Goal: Task Accomplishment & Management: Complete application form

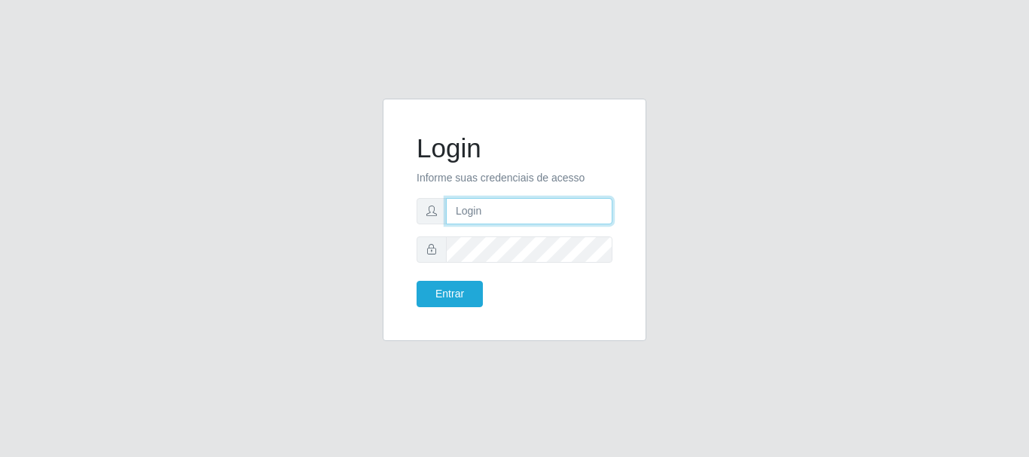
drag, startPoint x: 509, startPoint y: 217, endPoint x: 513, endPoint y: 224, distance: 8.4
click at [509, 217] on input "text" at bounding box center [529, 211] width 166 height 26
type input "Ubiratan@confglacer"
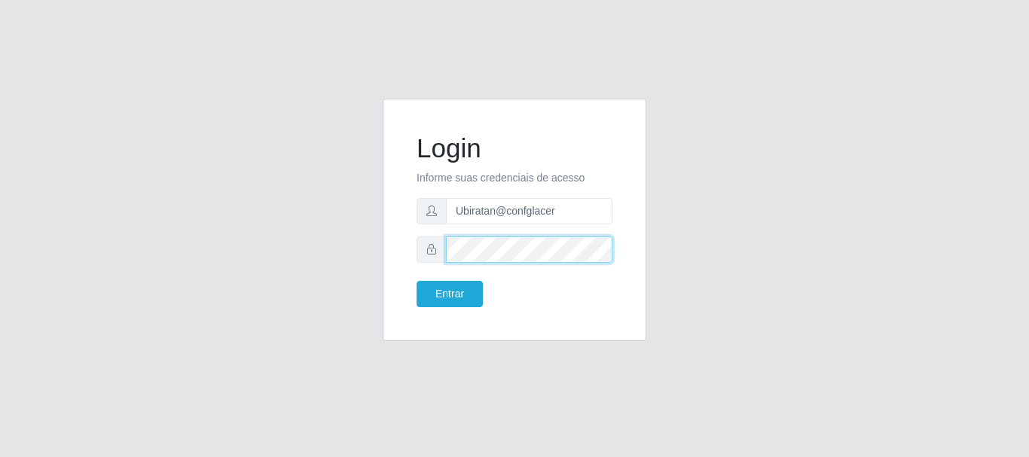
click at [417, 281] on button "Entrar" at bounding box center [450, 294] width 66 height 26
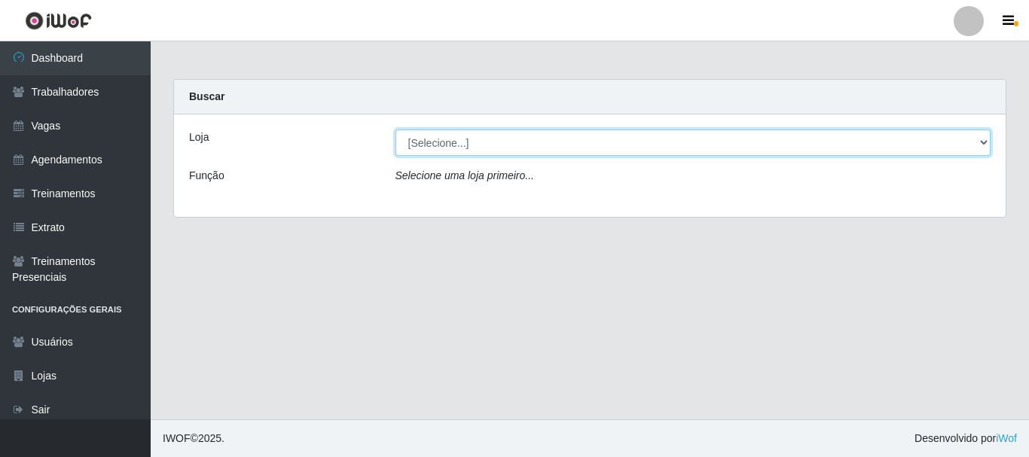
click at [554, 136] on select "[Selecione...] Glace Real Confeitaria" at bounding box center [693, 143] width 596 height 26
select select "445"
click at [395, 130] on select "[Selecione...] Glace Real Confeitaria" at bounding box center [693, 143] width 596 height 26
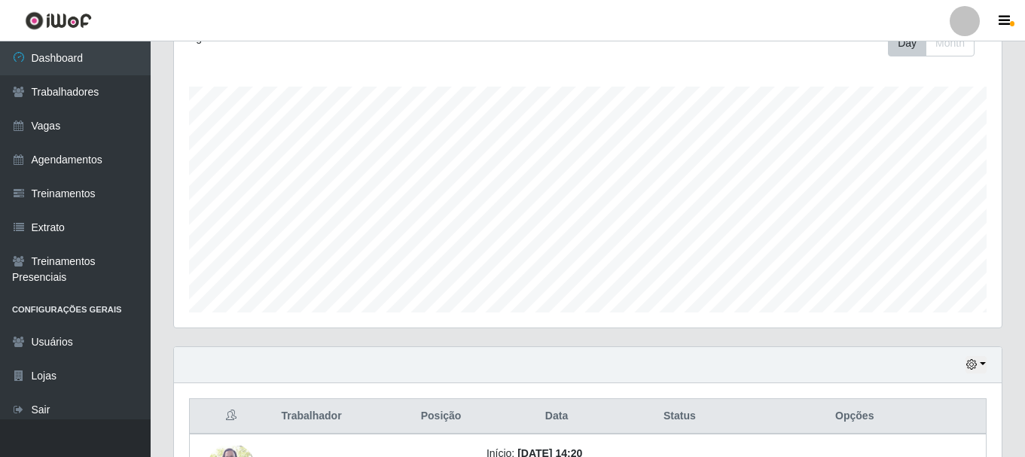
scroll to position [342, 0]
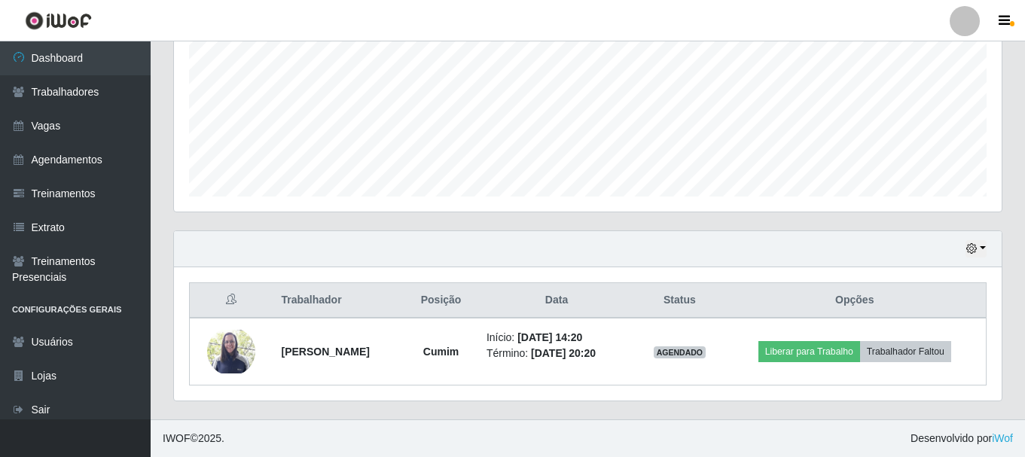
click at [987, 247] on div "Hoje 1 dia 3 dias 1 Semana Não encerrados" at bounding box center [588, 249] width 828 height 36
click at [984, 247] on button "button" at bounding box center [976, 248] width 21 height 17
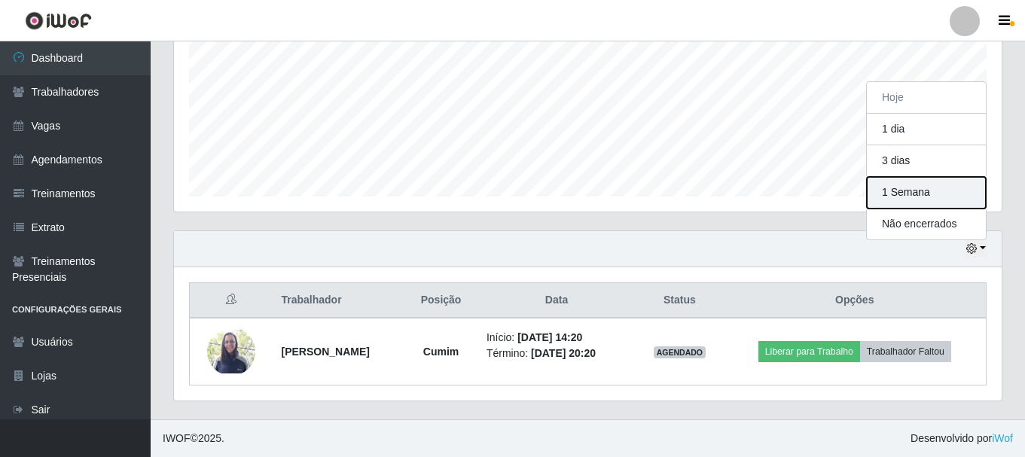
click at [932, 196] on button "1 Semana" at bounding box center [926, 193] width 119 height 32
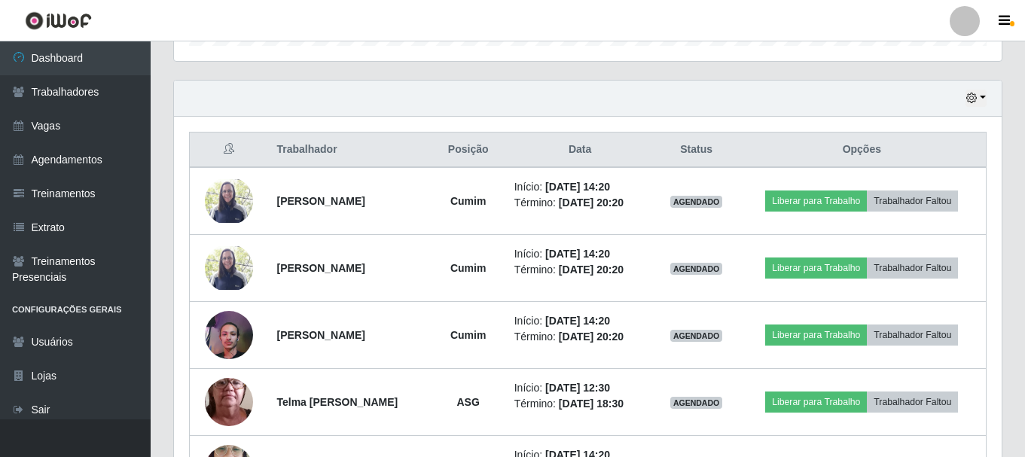
scroll to position [568, 0]
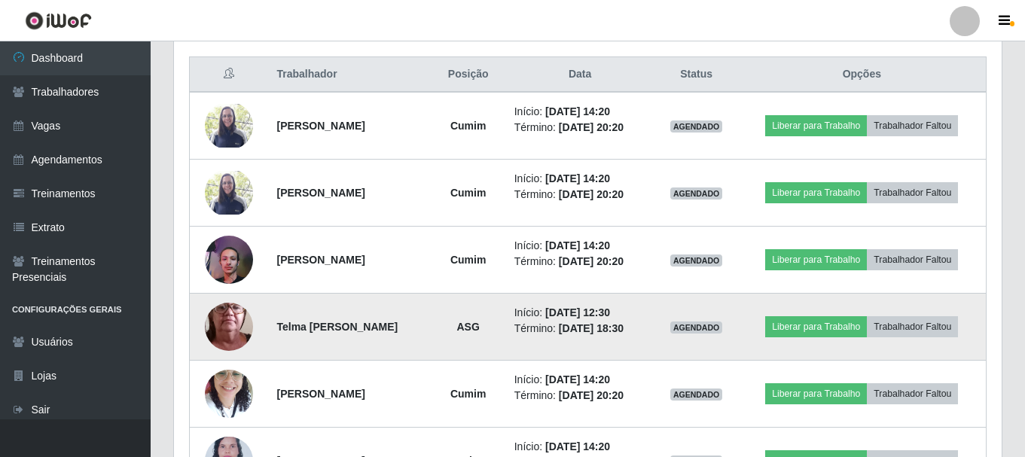
click at [225, 331] on img at bounding box center [229, 326] width 48 height 107
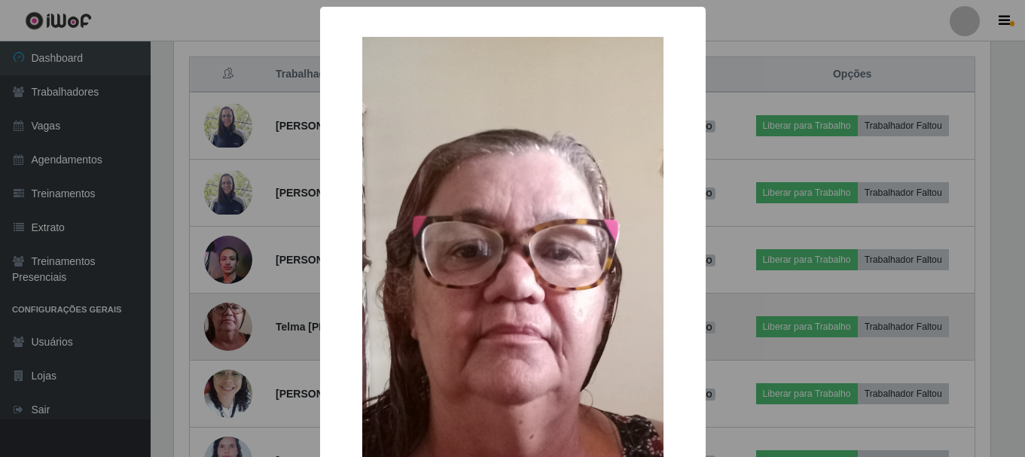
scroll to position [313, 820]
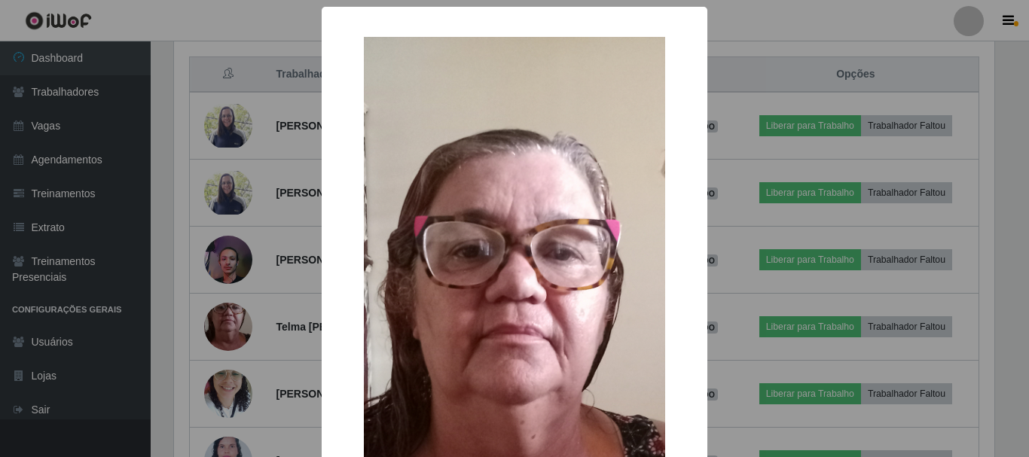
click at [737, 285] on div "× OK Cancel" at bounding box center [514, 228] width 1029 height 457
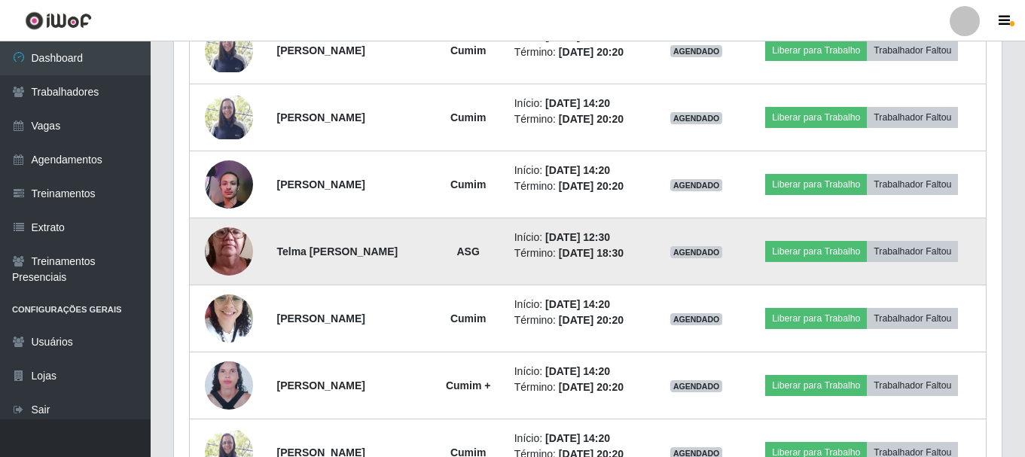
scroll to position [493, 0]
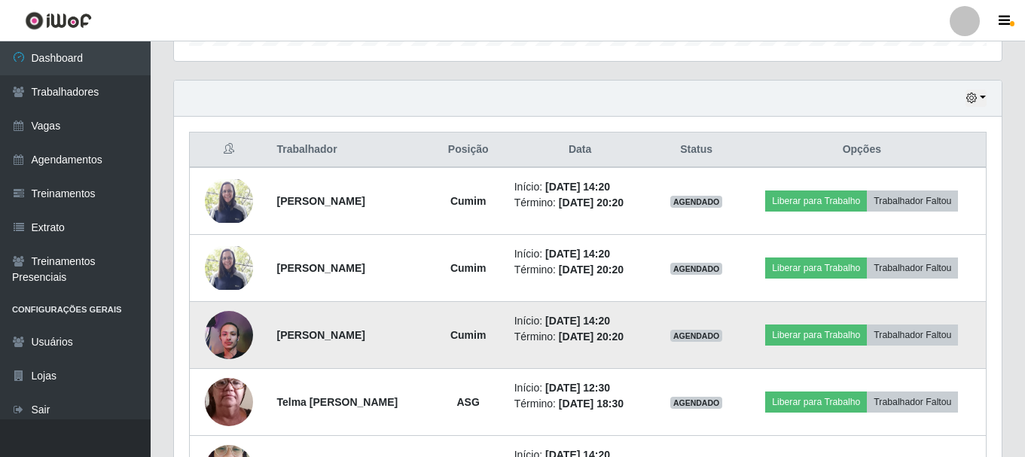
click at [227, 344] on img at bounding box center [229, 335] width 48 height 65
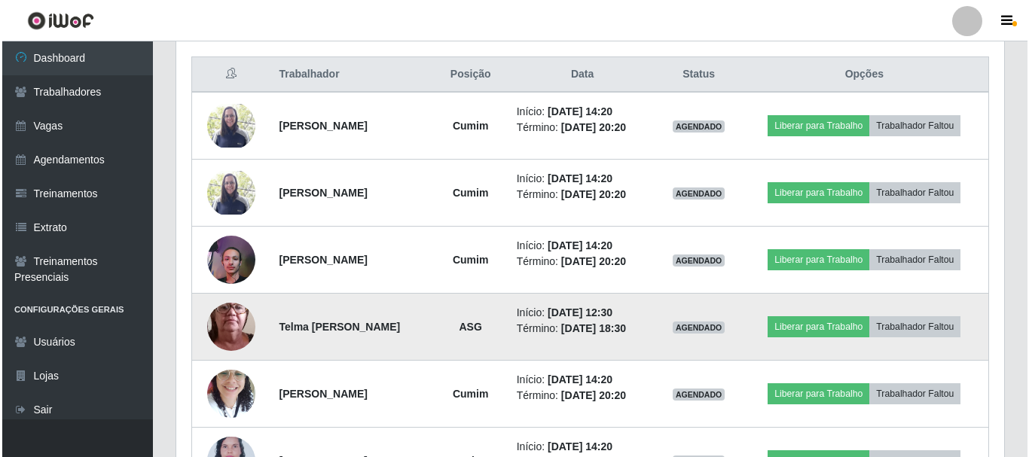
scroll to position [643, 0]
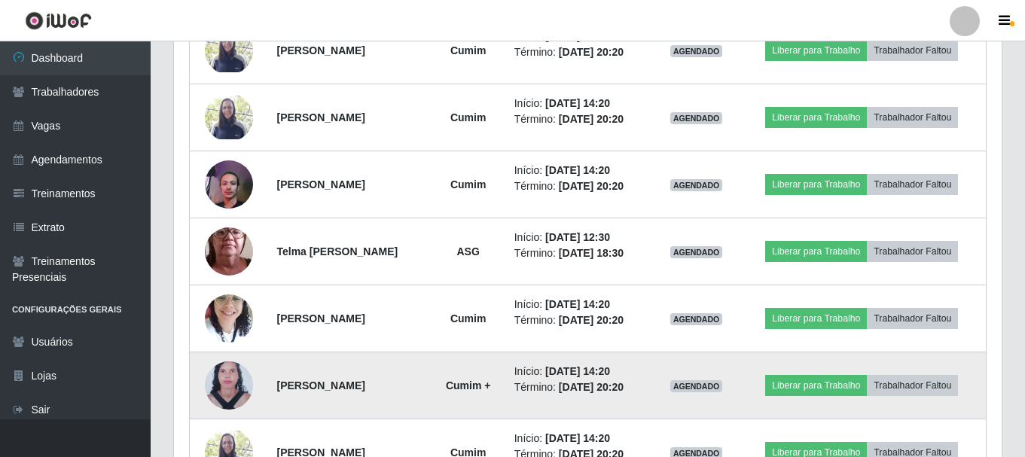
click at [231, 383] on img at bounding box center [229, 386] width 48 height 66
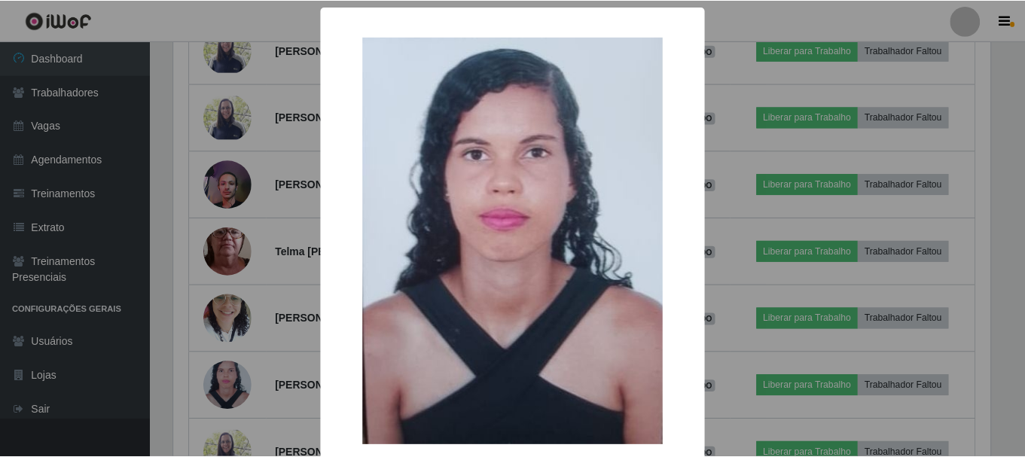
scroll to position [313, 820]
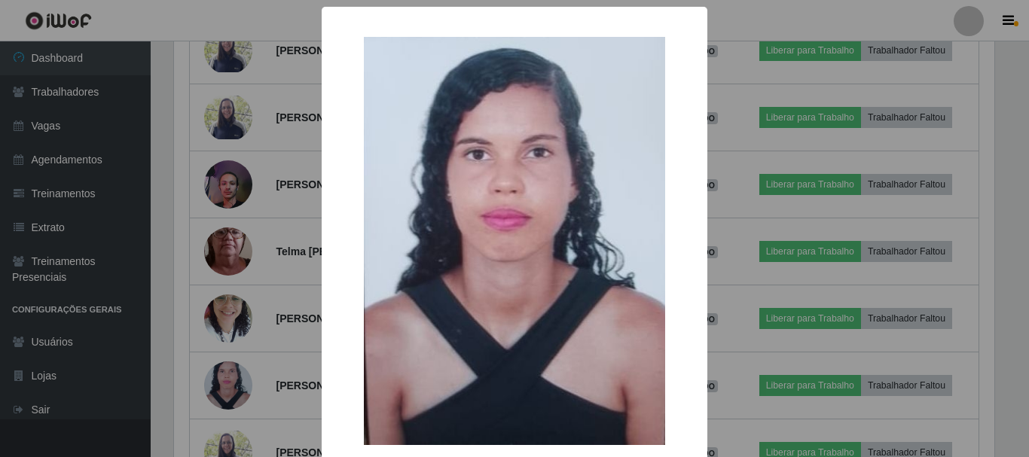
click at [241, 299] on div "× OK Cancel" at bounding box center [514, 228] width 1029 height 457
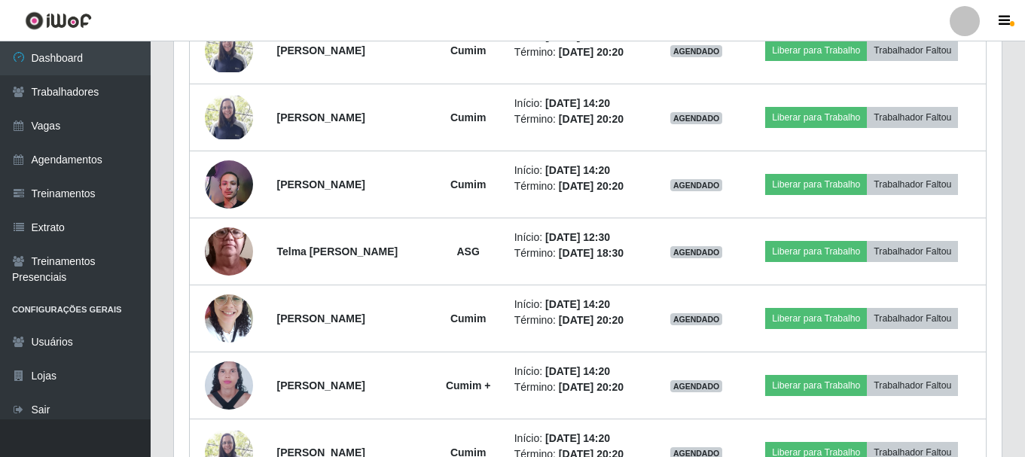
scroll to position [191, 0]
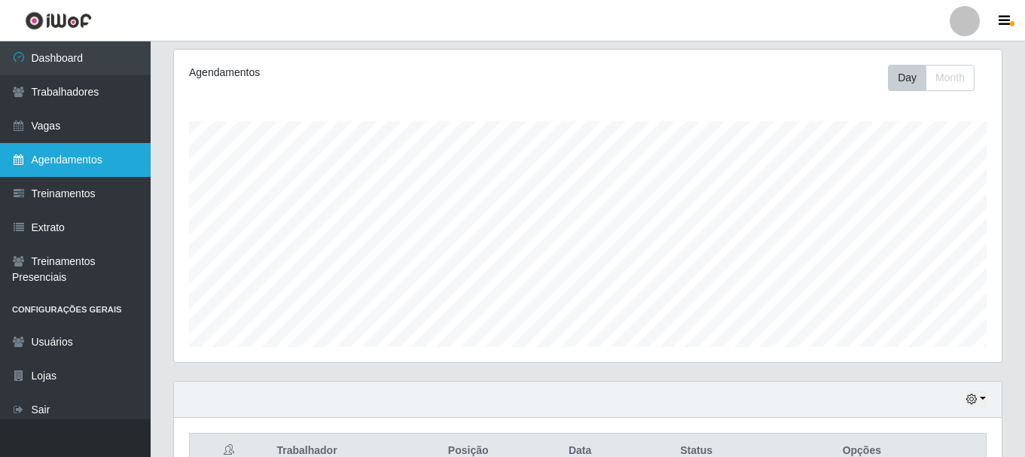
click at [66, 150] on link "Agendamentos" at bounding box center [75, 160] width 151 height 34
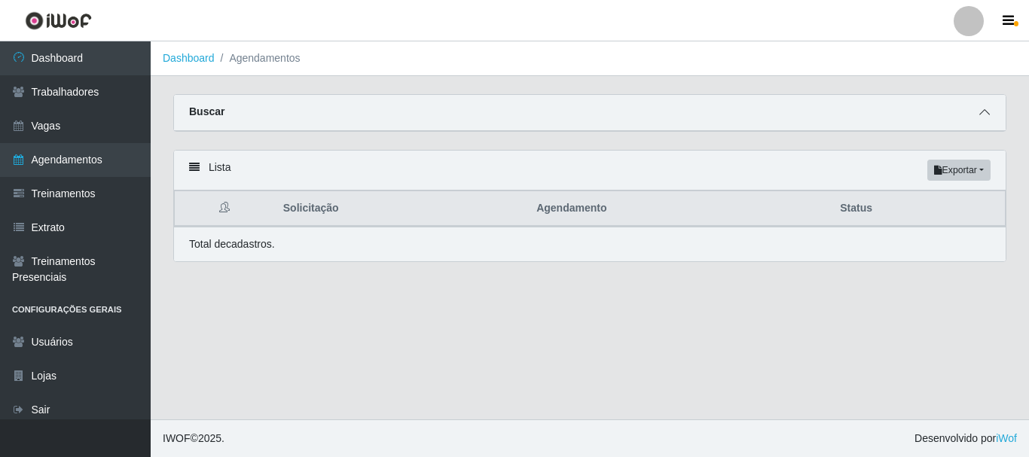
click at [984, 112] on icon at bounding box center [984, 112] width 11 height 11
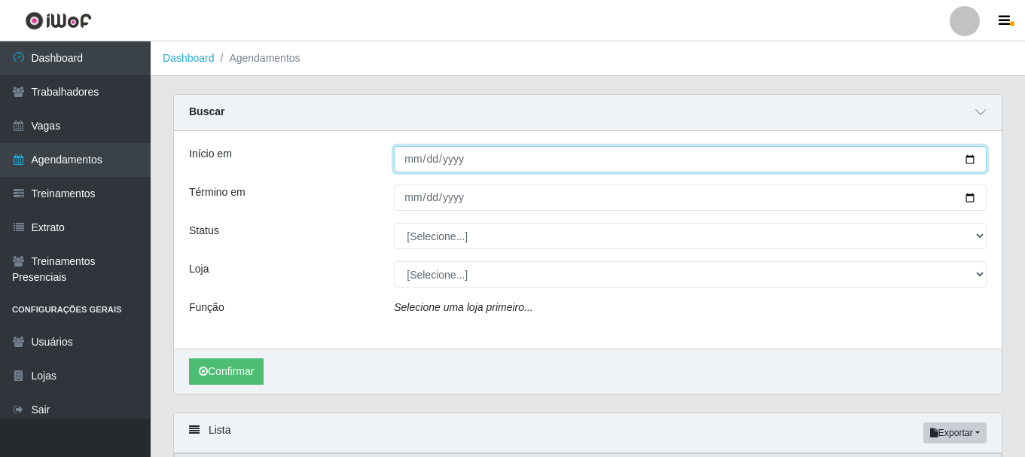
click at [410, 166] on input "Início em" at bounding box center [690, 159] width 593 height 26
type input "[DATE]"
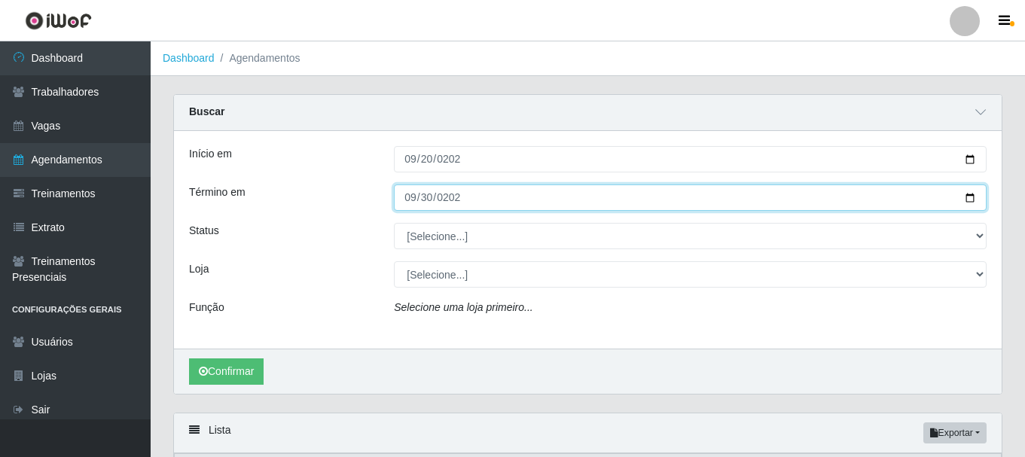
type input "[DATE]"
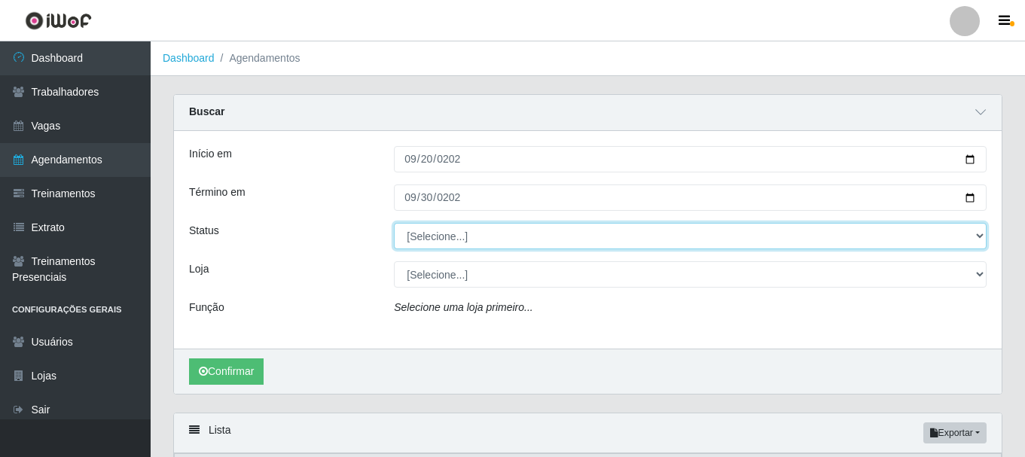
click at [462, 240] on select "[Selecione...] AGENDADO AGUARDANDO LIBERAR EM ANDAMENTO EM REVISÃO FINALIZADO C…" at bounding box center [690, 236] width 593 height 26
select select "CANCELADO"
click at [394, 224] on select "[Selecione...] AGENDADO AGUARDANDO LIBERAR EM ANDAMENTO EM REVISÃO FINALIZADO C…" at bounding box center [690, 236] width 593 height 26
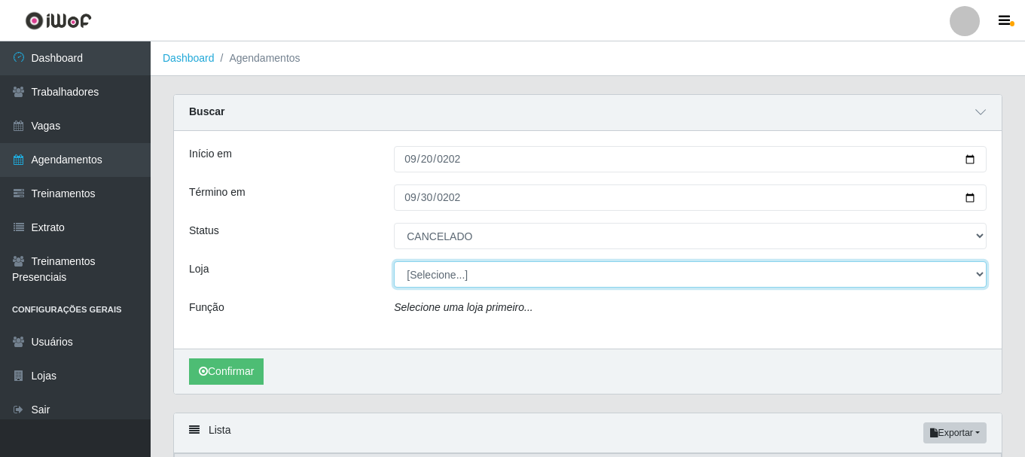
click at [432, 283] on select "[Selecione...] Glace Real Confeitaria" at bounding box center [690, 274] width 593 height 26
select select "445"
click at [394, 262] on select "[Selecione...] Glace Real Confeitaria" at bounding box center [690, 274] width 593 height 26
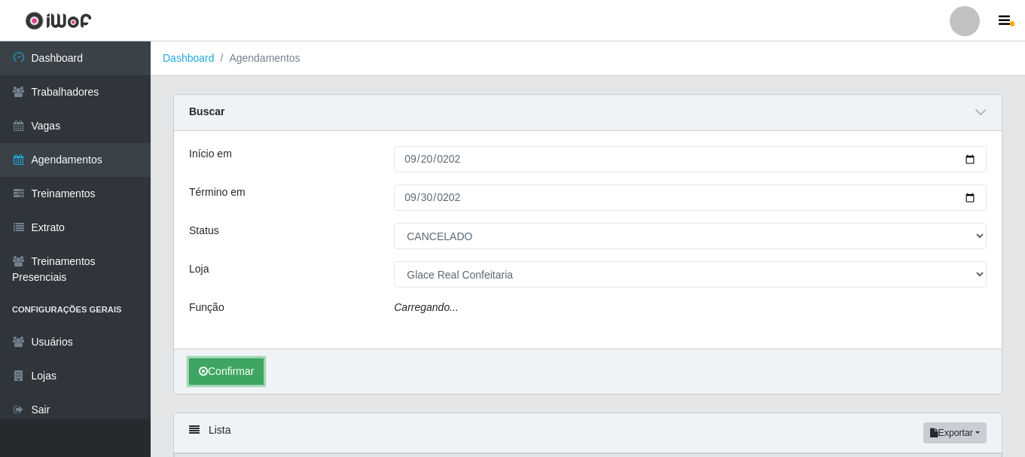
click at [209, 376] on button "Confirmar" at bounding box center [226, 372] width 75 height 26
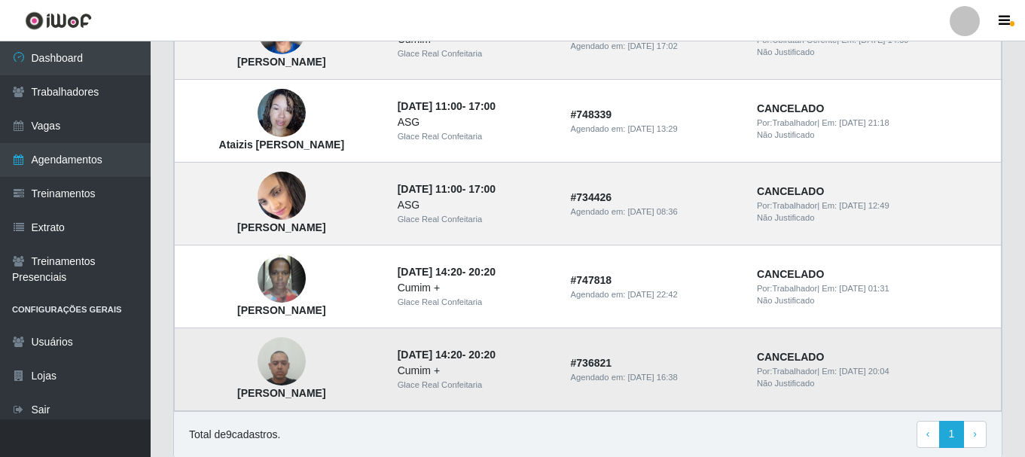
scroll to position [753, 0]
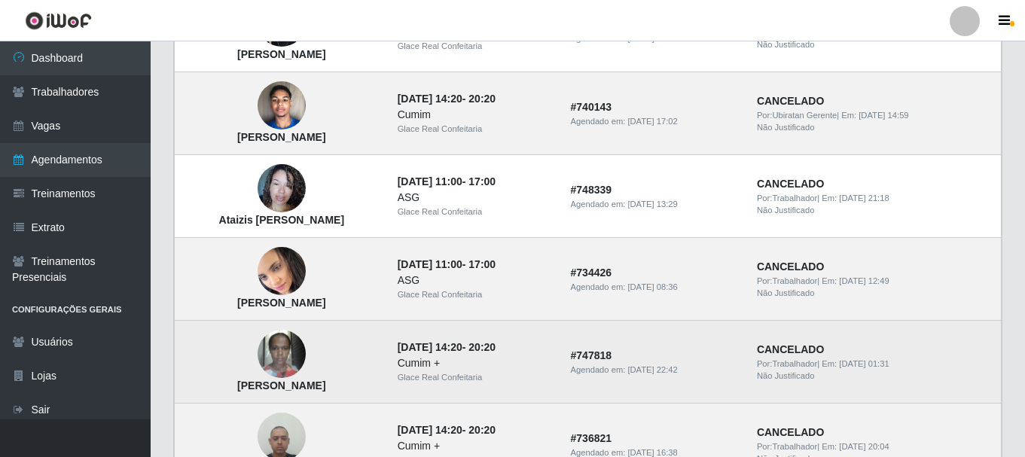
click at [306, 357] on img at bounding box center [282, 354] width 48 height 64
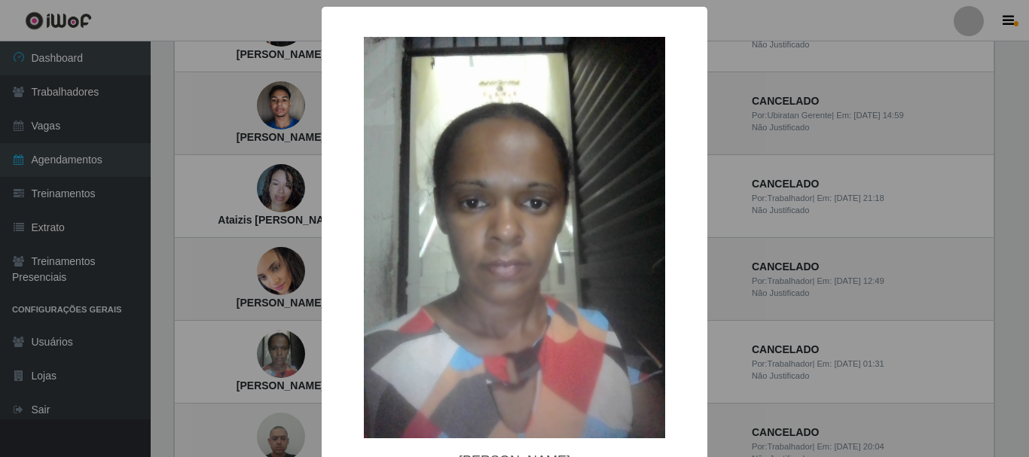
click at [847, 312] on div "× [PERSON_NAME]" at bounding box center [514, 228] width 1029 height 457
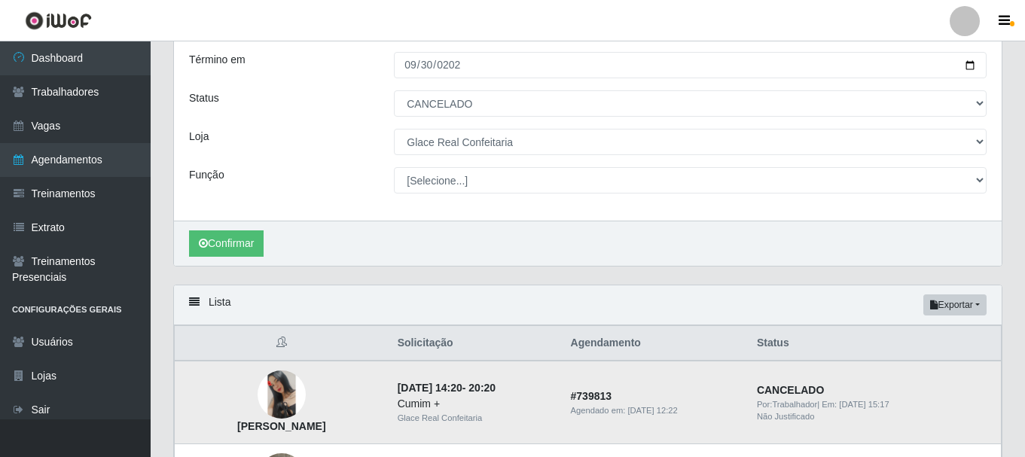
scroll to position [0, 0]
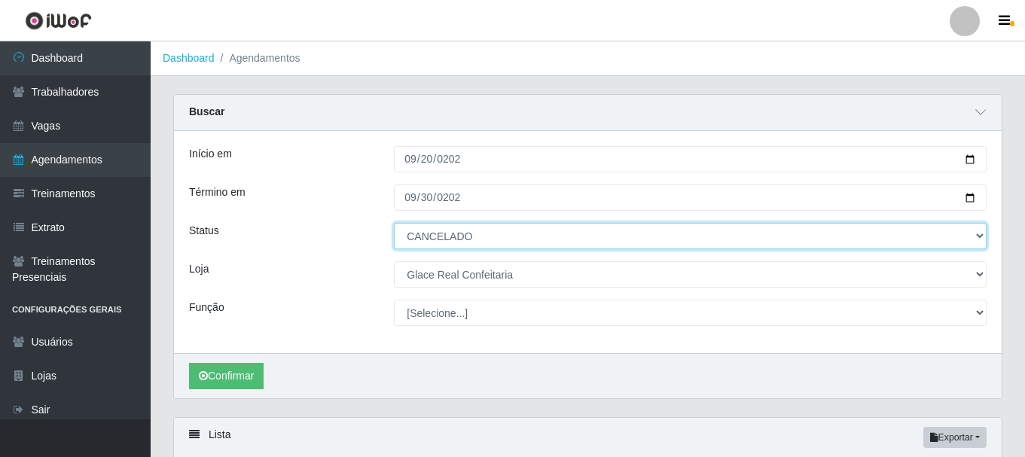
click at [508, 247] on select "[Selecione...] AGENDADO AGUARDANDO LIBERAR EM ANDAMENTO EM REVISÃO FINALIZADO C…" at bounding box center [690, 236] width 593 height 26
select select "AGENDADO"
click at [394, 224] on select "[Selecione...] AGENDADO AGUARDANDO LIBERAR EM ANDAMENTO EM REVISÃO FINALIZADO C…" at bounding box center [690, 236] width 593 height 26
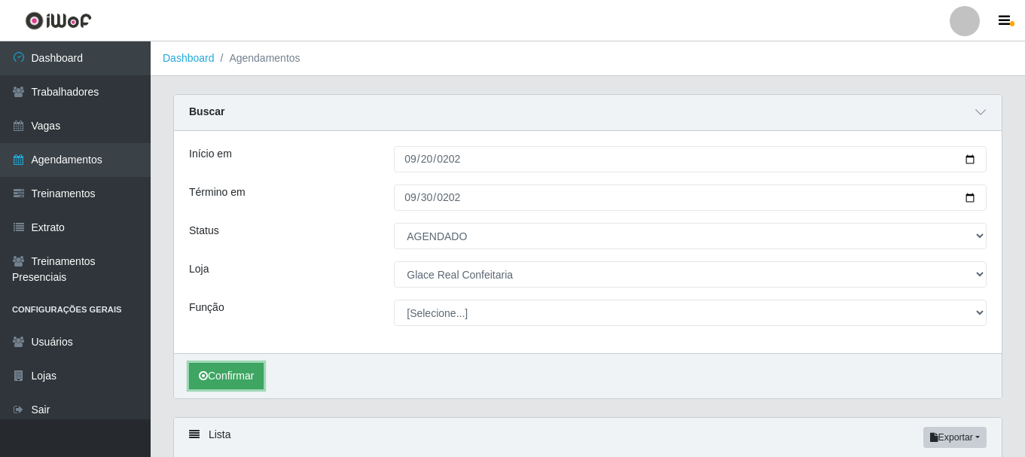
click at [234, 374] on button "Confirmar" at bounding box center [226, 376] width 75 height 26
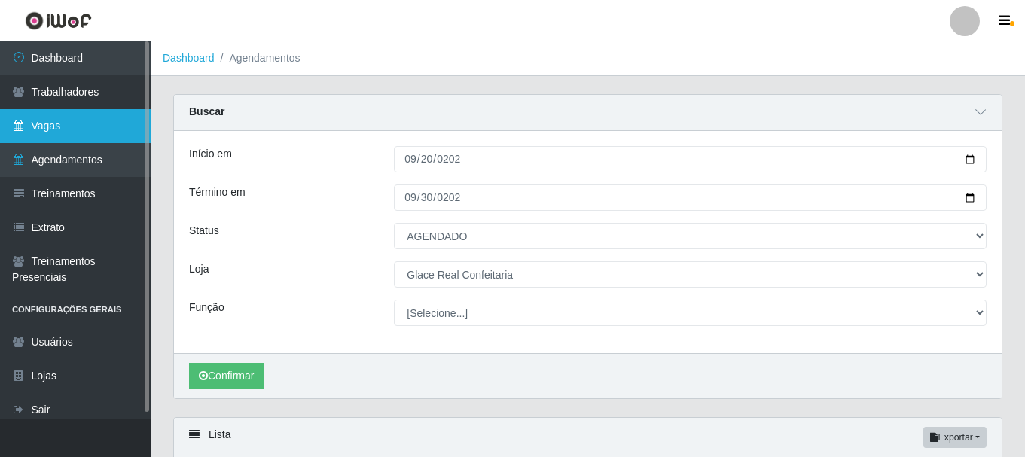
click at [75, 116] on link "Vagas" at bounding box center [75, 126] width 151 height 34
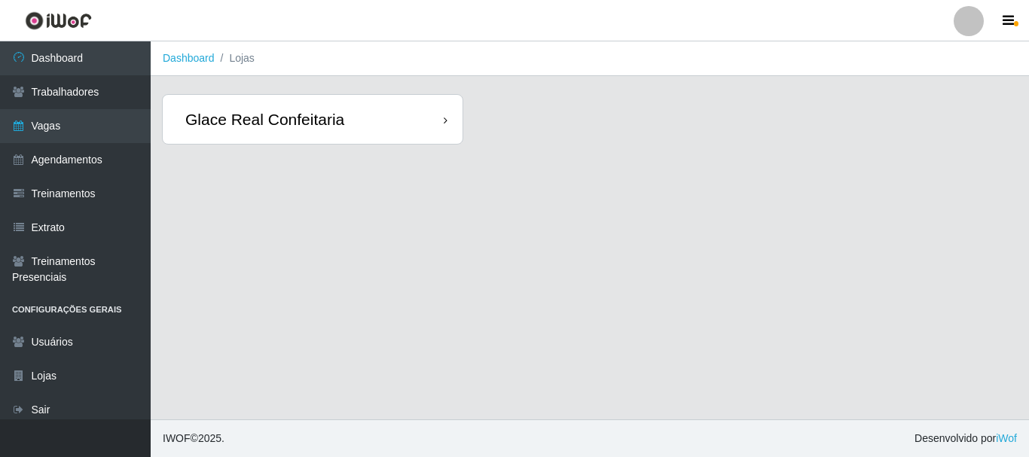
click at [410, 118] on div "Glace Real Confeitaria" at bounding box center [313, 119] width 300 height 49
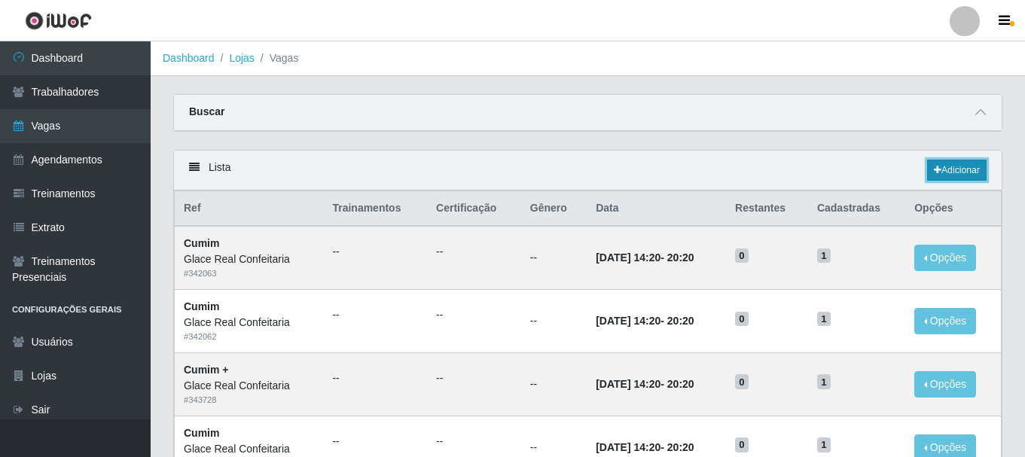
click at [960, 169] on link "Adicionar" at bounding box center [957, 170] width 60 height 21
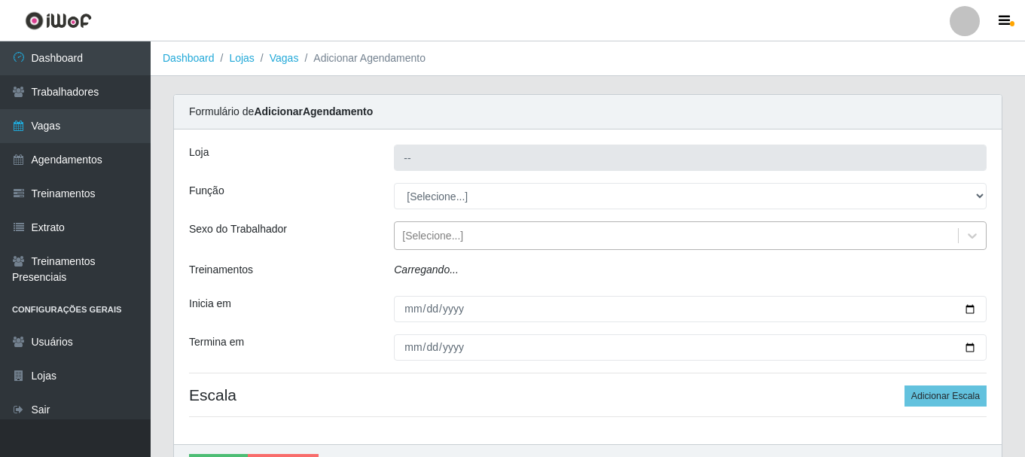
type input "Glace Real Confeitaria"
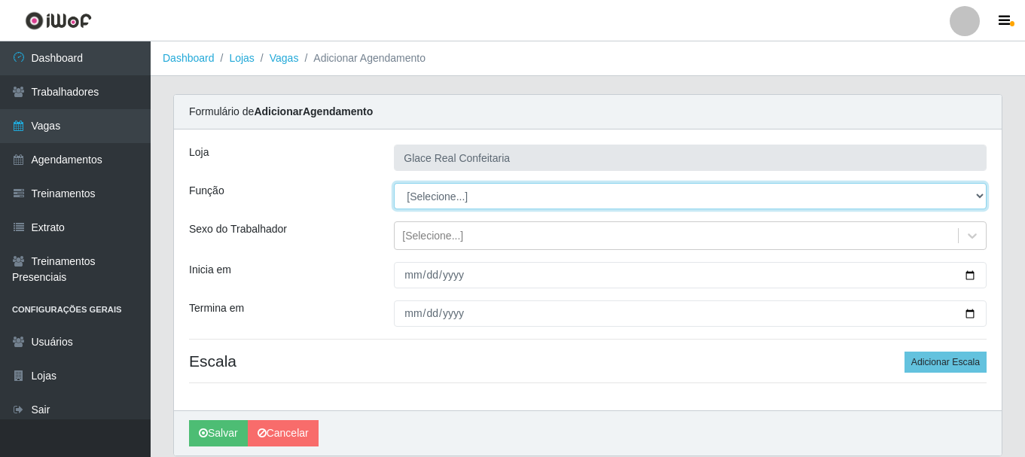
click at [448, 195] on select "[Selecione...] ASG ASG + ASG ++ Auxiliar de Cozinha Auxiliar de Cozinha + Auxil…" at bounding box center [690, 196] width 593 height 26
select select "17"
click at [394, 183] on select "[Selecione...] ASG ASG + ASG ++ Auxiliar de Cozinha Auxiliar de Cozinha + Auxil…" at bounding box center [690, 196] width 593 height 26
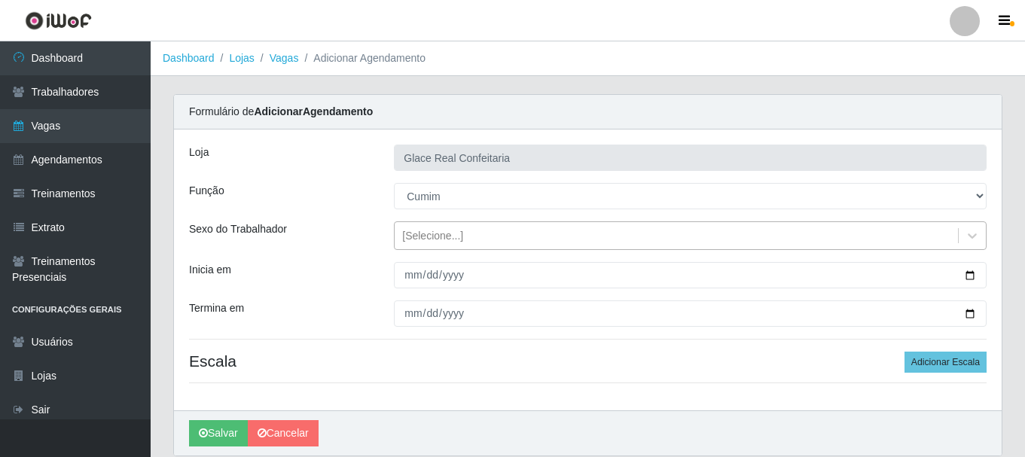
click at [439, 240] on div "[Selecione...]" at bounding box center [432, 236] width 61 height 16
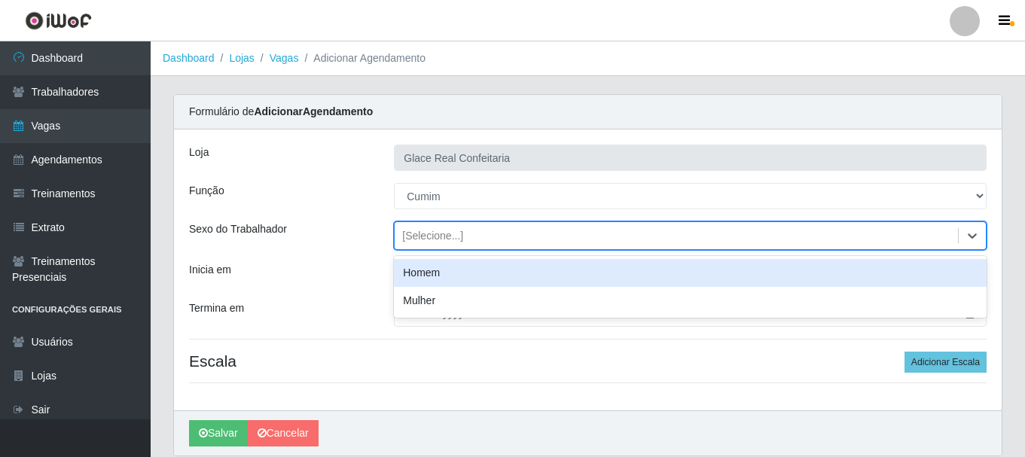
click at [334, 221] on div "[PERSON_NAME] Real Confeitaria Função [Selecione...] ASG ASG + ASG ++ Auxiliar …" at bounding box center [588, 270] width 828 height 281
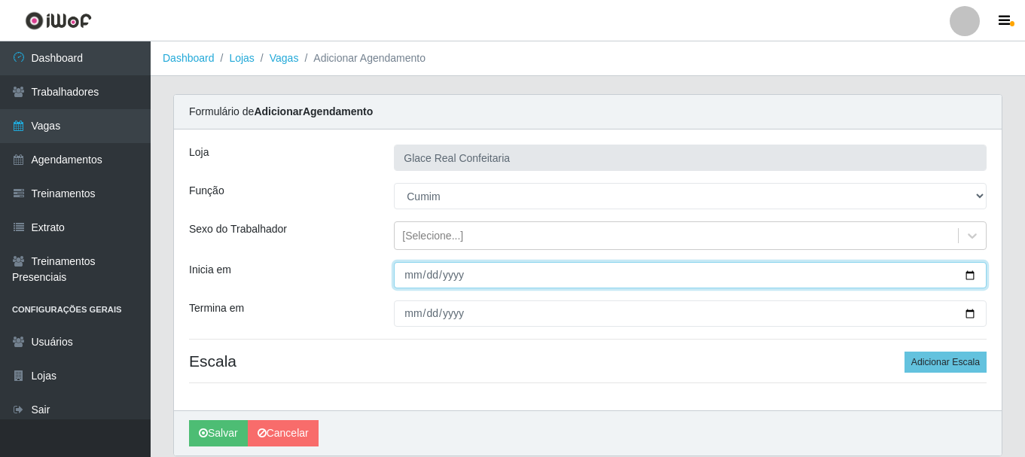
click at [407, 280] on input "Inicia em" at bounding box center [690, 275] width 593 height 26
type input "[DATE]"
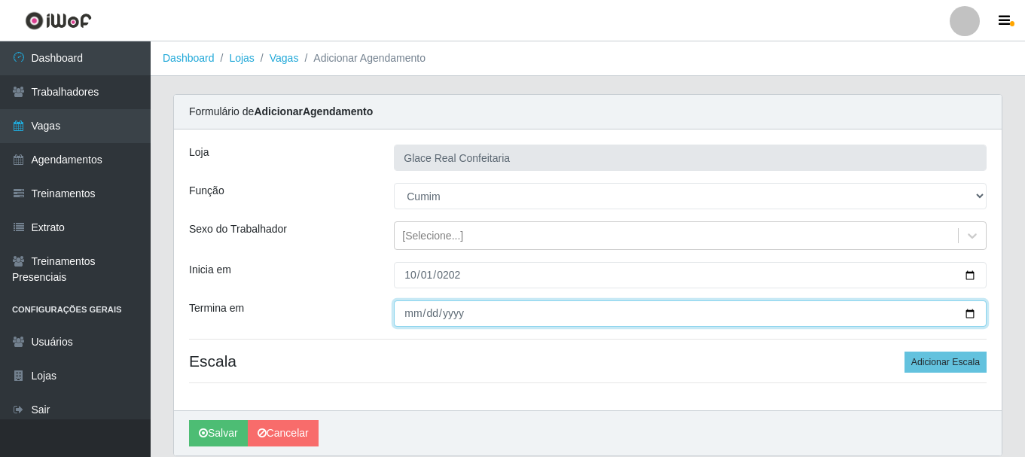
click at [973, 318] on input "Termina em" at bounding box center [690, 314] width 593 height 26
type input "[DATE]"
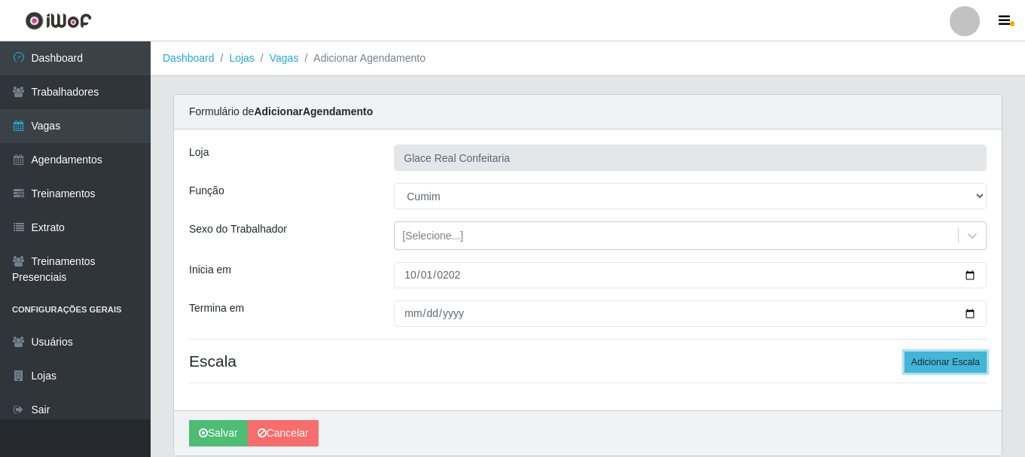
click at [942, 361] on button "Adicionar Escala" at bounding box center [946, 362] width 82 height 21
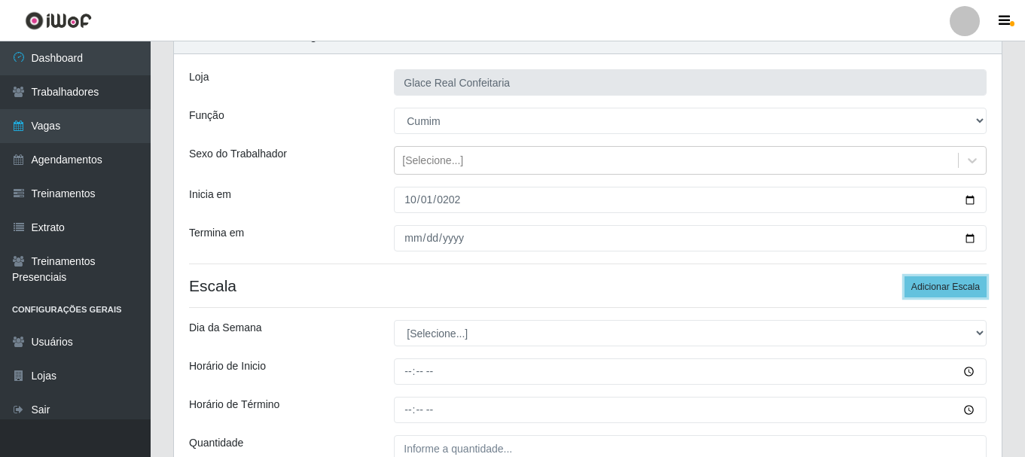
scroll to position [221, 0]
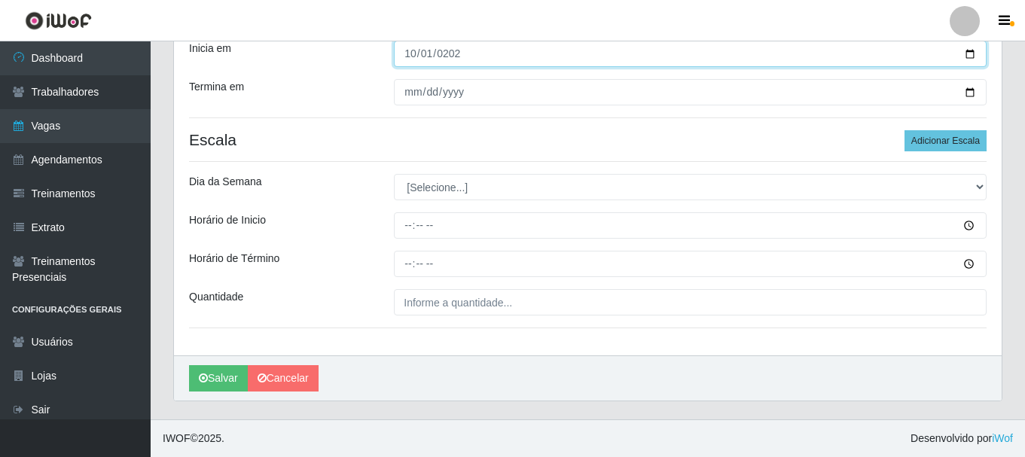
click at [974, 55] on input "[DATE]" at bounding box center [690, 54] width 593 height 26
click at [1010, 75] on div "Carregando... Formulário de Adicionar Agendamento [PERSON_NAME] Real Confeitari…" at bounding box center [588, 146] width 852 height 547
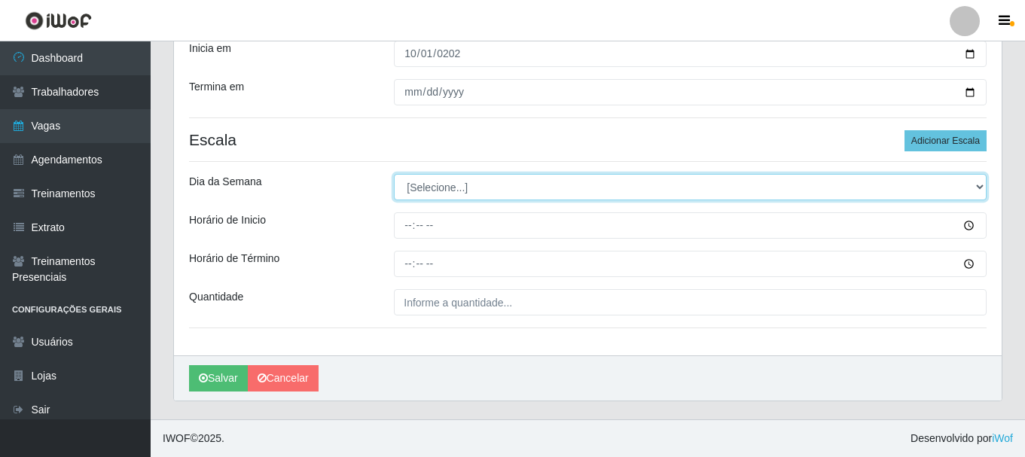
click at [475, 186] on select "[Selecione...] Segunda Terça Quarta Quinta Sexta Sábado Domingo" at bounding box center [690, 187] width 593 height 26
select select "3"
click at [394, 174] on select "[Selecione...] Segunda Terça Quarta Quinta Sexta Sábado Domingo" at bounding box center [690, 187] width 593 height 26
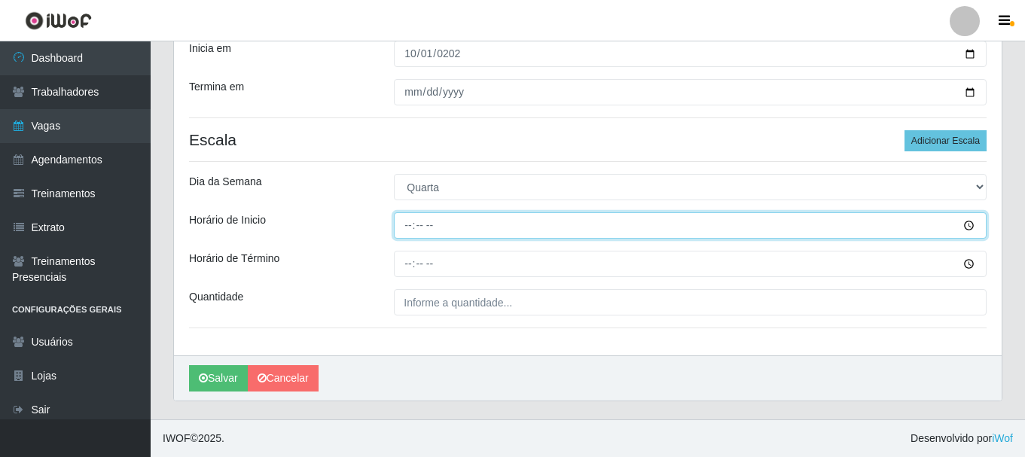
click at [418, 221] on input "Horário de Inicio" at bounding box center [690, 225] width 593 height 26
click at [410, 220] on input "Horário de Inicio" at bounding box center [690, 225] width 593 height 26
type input "14:20"
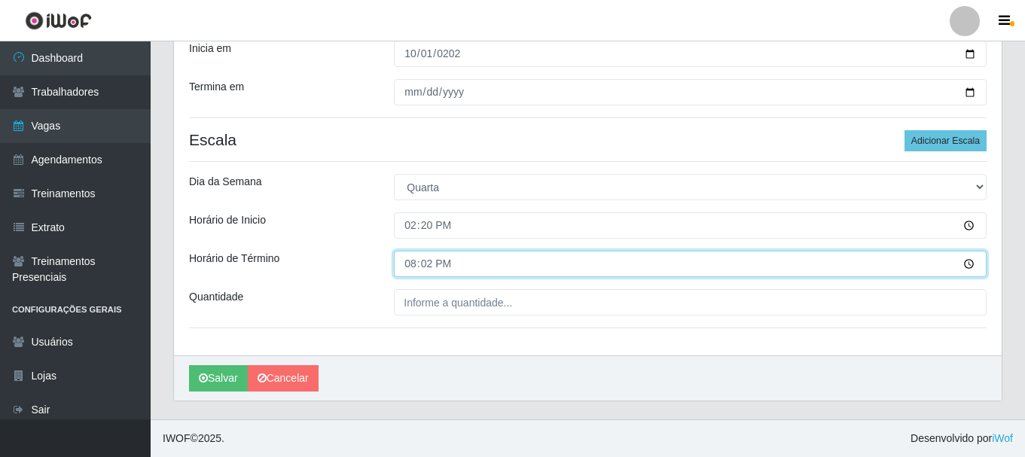
type input "20:20"
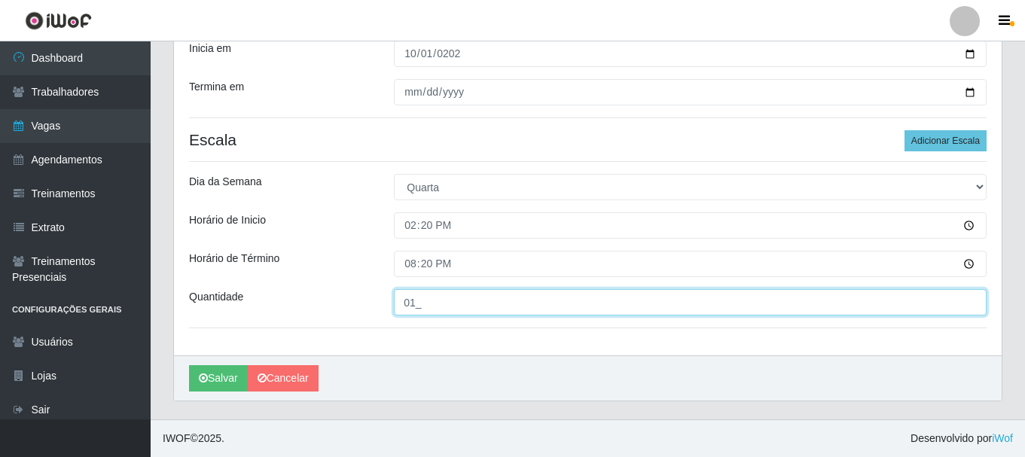
type input "01_"
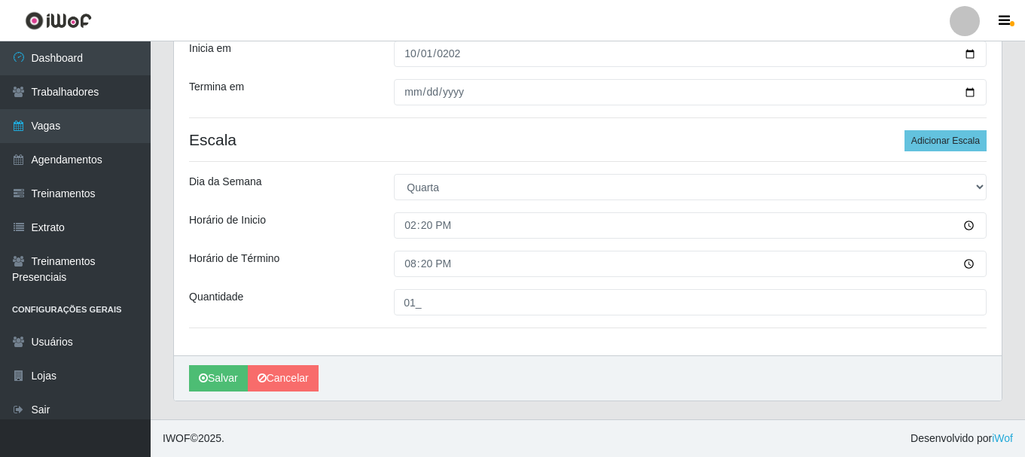
click at [929, 130] on div "[PERSON_NAME] Real Confeitaria Função [Selecione...] ASG ASG + ASG ++ Auxiliar …" at bounding box center [588, 131] width 828 height 447
click at [929, 133] on button "Adicionar Escala" at bounding box center [946, 140] width 82 height 21
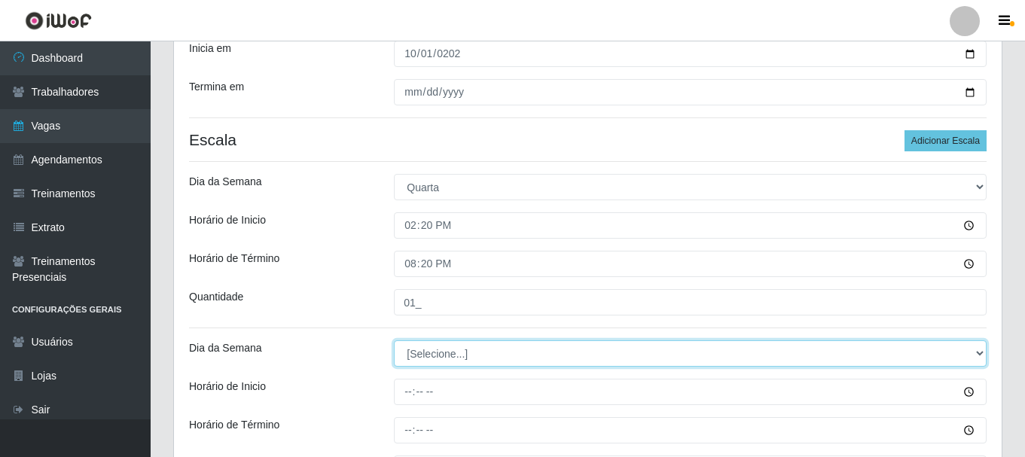
click at [480, 359] on select "[Selecione...] Segunda Terça Quarta Quinta Sexta Sábado Domingo" at bounding box center [690, 353] width 593 height 26
select select "4"
click at [394, 340] on select "[Selecione...] Segunda Terça Quarta Quinta Sexta Sábado Domingo" at bounding box center [690, 353] width 593 height 26
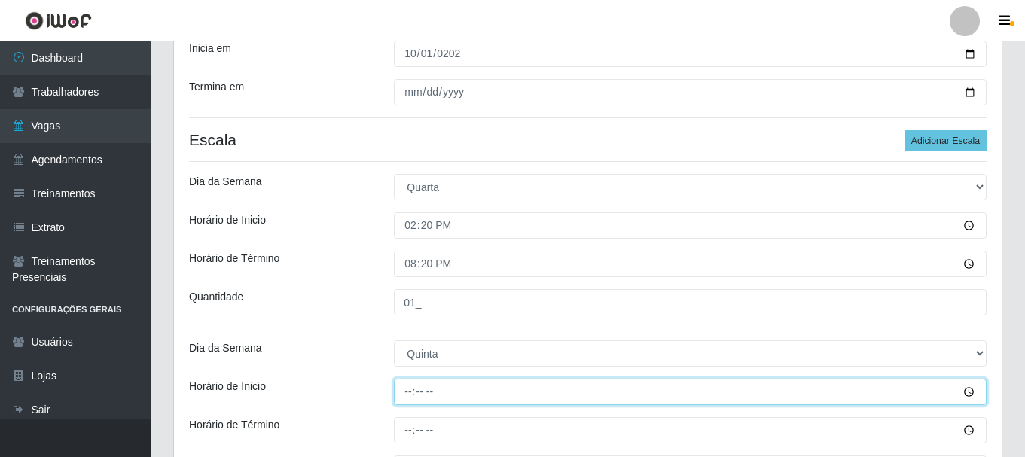
click at [410, 391] on input "Horário de Inicio" at bounding box center [690, 392] width 593 height 26
type input "14:20"
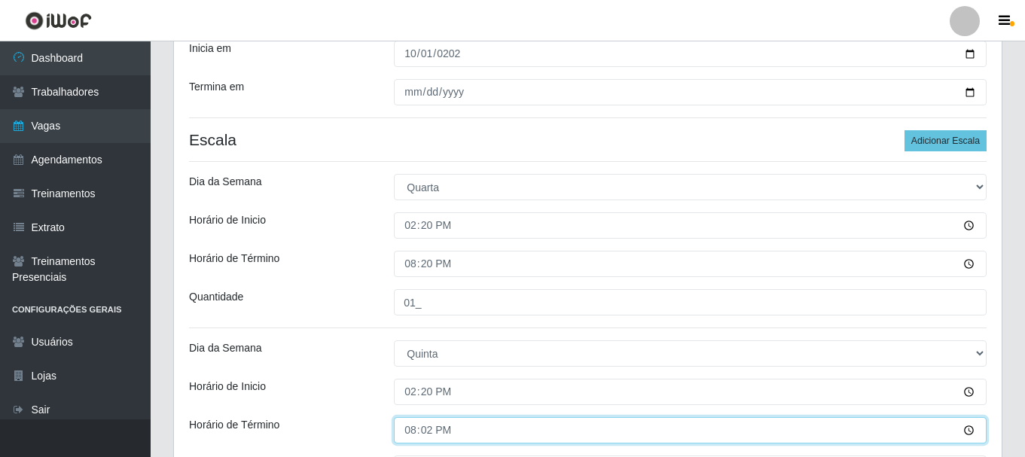
type input "20:20"
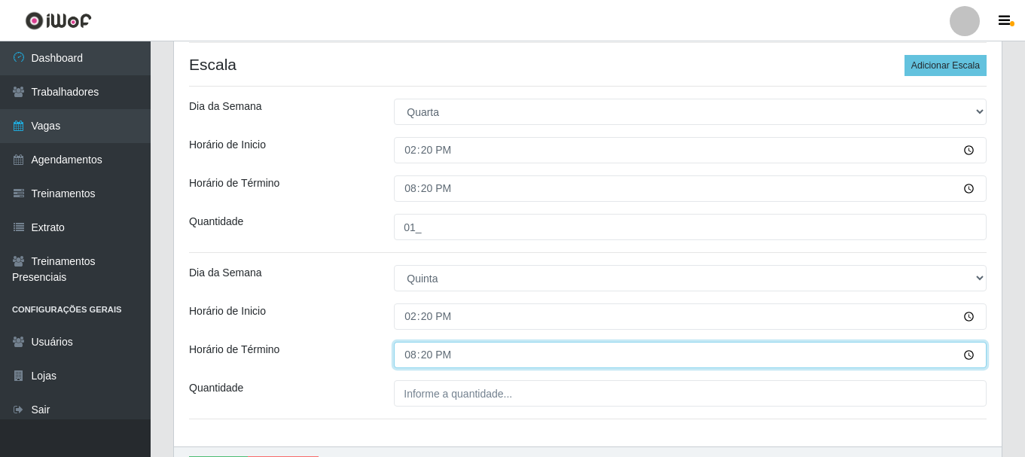
scroll to position [372, 0]
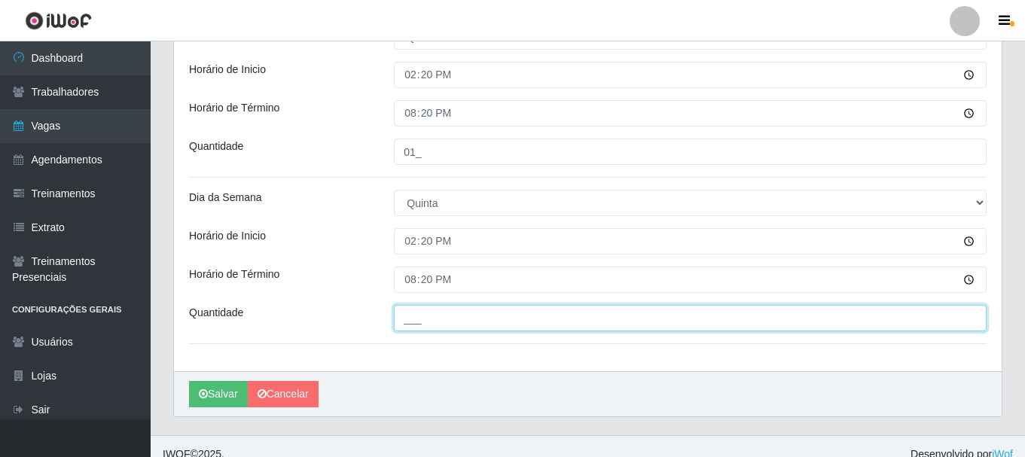
click at [588, 312] on input "___" at bounding box center [690, 318] width 593 height 26
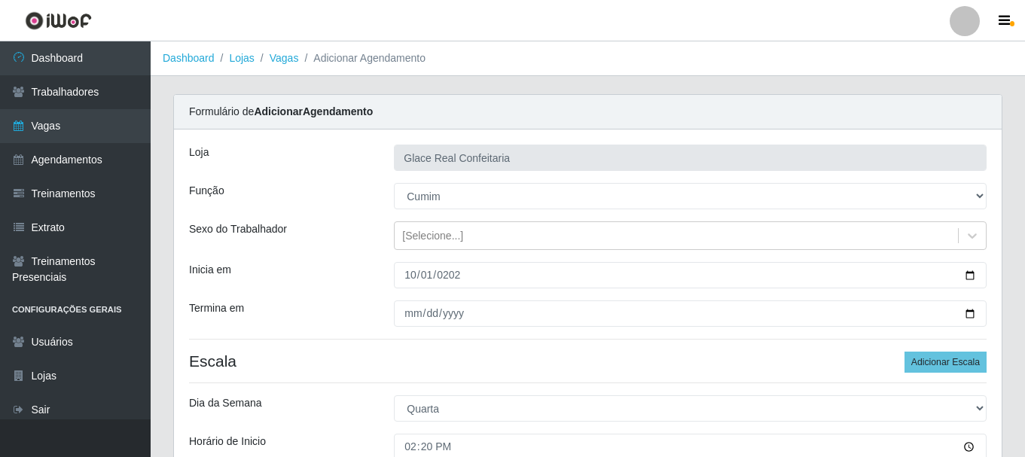
scroll to position [75, 0]
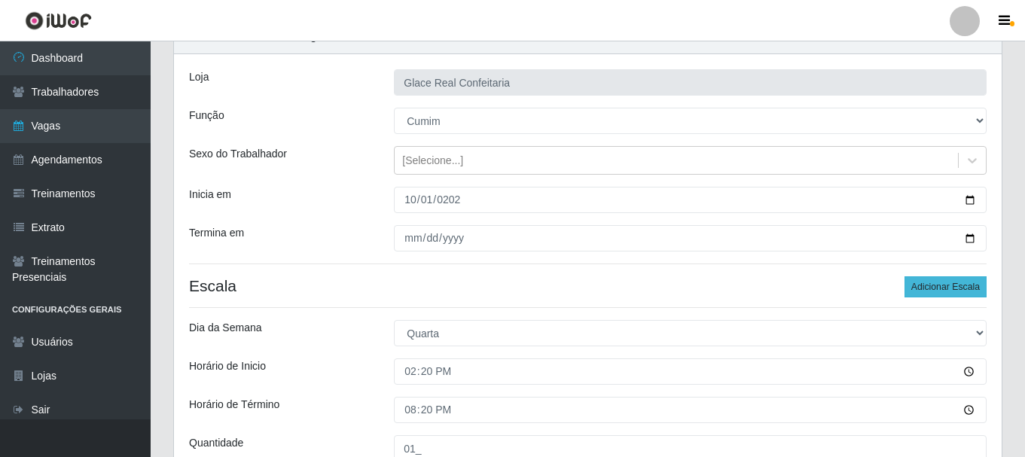
type input "01_"
click at [963, 289] on button "Adicionar Escala" at bounding box center [946, 286] width 82 height 21
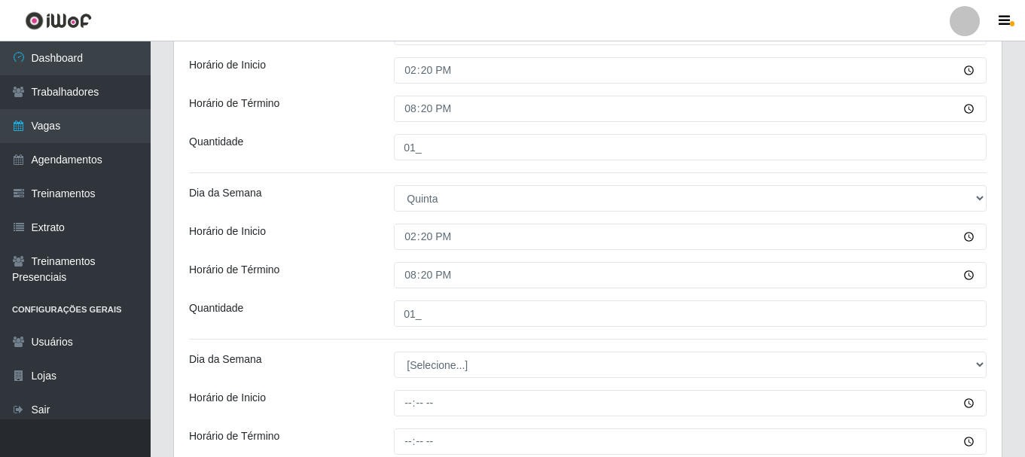
scroll to position [452, 0]
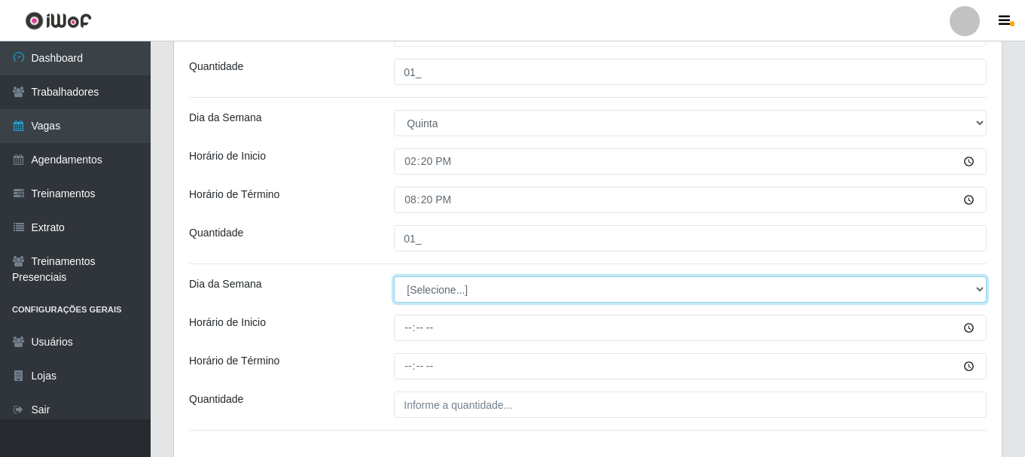
click at [481, 291] on select "[Selecione...] Segunda Terça Quarta Quinta Sexta Sábado Domingo" at bounding box center [690, 289] width 593 height 26
click at [394, 276] on select "[Selecione...] Segunda Terça Quarta Quinta Sexta Sábado Domingo" at bounding box center [690, 289] width 593 height 26
select select "5"
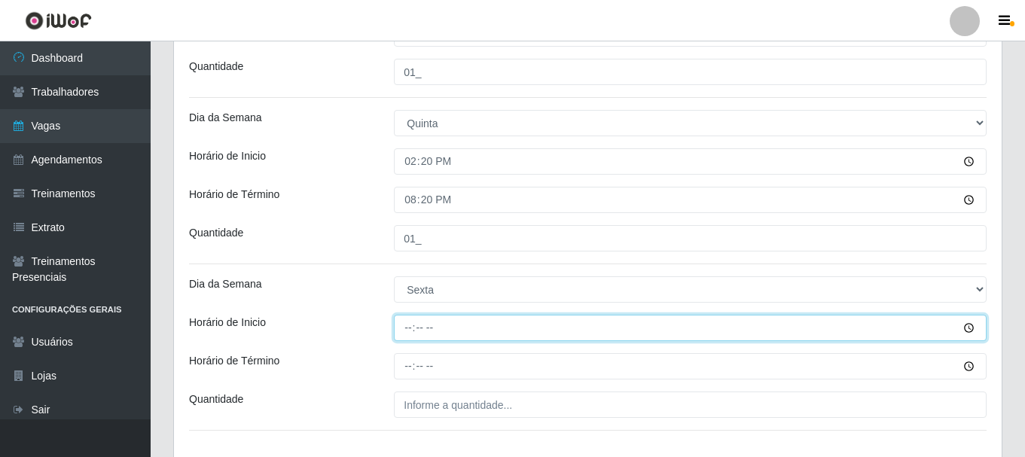
click at [395, 327] on input "Horário de Inicio" at bounding box center [690, 328] width 593 height 26
type input "14:20"
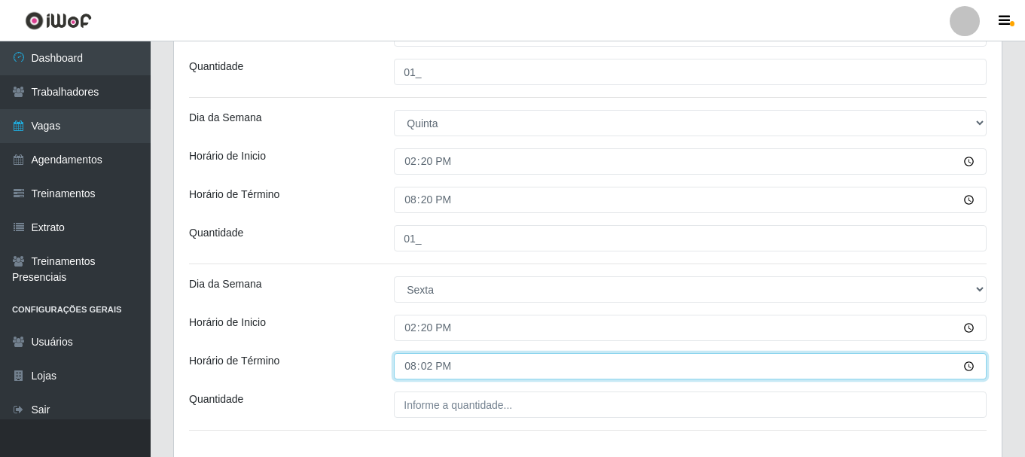
type input "20:20"
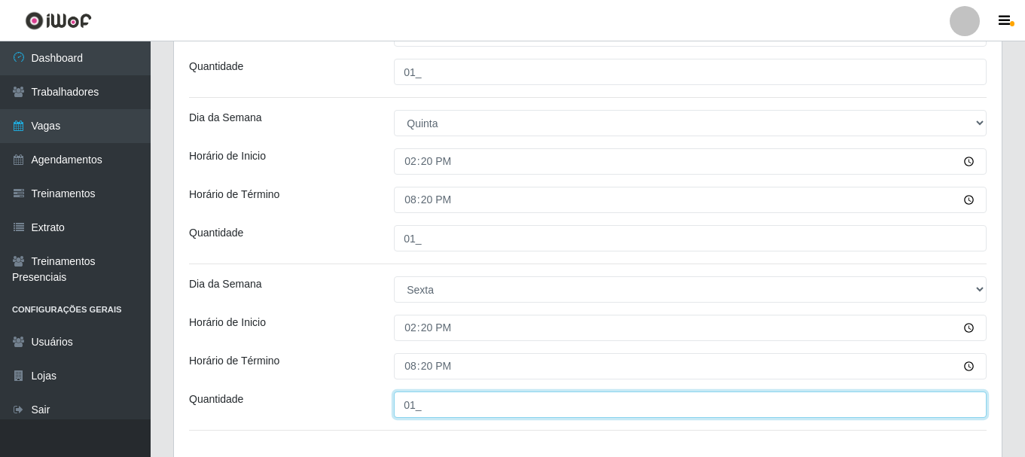
type input "01_"
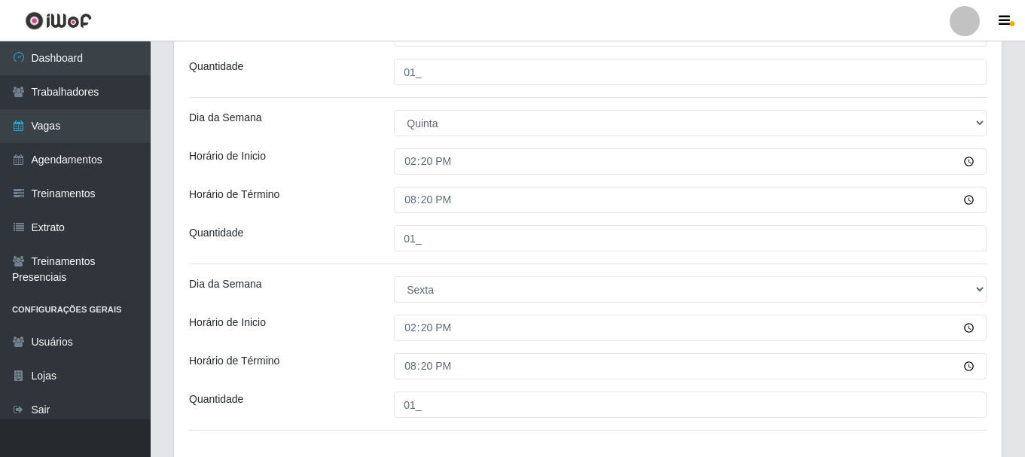
click at [340, 405] on div "Quantidade" at bounding box center [280, 405] width 205 height 26
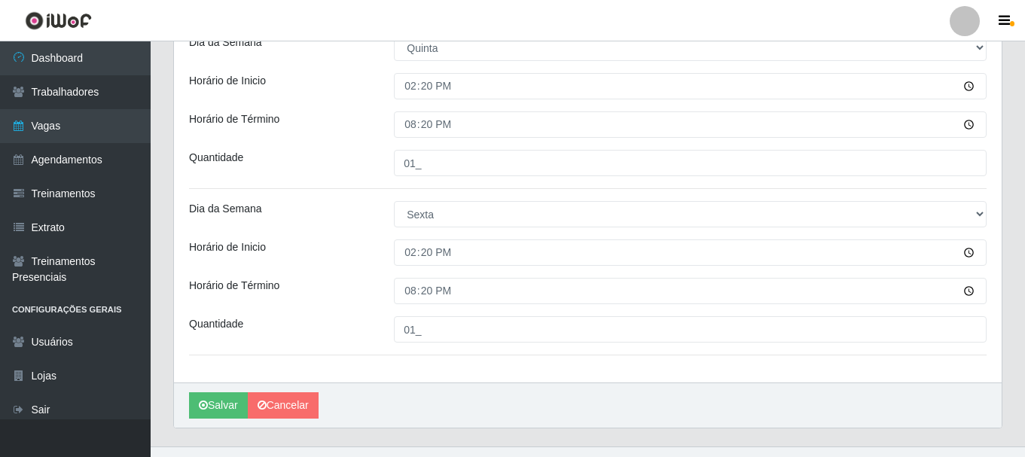
scroll to position [554, 0]
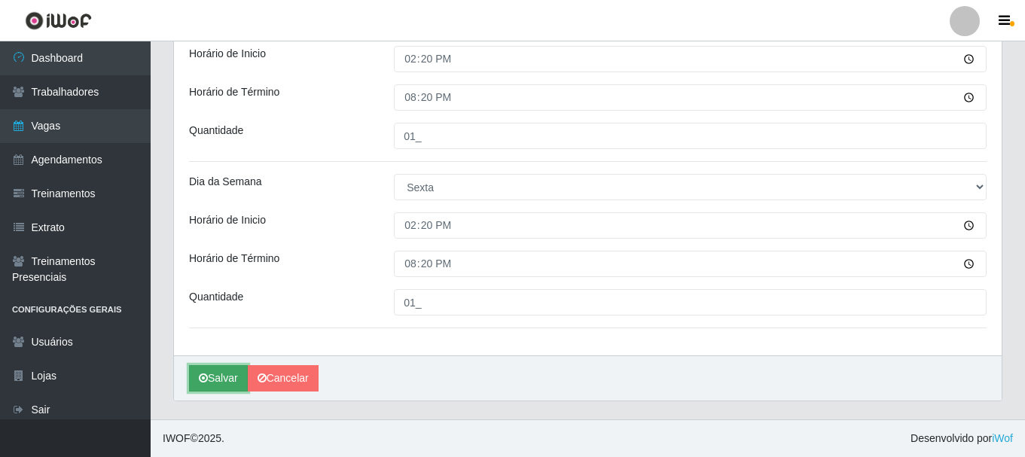
click at [218, 369] on button "Salvar" at bounding box center [218, 378] width 59 height 26
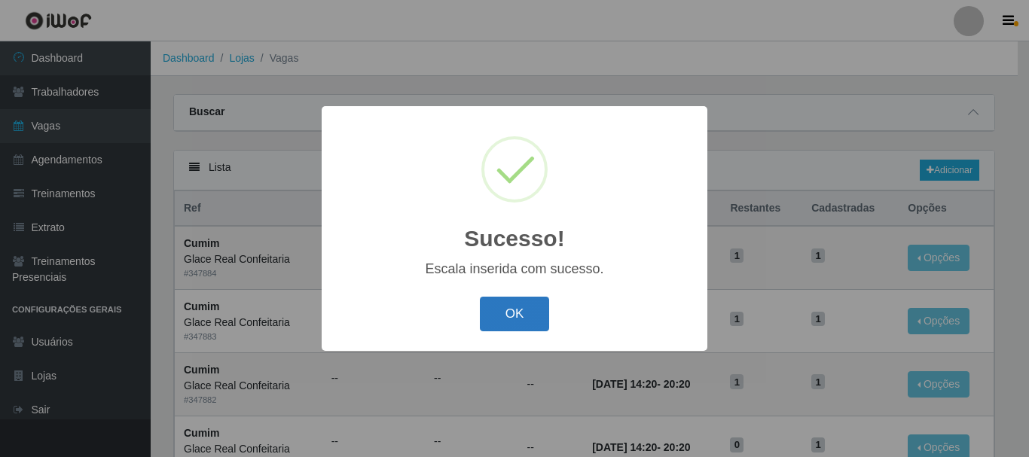
click at [536, 307] on button "OK" at bounding box center [515, 314] width 70 height 35
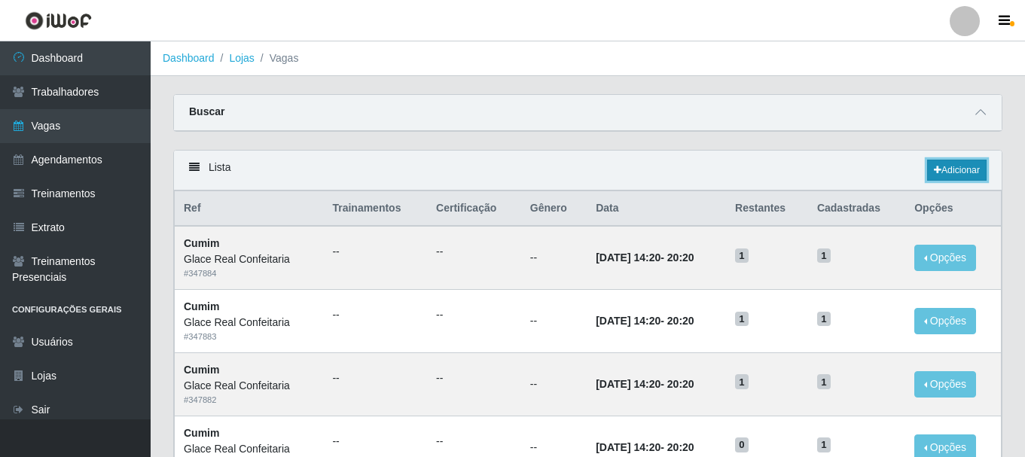
click at [950, 175] on link "Adicionar" at bounding box center [957, 170] width 60 height 21
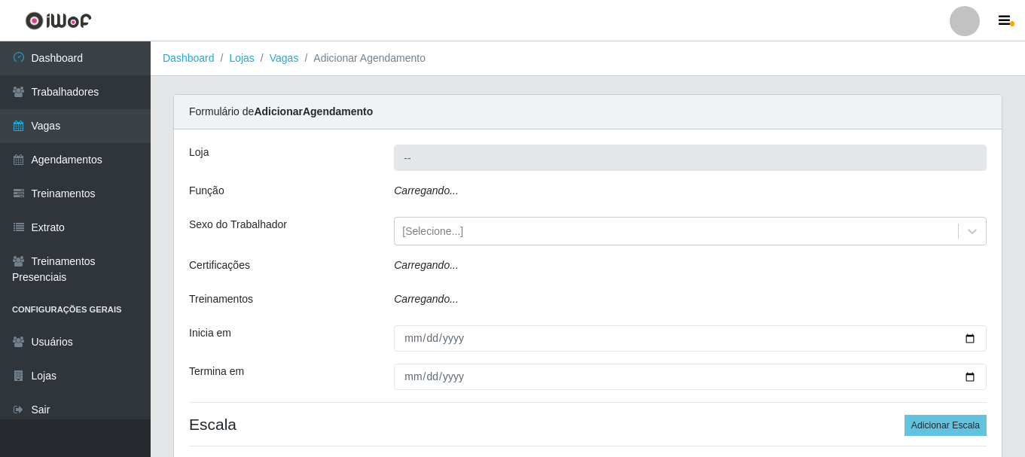
type input "Glace Real Confeitaria"
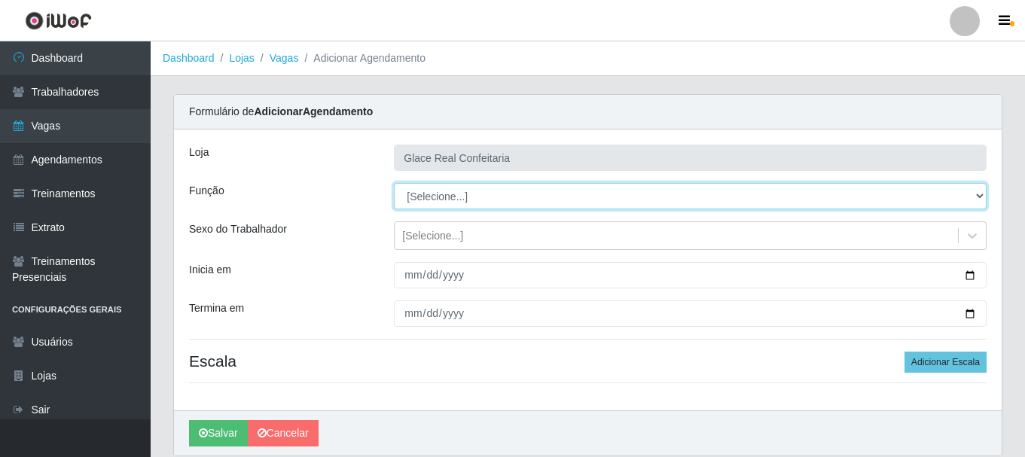
click at [462, 201] on select "[Selecione...] ASG ASG + ASG ++ Auxiliar de Cozinha Auxiliar de Cozinha + Auxil…" at bounding box center [690, 196] width 593 height 26
select select "17"
click at [394, 183] on select "[Selecione...] ASG ASG + ASG ++ Auxiliar de Cozinha Auxiliar de Cozinha + Auxil…" at bounding box center [690, 196] width 593 height 26
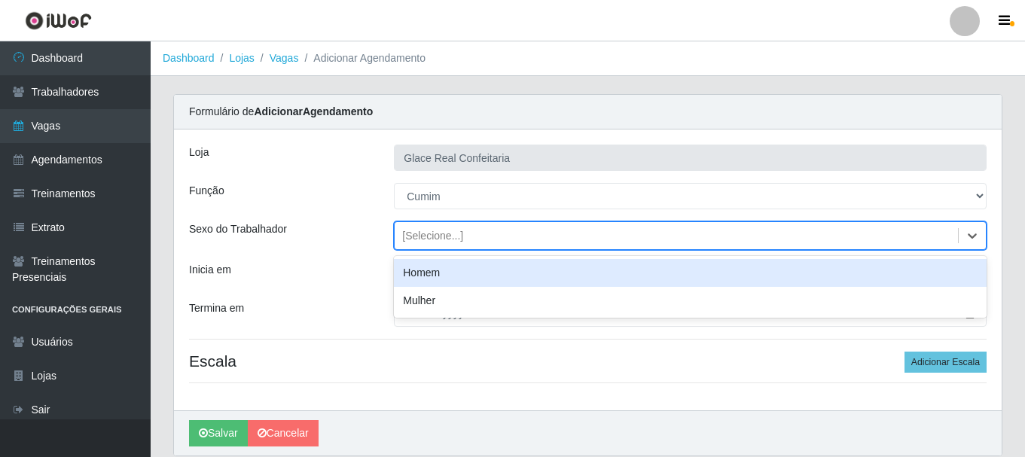
click at [444, 241] on div "[Selecione...]" at bounding box center [432, 236] width 61 height 16
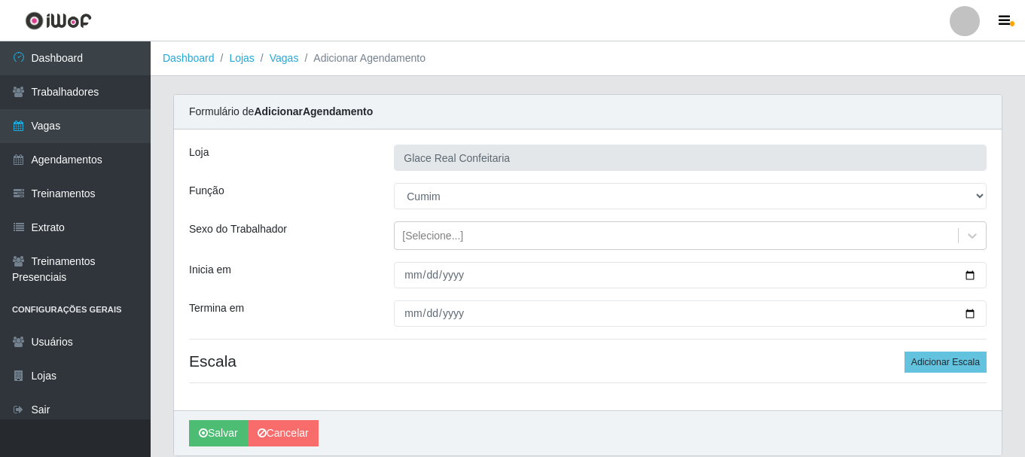
click at [291, 279] on div "Inicia em" at bounding box center [280, 275] width 205 height 26
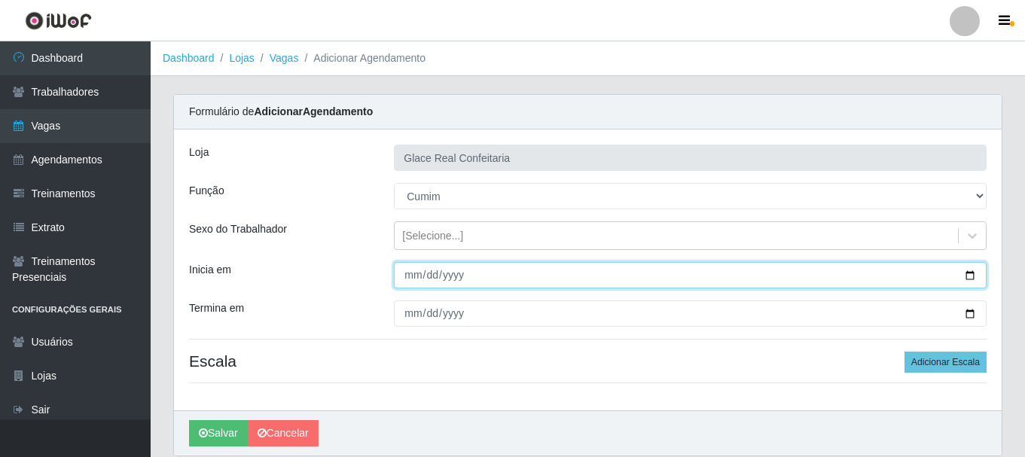
click at [960, 278] on input "Inicia em" at bounding box center [690, 275] width 593 height 26
click at [971, 278] on input "Inicia em" at bounding box center [690, 275] width 593 height 26
type input "[DATE]"
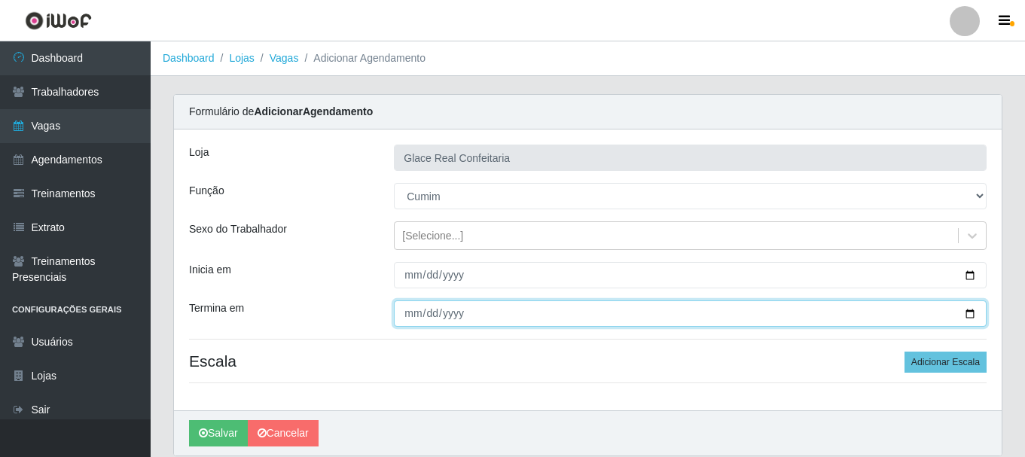
click at [414, 316] on input "Termina em" at bounding box center [690, 314] width 593 height 26
click at [974, 313] on input "Termina em" at bounding box center [690, 314] width 593 height 26
type input "[DATE]"
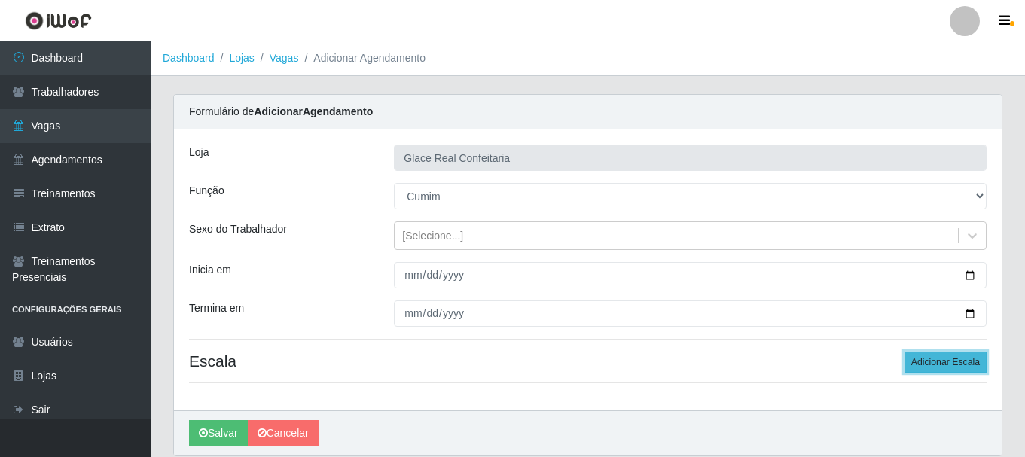
click at [926, 362] on button "Adicionar Escala" at bounding box center [946, 362] width 82 height 21
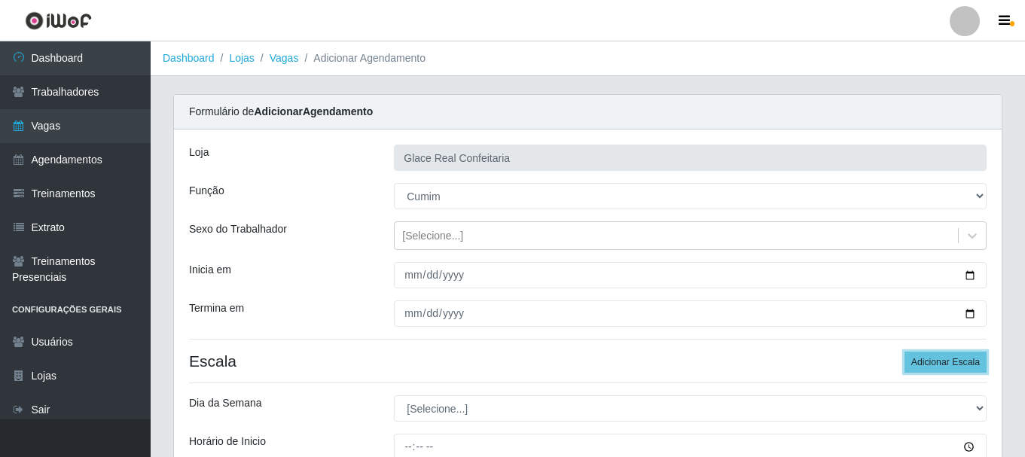
scroll to position [151, 0]
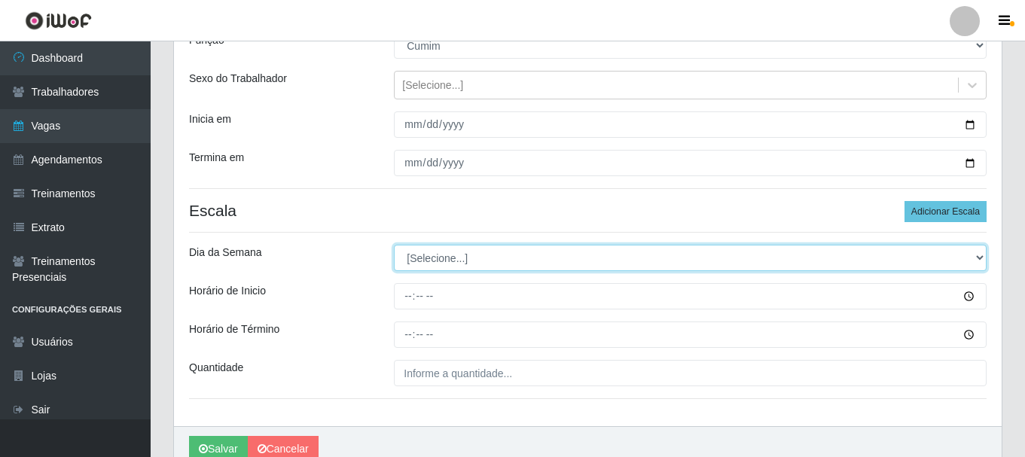
click at [459, 257] on select "[Selecione...] Segunda Terça Quarta Quinta Sexta Sábado Domingo" at bounding box center [690, 258] width 593 height 26
select select "1"
click at [394, 245] on select "[Selecione...] Segunda Terça Quarta Quinta Sexta Sábado Domingo" at bounding box center [690, 258] width 593 height 26
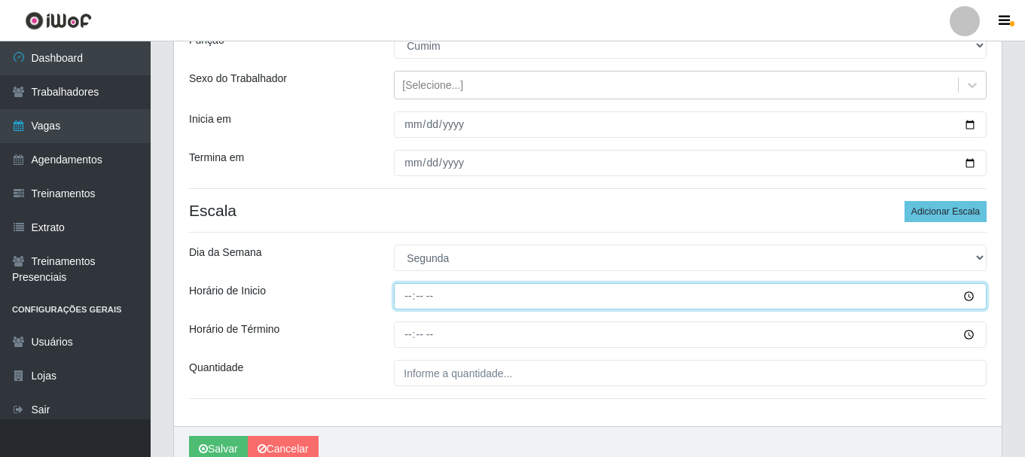
click at [404, 294] on input "Horário de Inicio" at bounding box center [690, 296] width 593 height 26
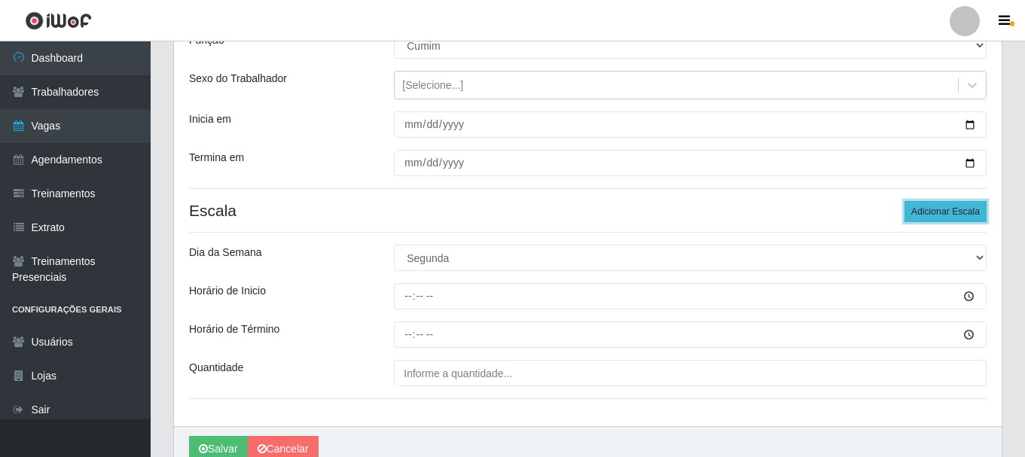
click at [964, 213] on button "Adicionar Escala" at bounding box center [946, 211] width 82 height 21
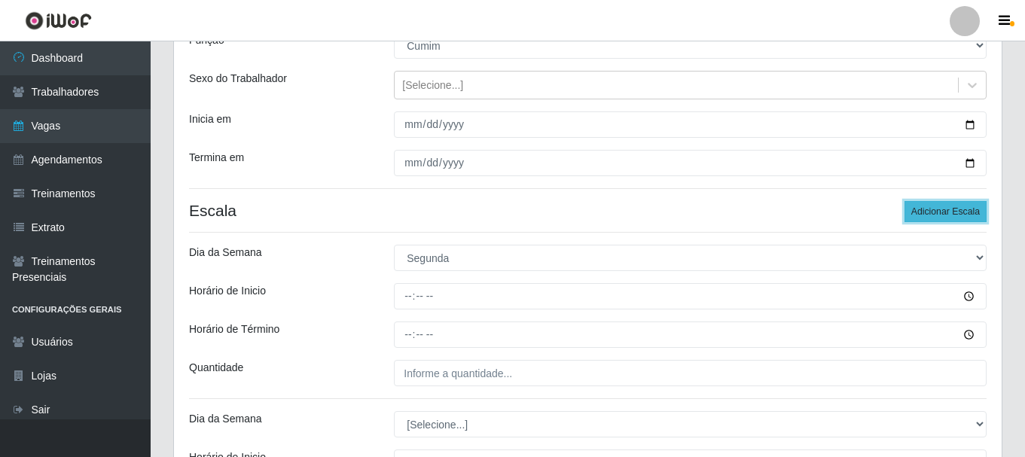
click at [964, 213] on button "Adicionar Escala" at bounding box center [946, 211] width 82 height 21
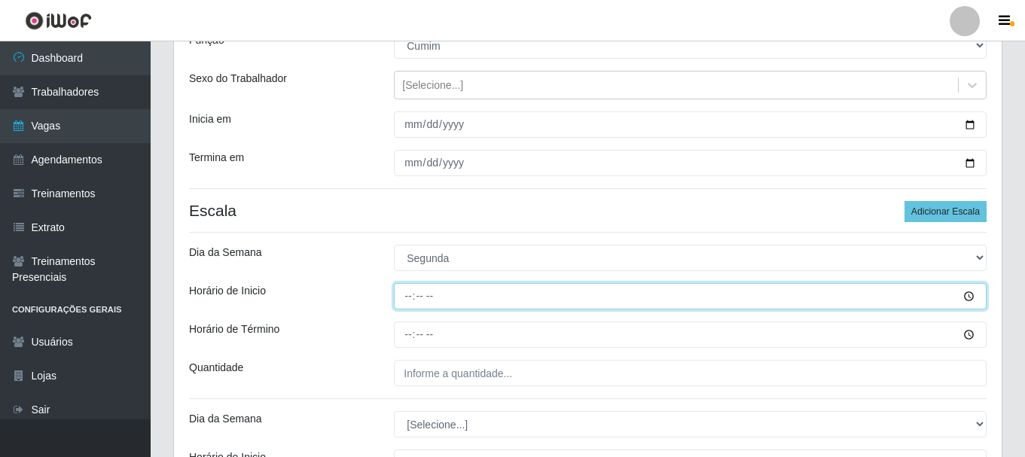
click at [421, 300] on input "Horário de Inicio" at bounding box center [690, 296] width 593 height 26
type input "14:20"
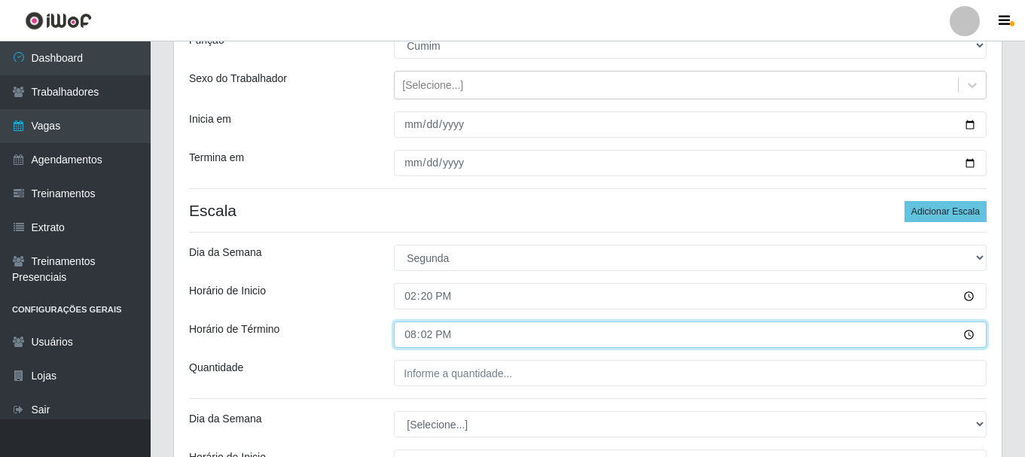
type input "20:20"
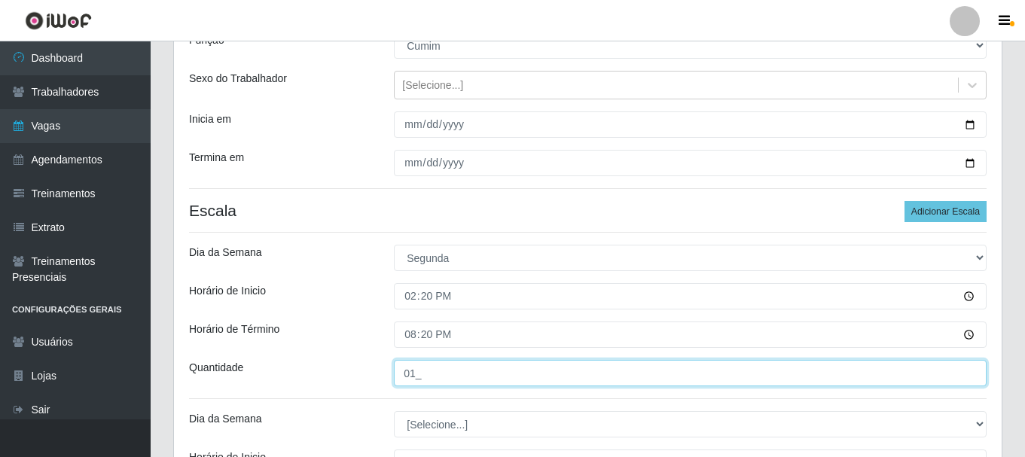
type input "01_"
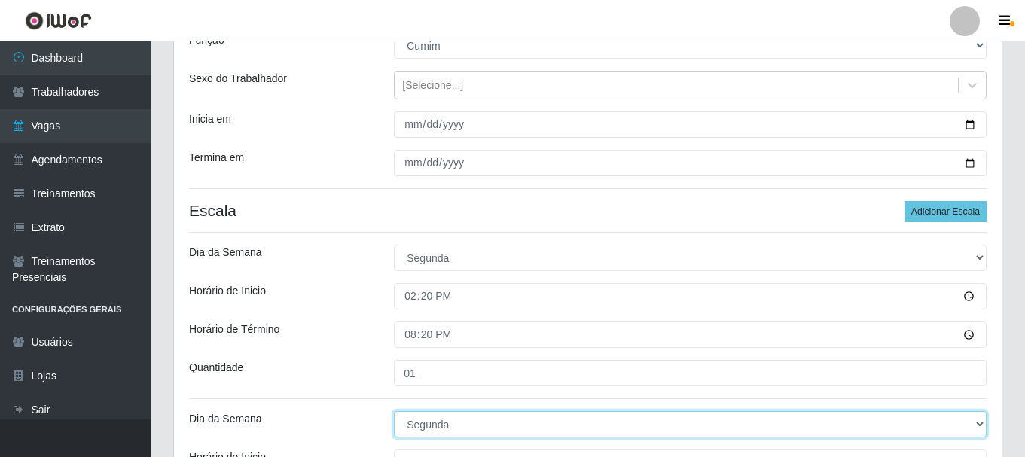
select select "2"
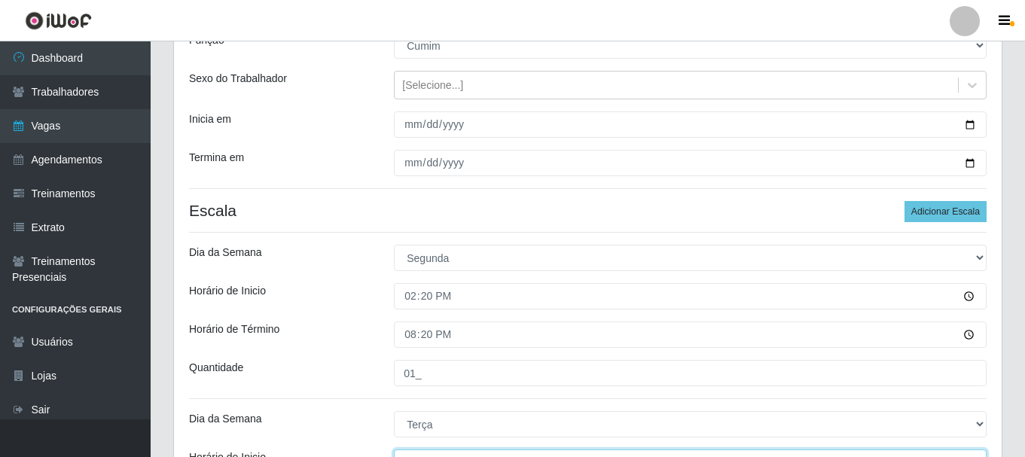
scroll to position [169, 0]
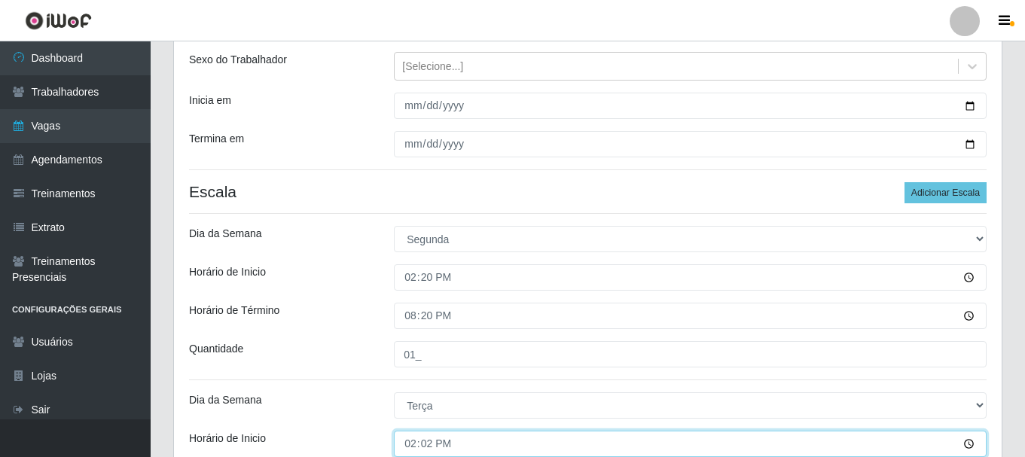
type input "14:20"
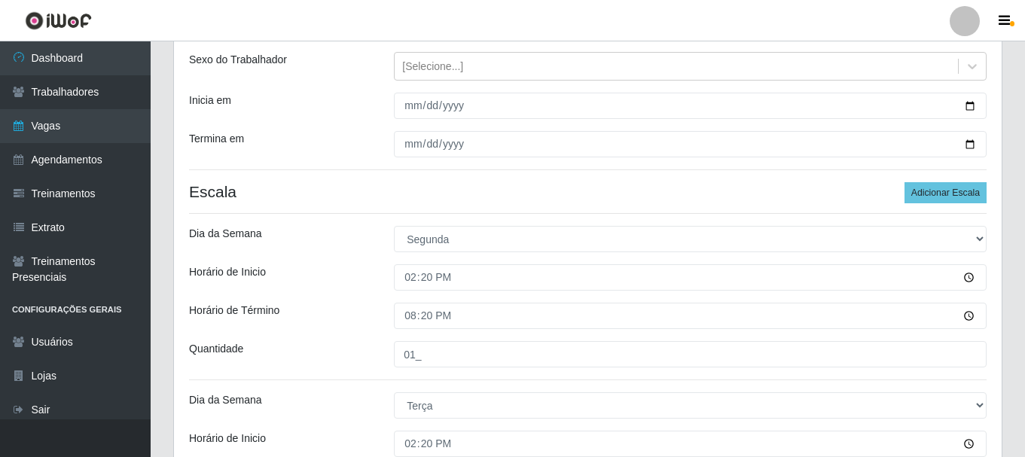
scroll to position [423, 0]
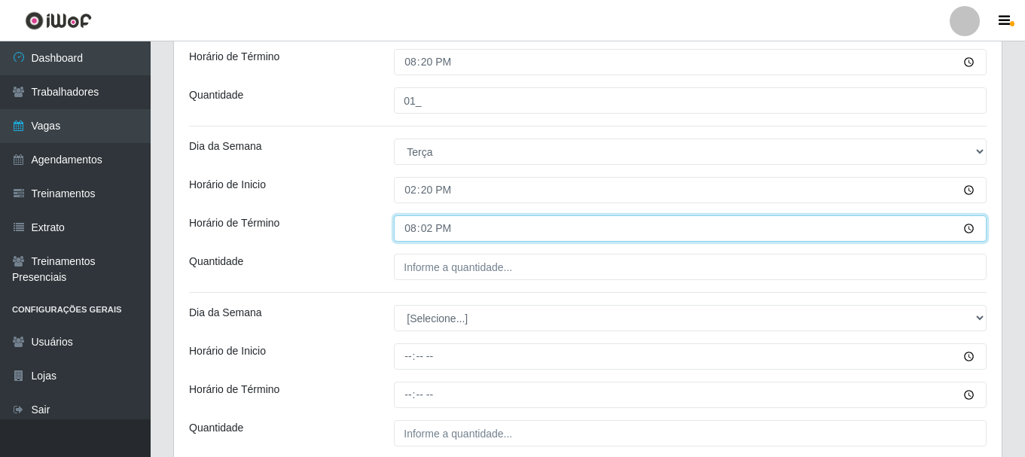
type input "20:20"
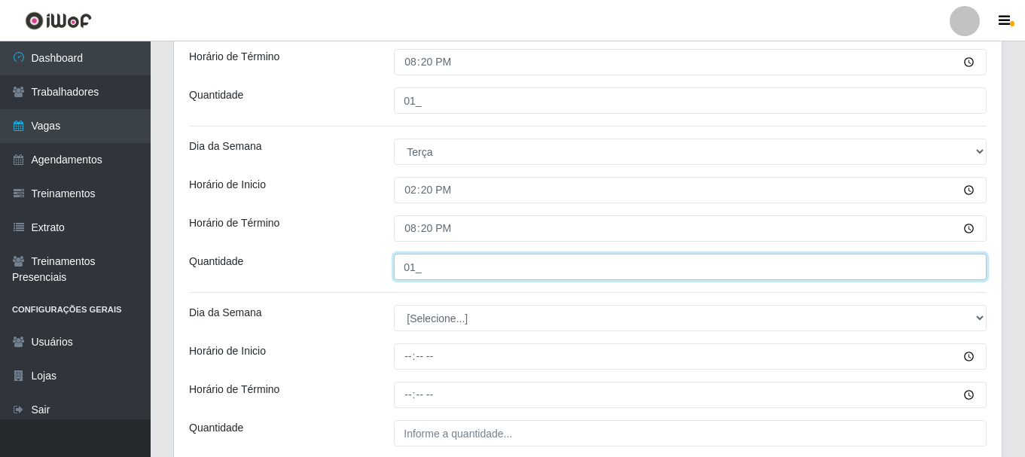
type input "01_"
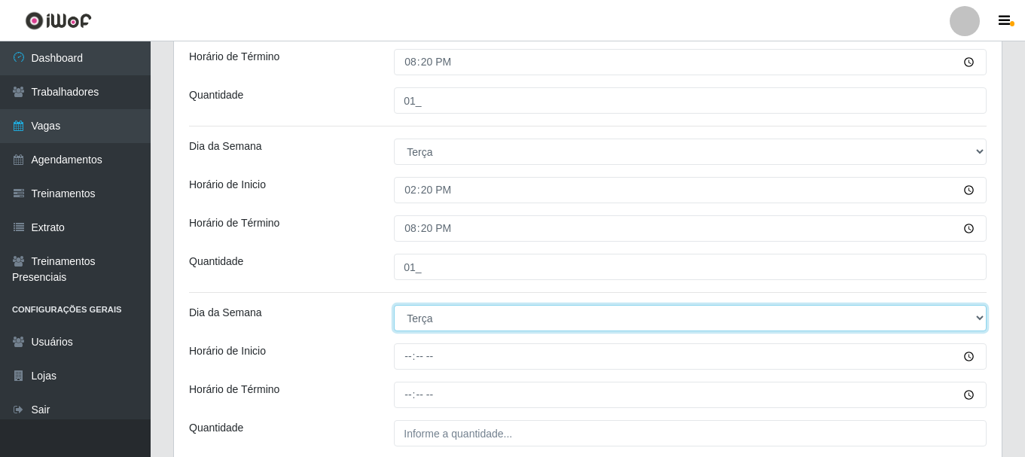
select select "3"
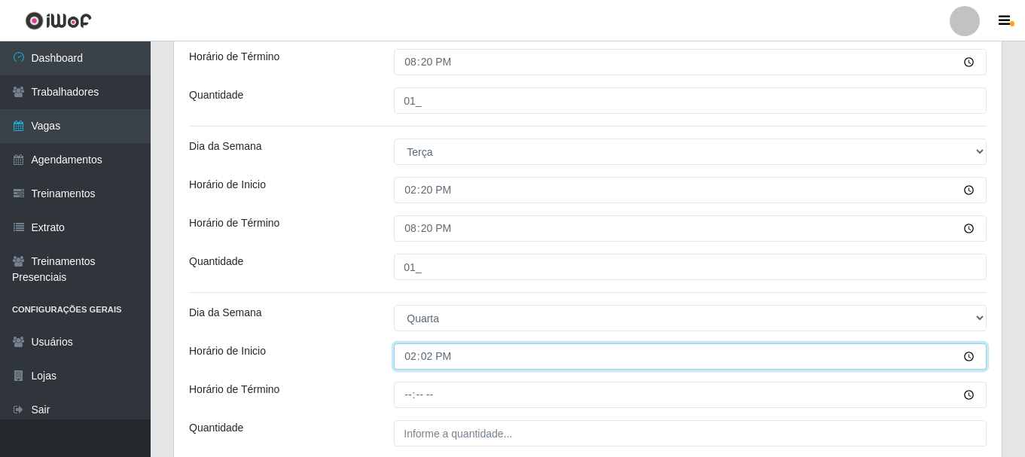
type input "14:20"
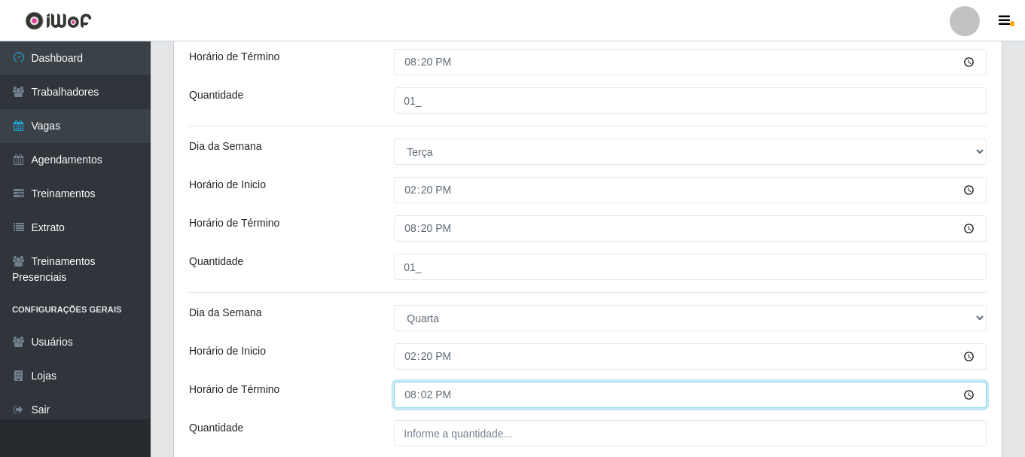
type input "20:20"
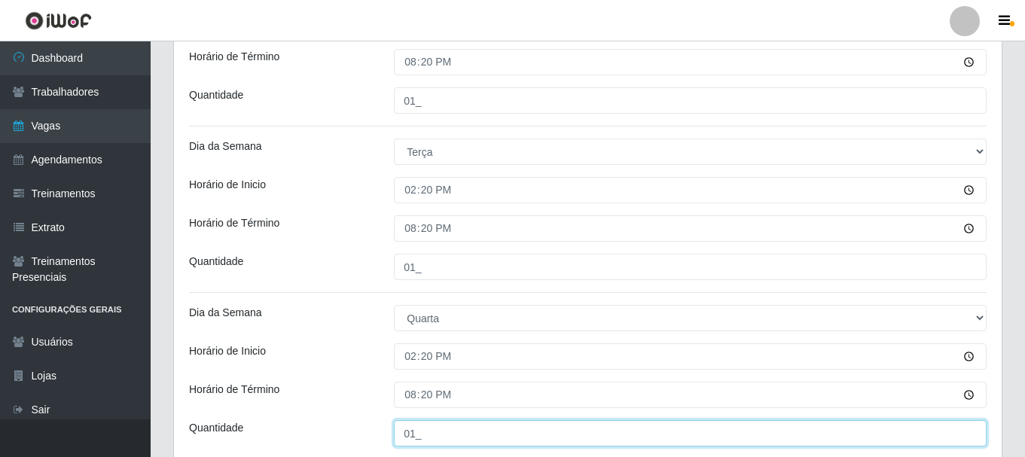
type input "01_"
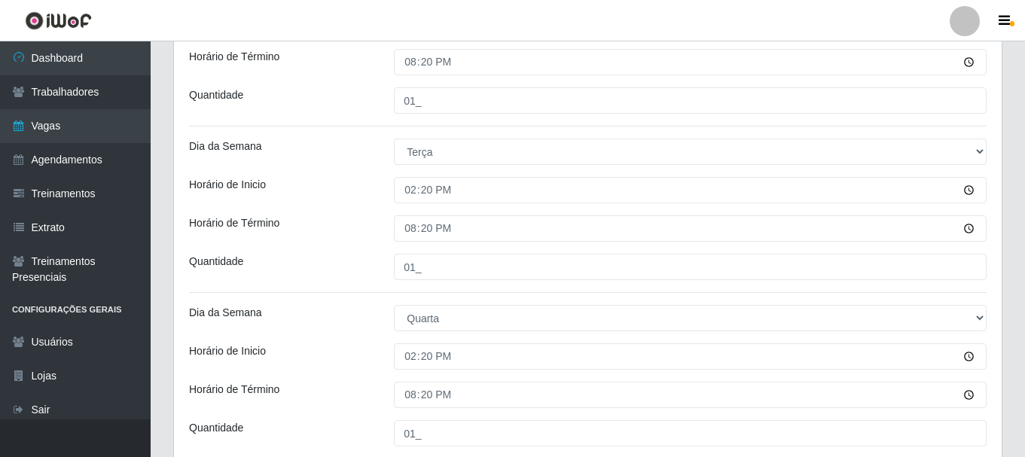
scroll to position [679, 0]
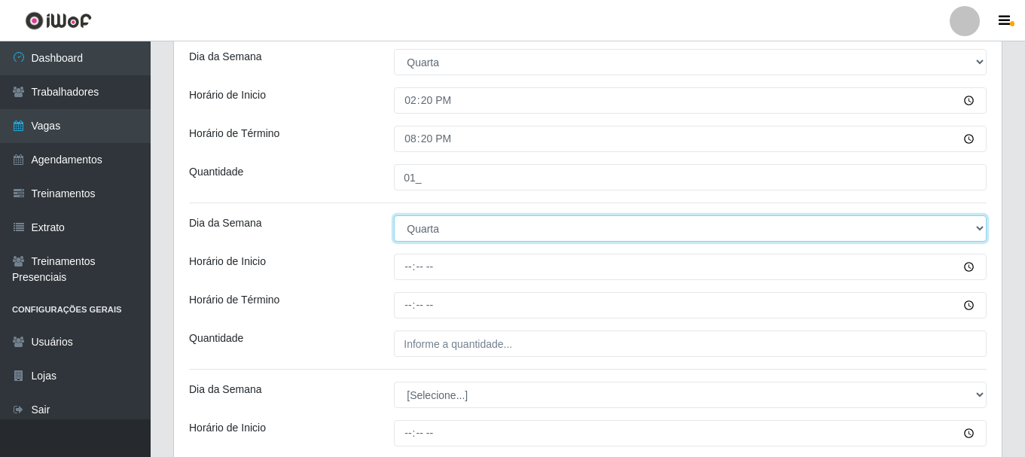
select select "4"
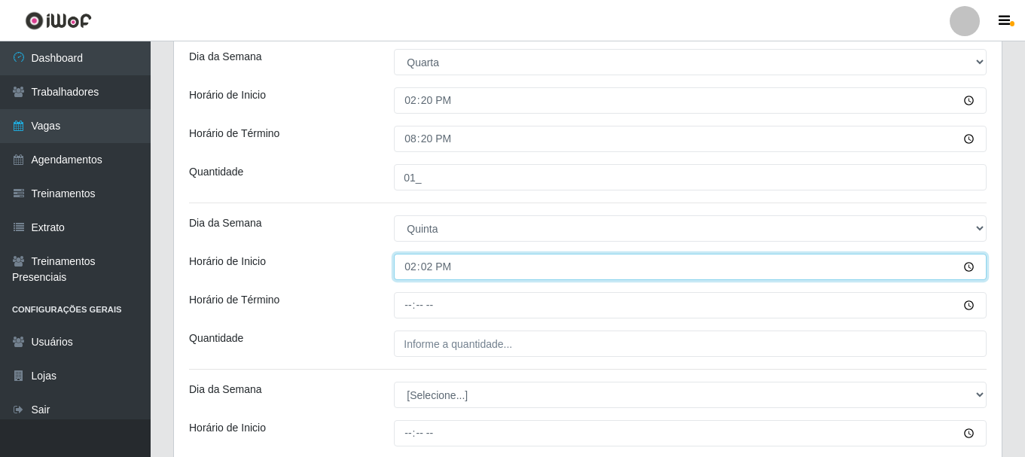
type input "14:20"
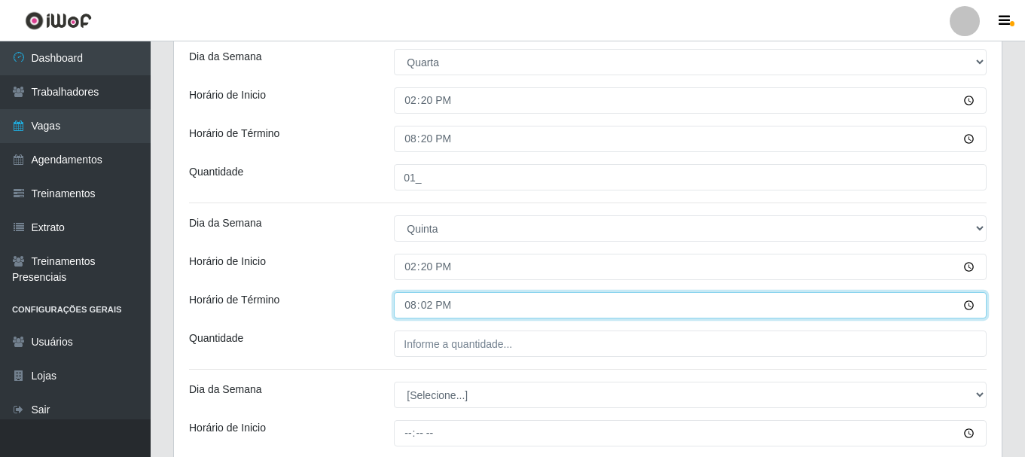
type input "20:20"
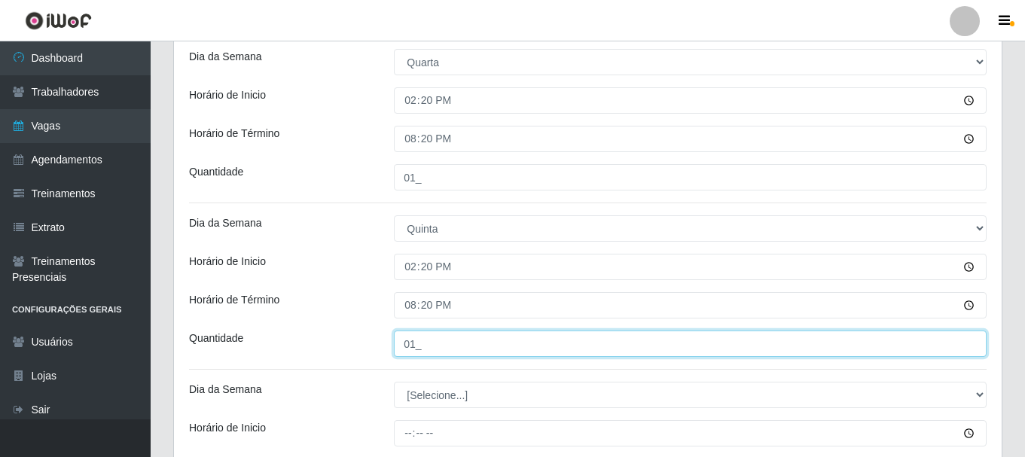
type input "01_"
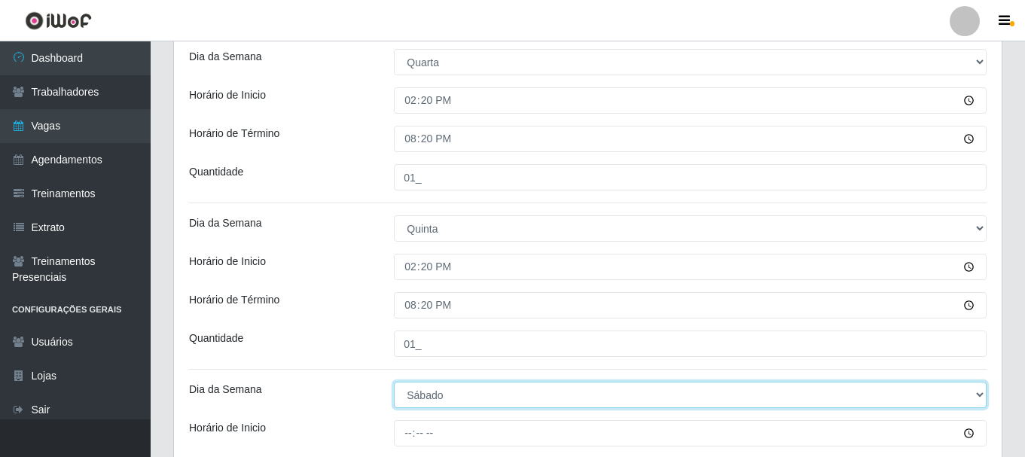
select select "5"
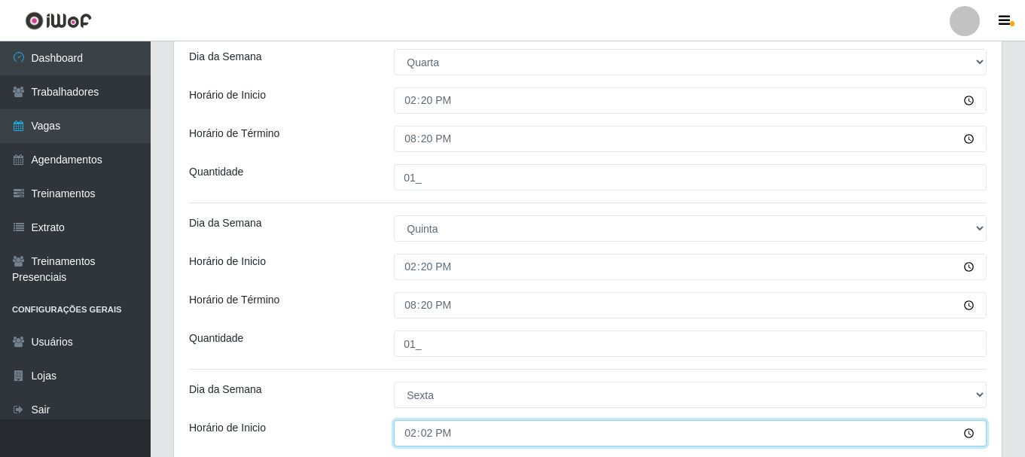
type input "14:20"
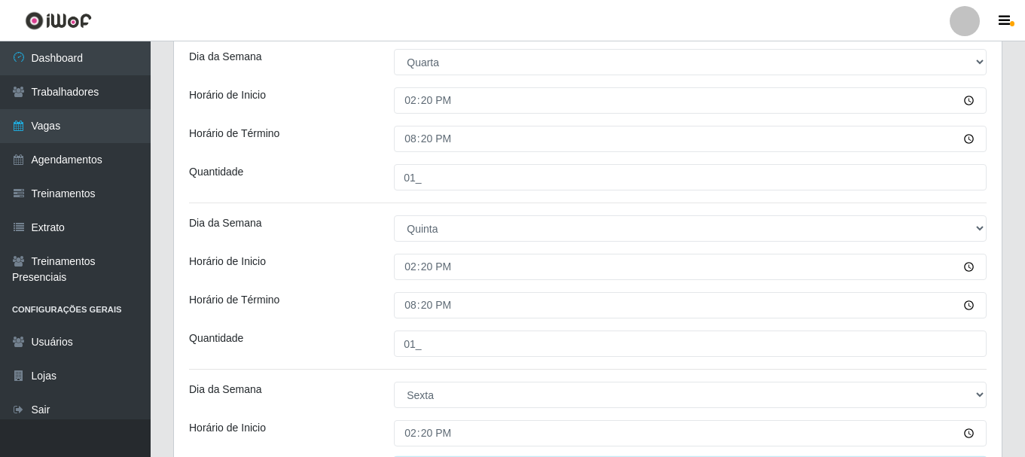
scroll to position [887, 0]
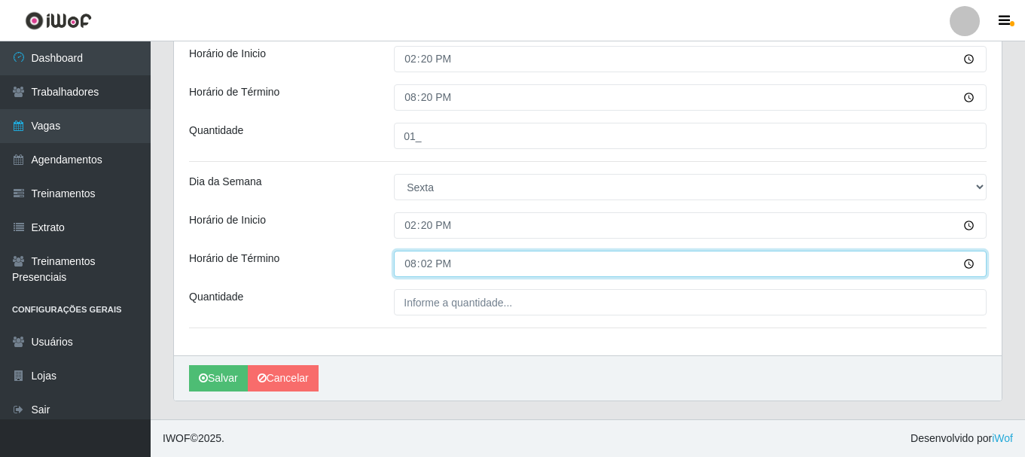
type input "20:20"
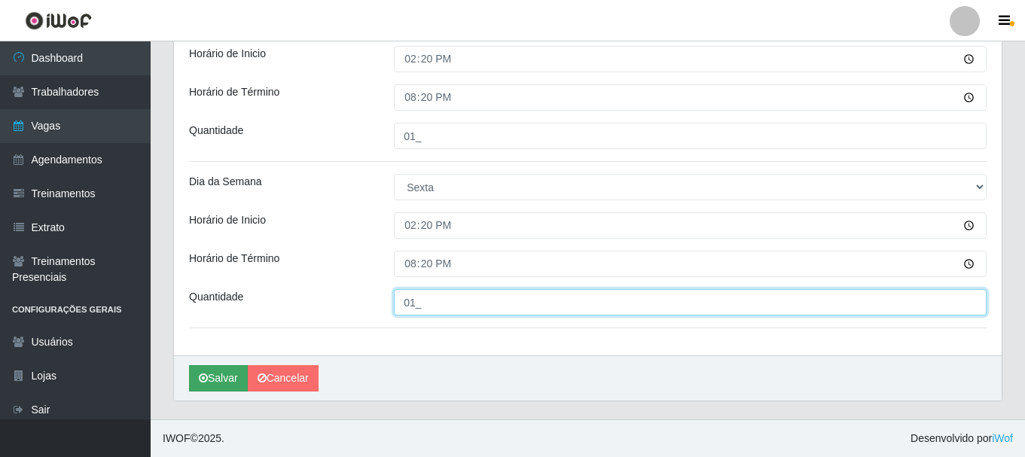
type input "01_"
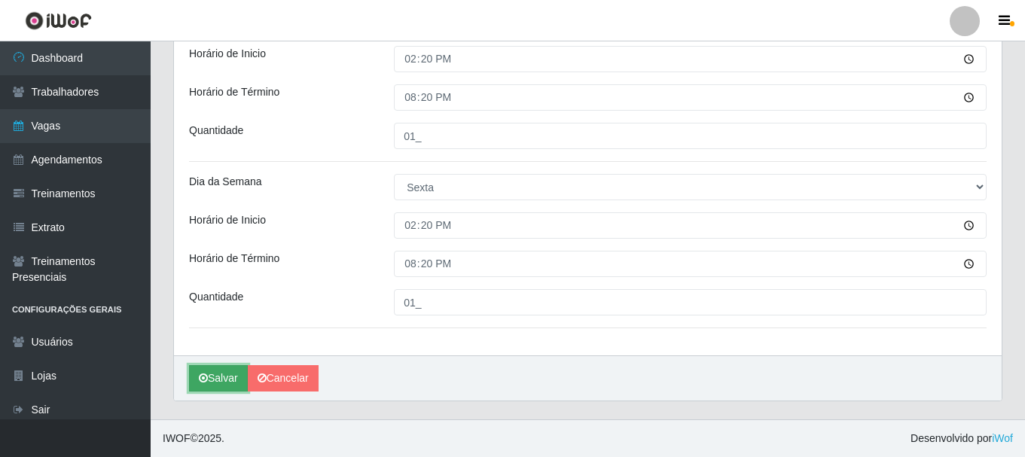
click at [215, 375] on button "Salvar" at bounding box center [218, 378] width 59 height 26
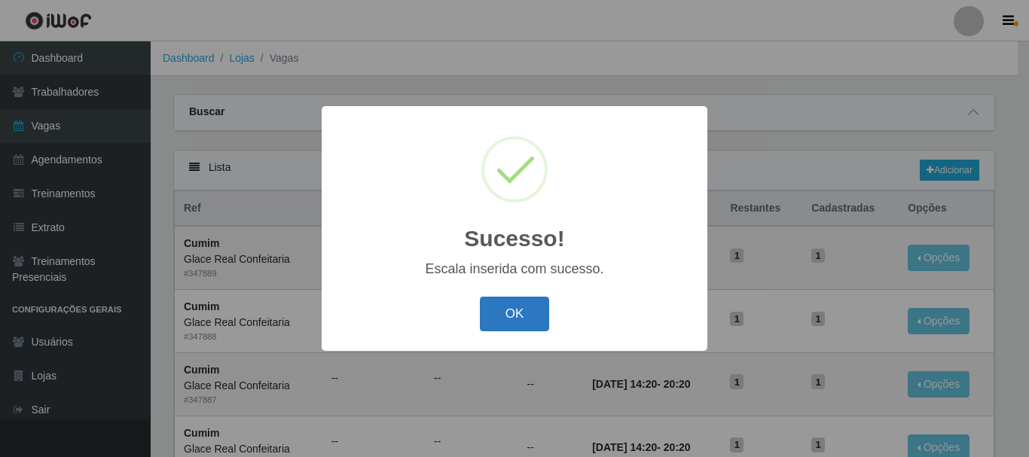
click at [519, 313] on button "OK" at bounding box center [515, 314] width 70 height 35
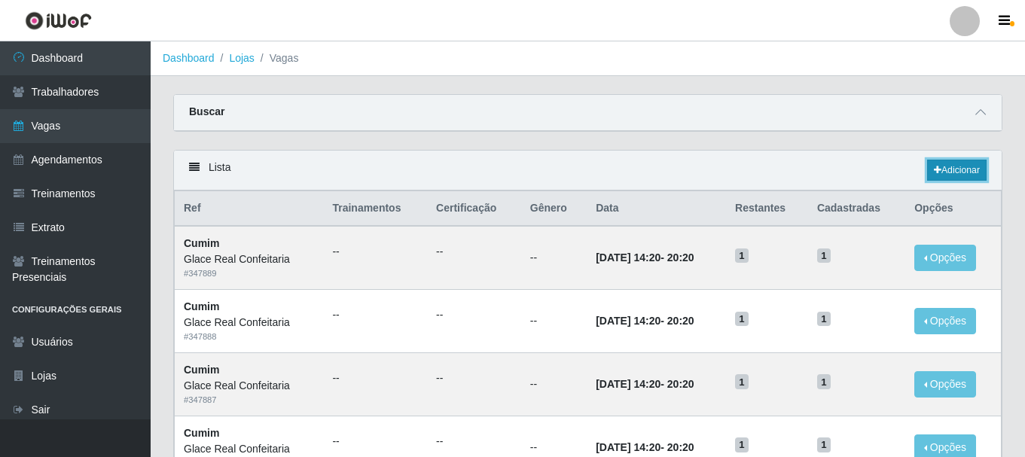
click at [952, 171] on link "Adicionar" at bounding box center [957, 170] width 60 height 21
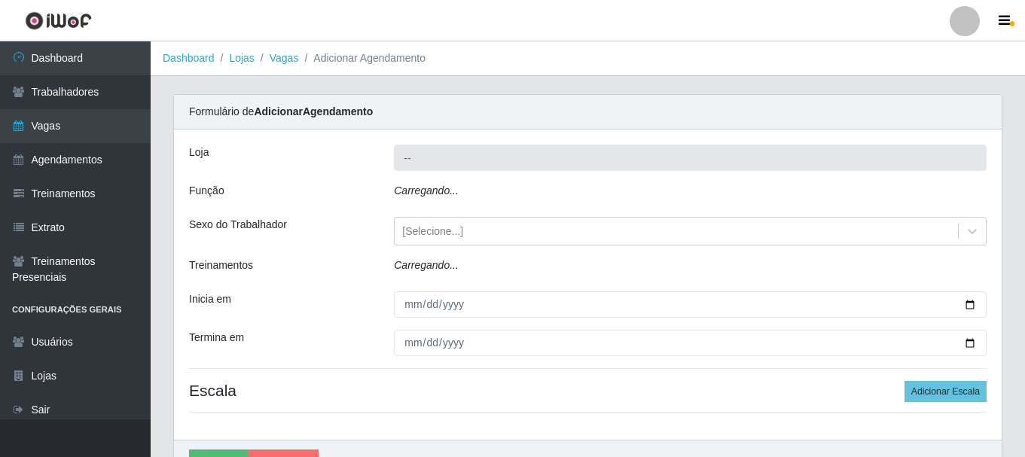
type input "Glace Real Confeitaria"
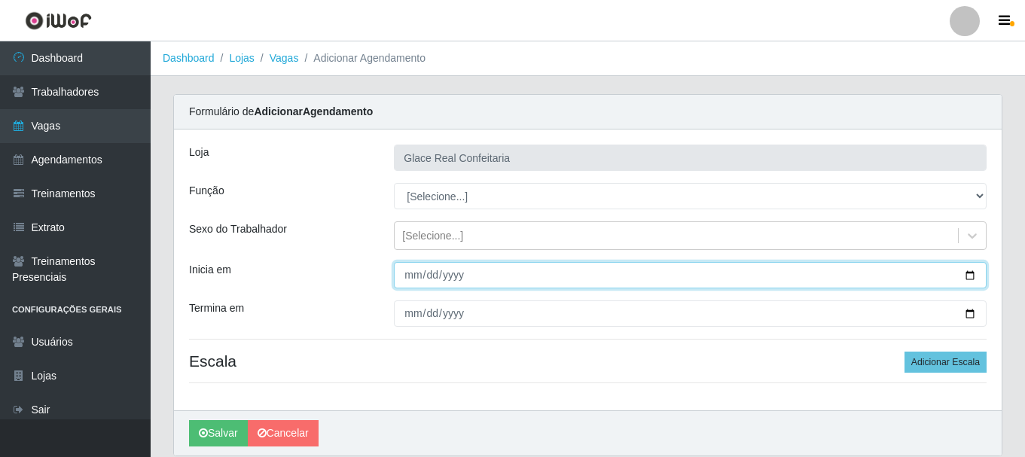
click at [969, 277] on input "Inicia em" at bounding box center [690, 275] width 593 height 26
type input "[DATE]"
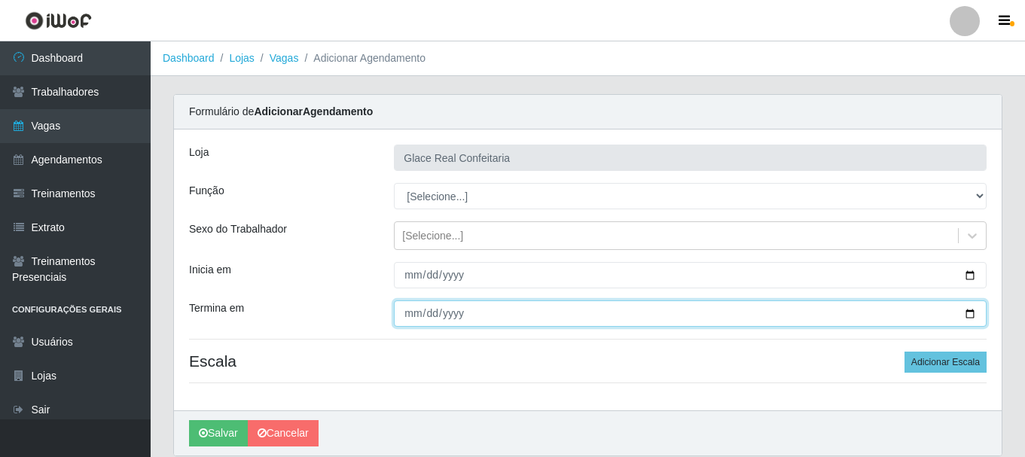
click at [963, 316] on input "Termina em" at bounding box center [690, 314] width 593 height 26
click at [970, 313] on input "Termina em" at bounding box center [690, 314] width 593 height 26
type input "[DATE]"
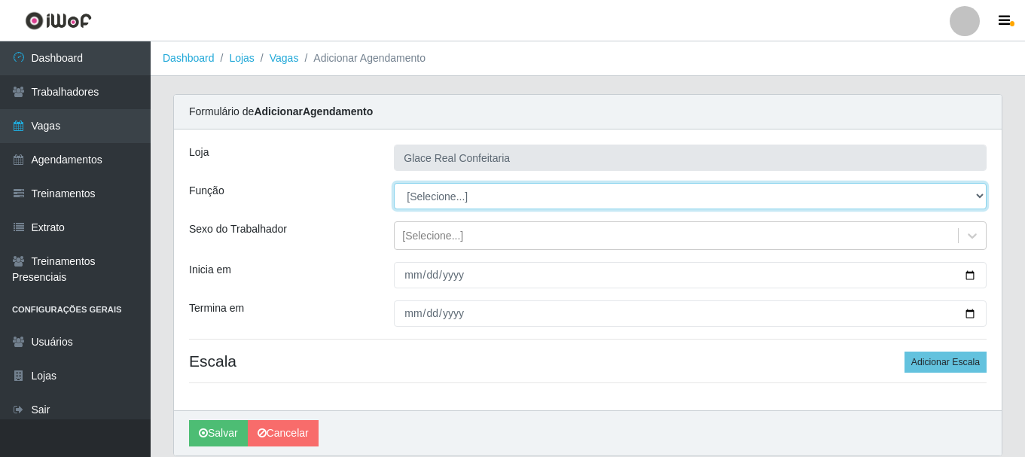
click at [479, 200] on select "[Selecione...] ASG ASG + ASG ++ Auxiliar de Cozinha Auxiliar de Cozinha + Auxil…" at bounding box center [690, 196] width 593 height 26
select select "17"
click at [394, 183] on select "[Selecione...] ASG ASG + ASG ++ Auxiliar de Cozinha Auxiliar de Cozinha + Auxil…" at bounding box center [690, 196] width 593 height 26
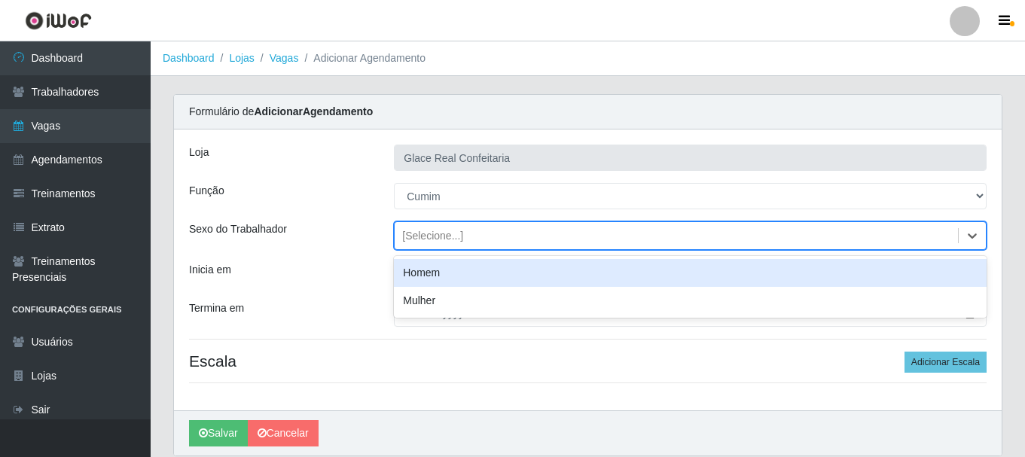
click at [434, 238] on div "[Selecione...]" at bounding box center [432, 236] width 61 height 16
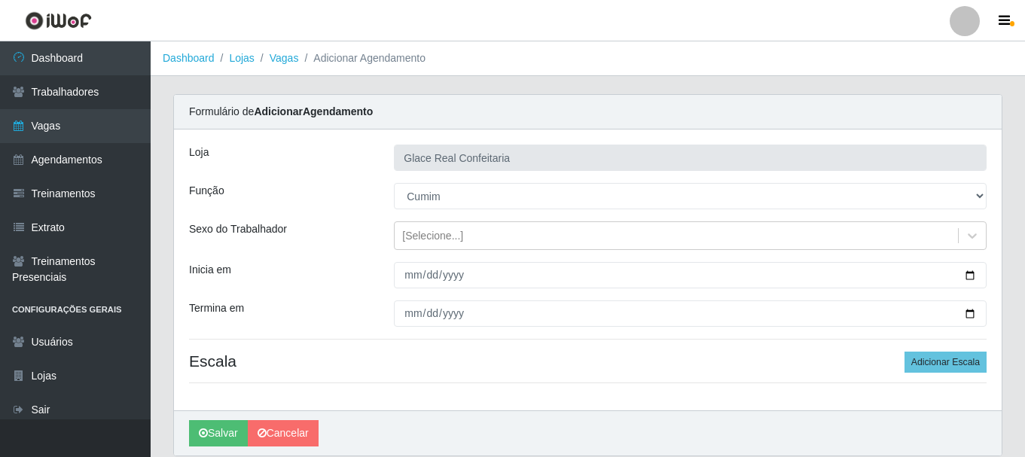
click at [340, 228] on div "Sexo do Trabalhador" at bounding box center [280, 235] width 205 height 29
click at [923, 366] on button "Adicionar Escala" at bounding box center [946, 362] width 82 height 21
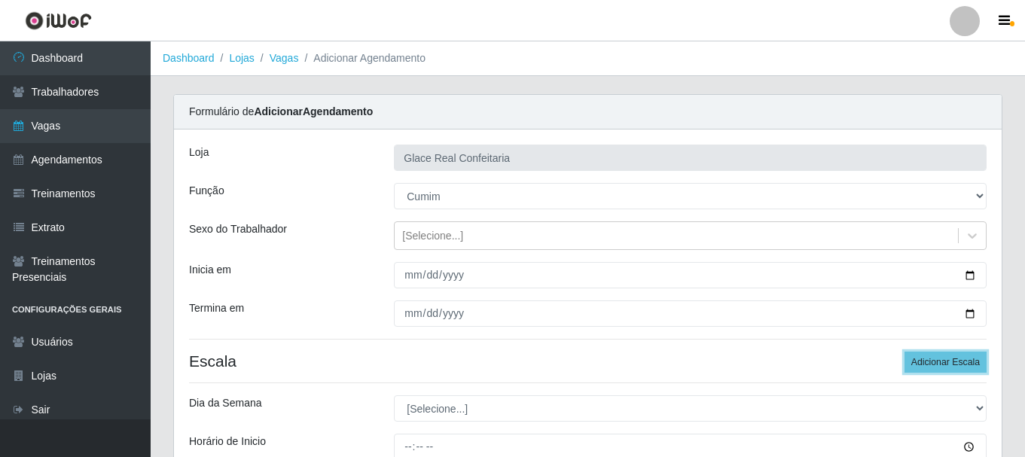
scroll to position [75, 0]
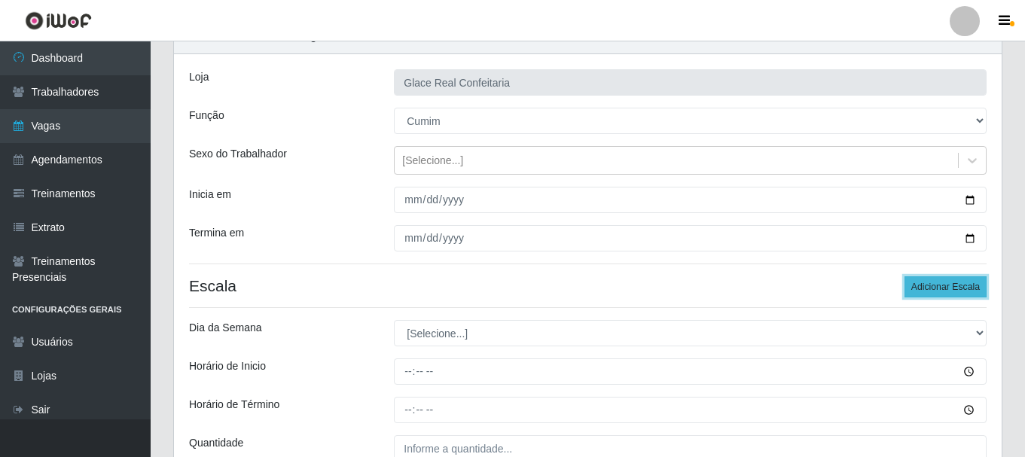
click at [920, 283] on button "Adicionar Escala" at bounding box center [946, 286] width 82 height 21
click at [927, 285] on button "Adicionar Escala" at bounding box center [946, 286] width 82 height 21
click at [925, 285] on button "Adicionar Escala" at bounding box center [946, 286] width 82 height 21
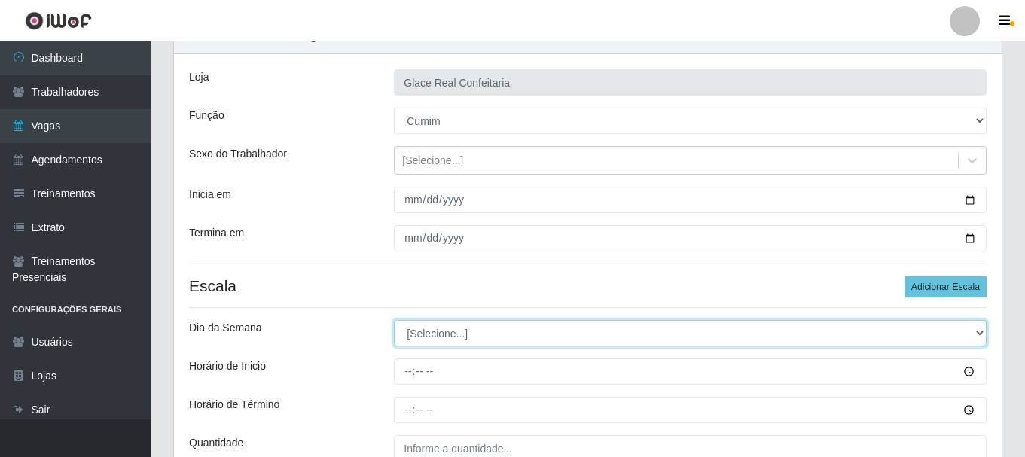
click at [431, 323] on select "[Selecione...] Segunda Terça Quarta Quinta Sexta Sábado Domingo" at bounding box center [690, 333] width 593 height 26
select select "1"
click at [394, 320] on select "[Selecione...] Segunda Terça Quarta Quinta Sexta Sábado Domingo" at bounding box center [690, 333] width 593 height 26
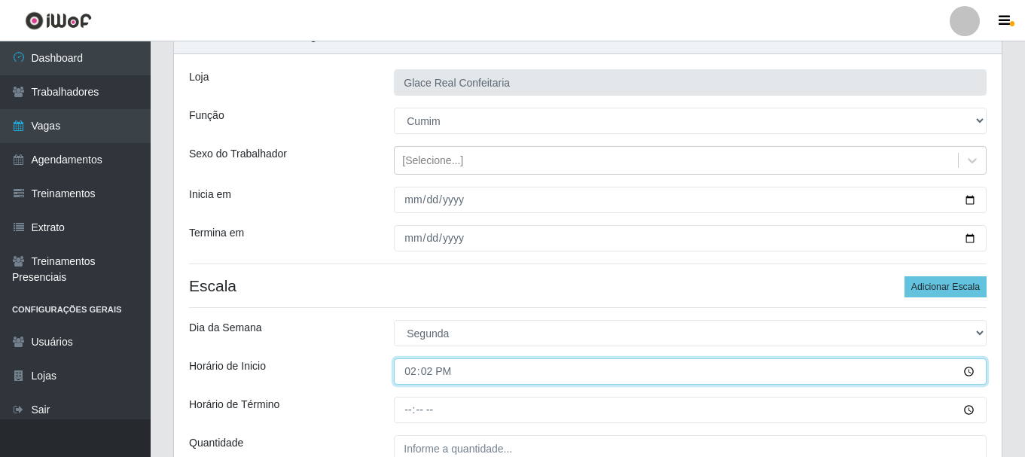
type input "14:20"
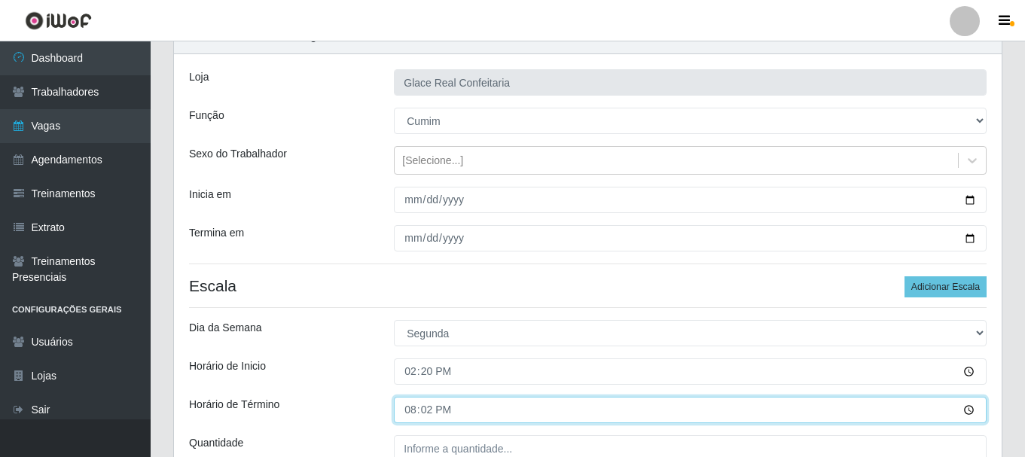
type input "20:20"
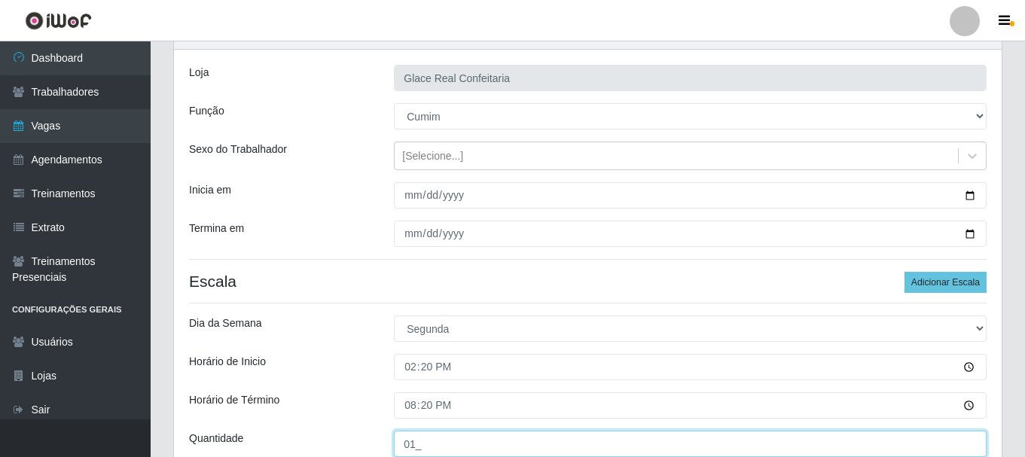
type input "01_"
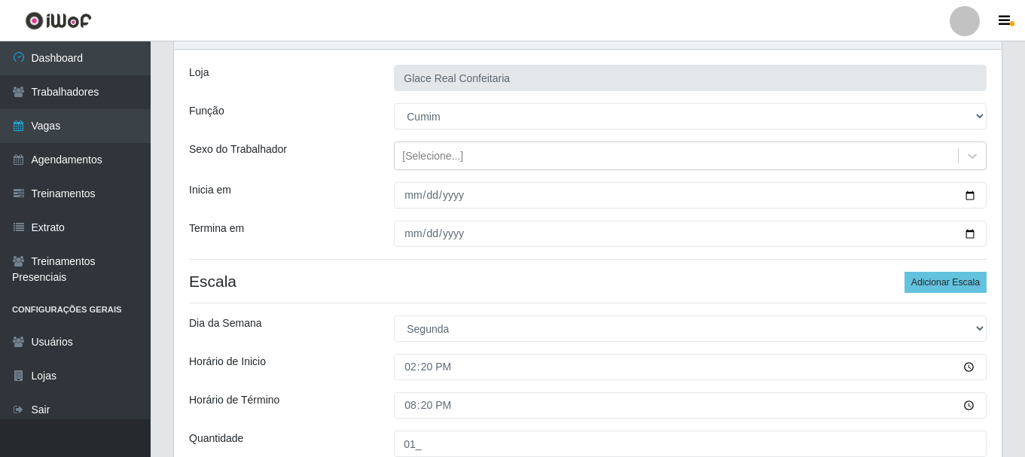
scroll to position [346, 0]
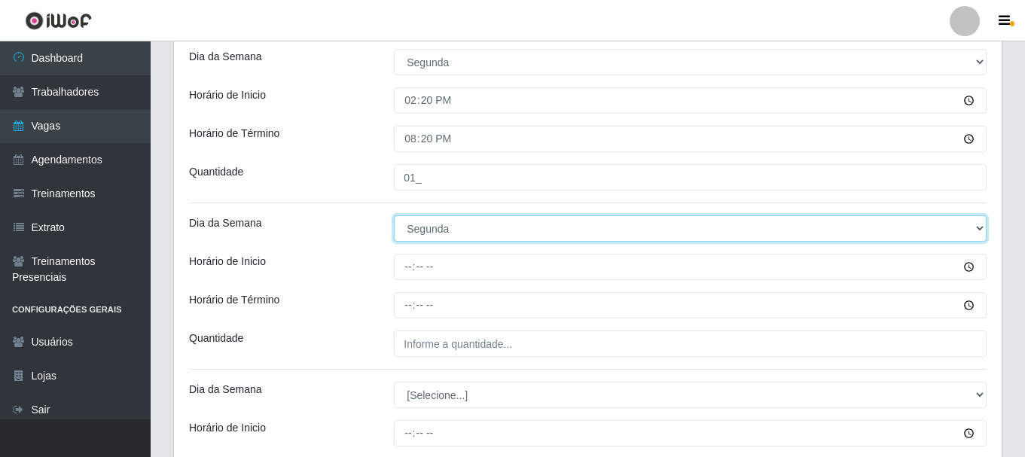
select select "2"
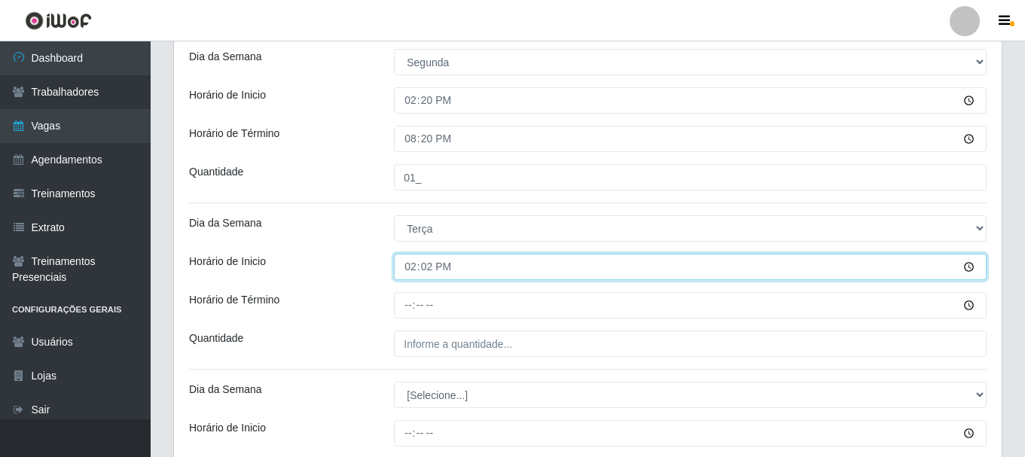
type input "14:20"
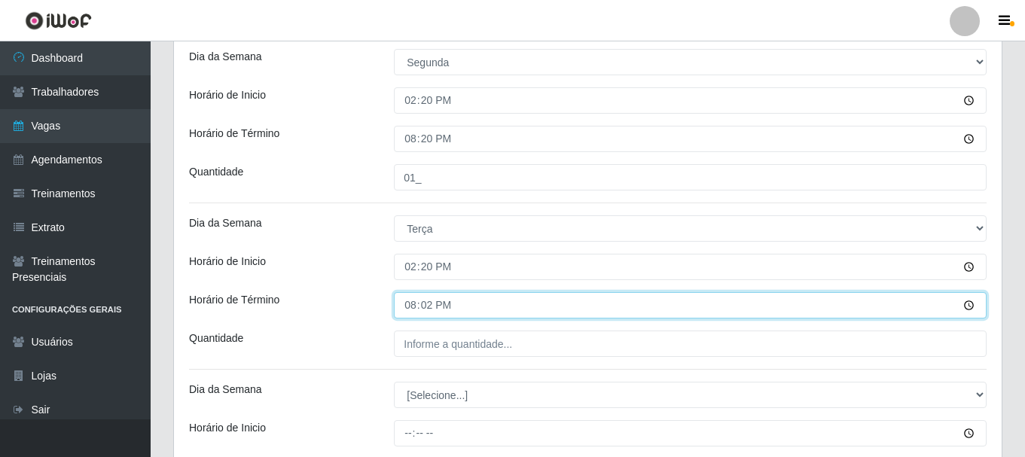
type input "20:20"
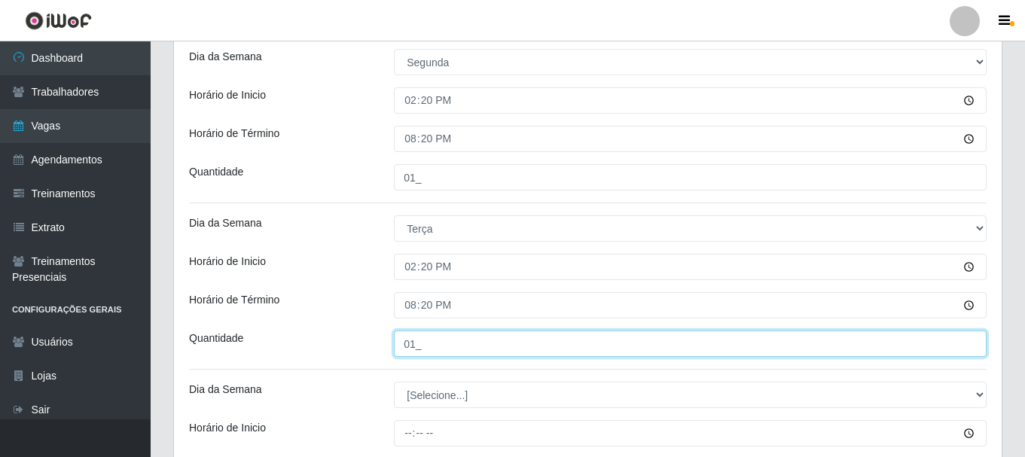
type input "01_"
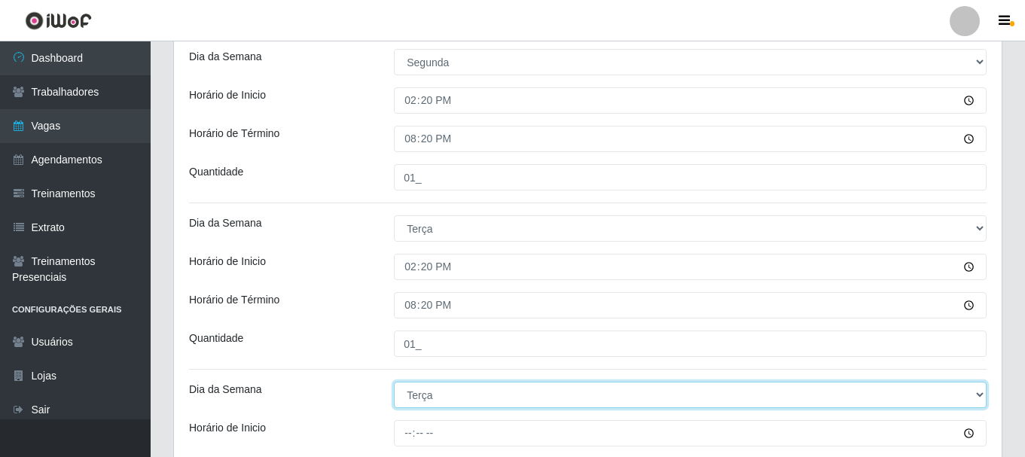
select select "3"
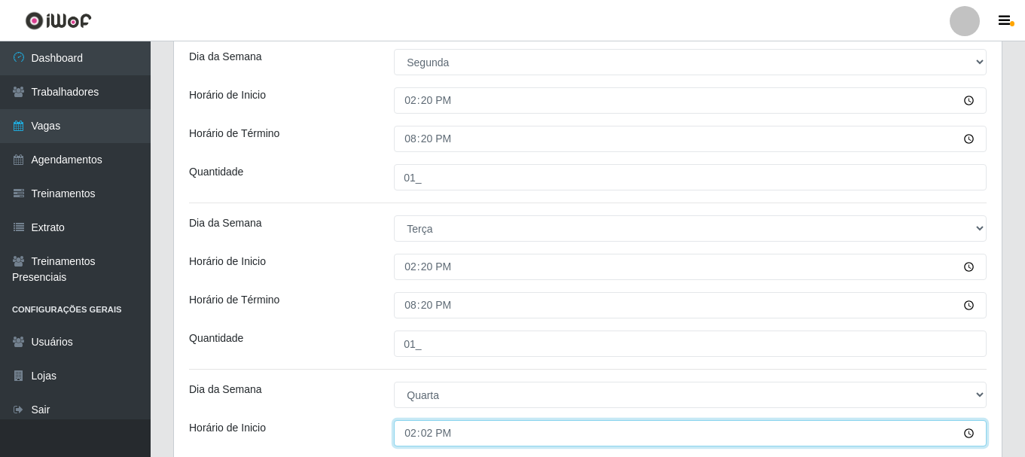
type input "14:20"
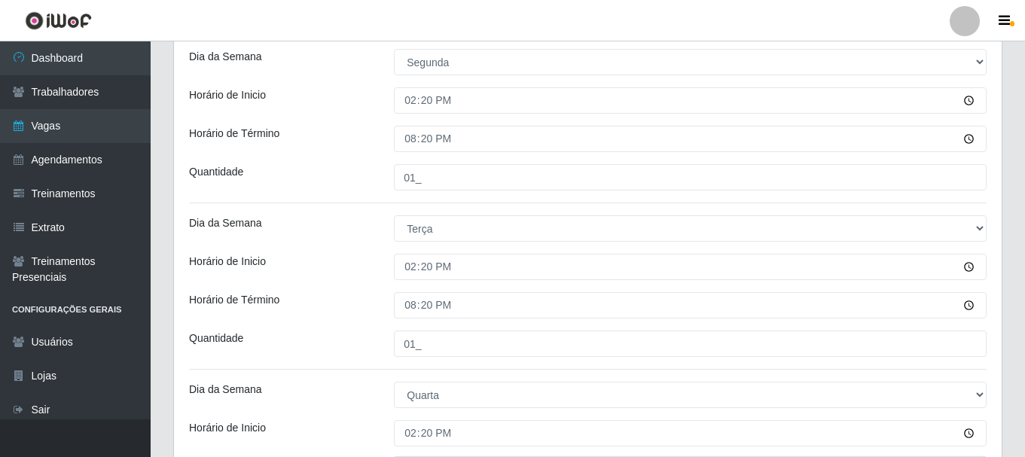
scroll to position [590, 0]
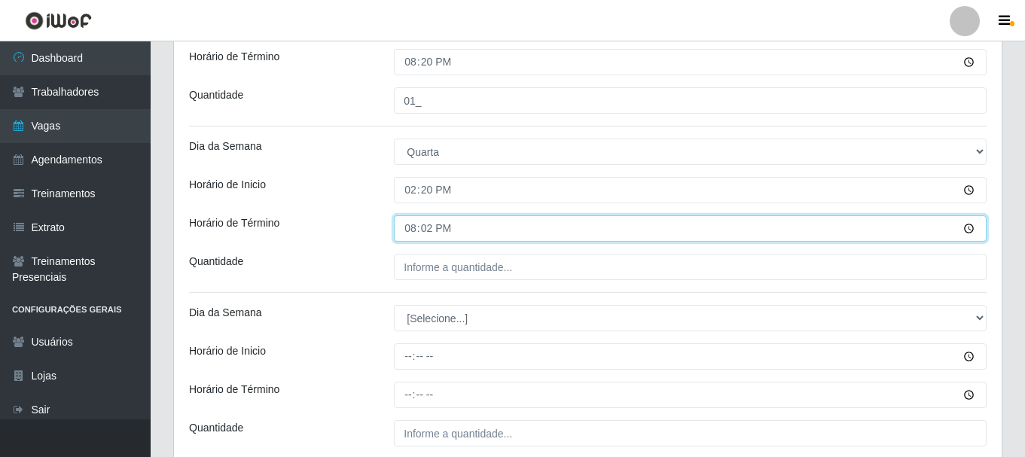
type input "20:20"
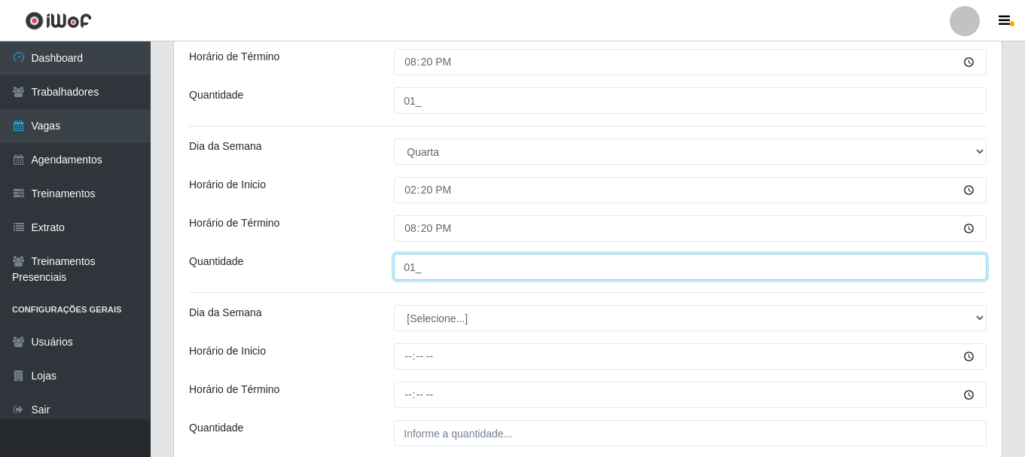
type input "01_"
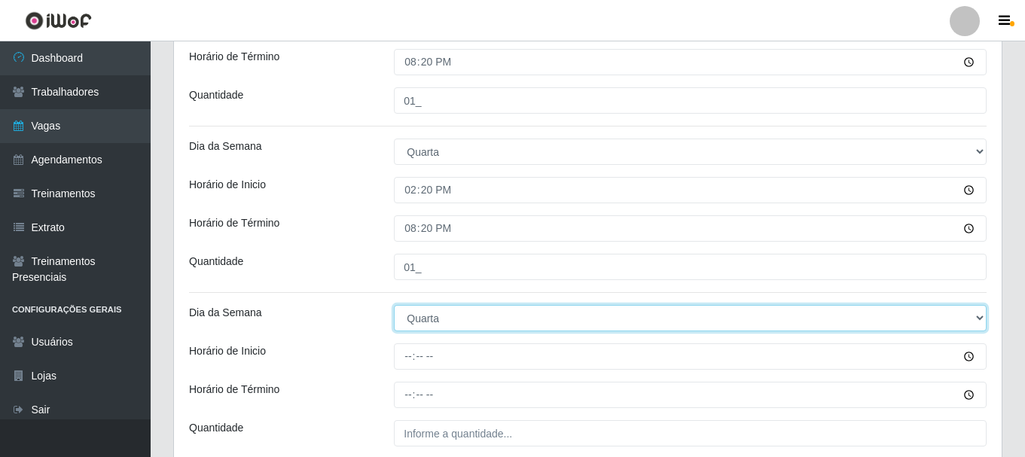
select select "4"
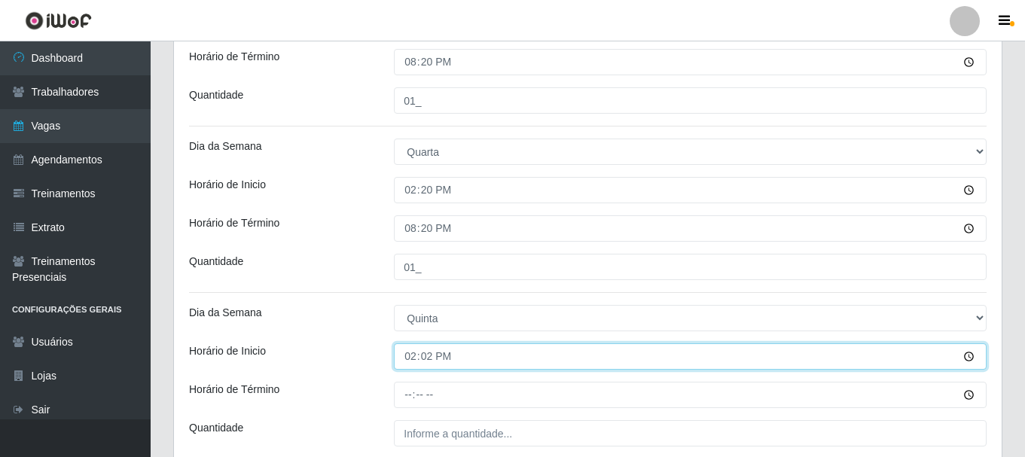
type input "14:20"
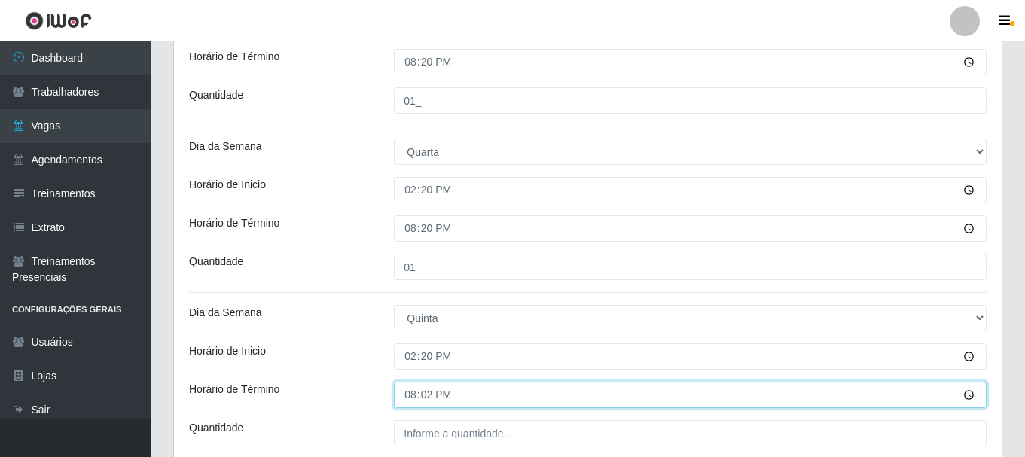
type input "20:20"
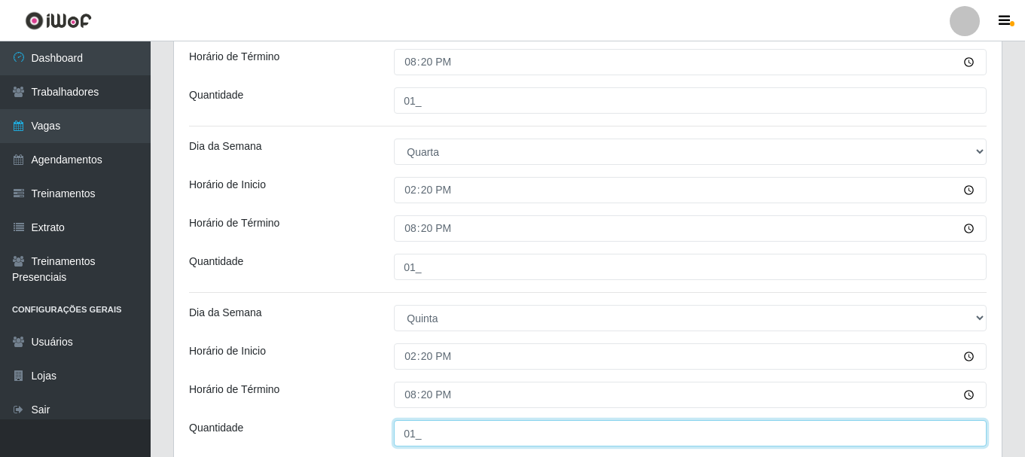
type input "01_"
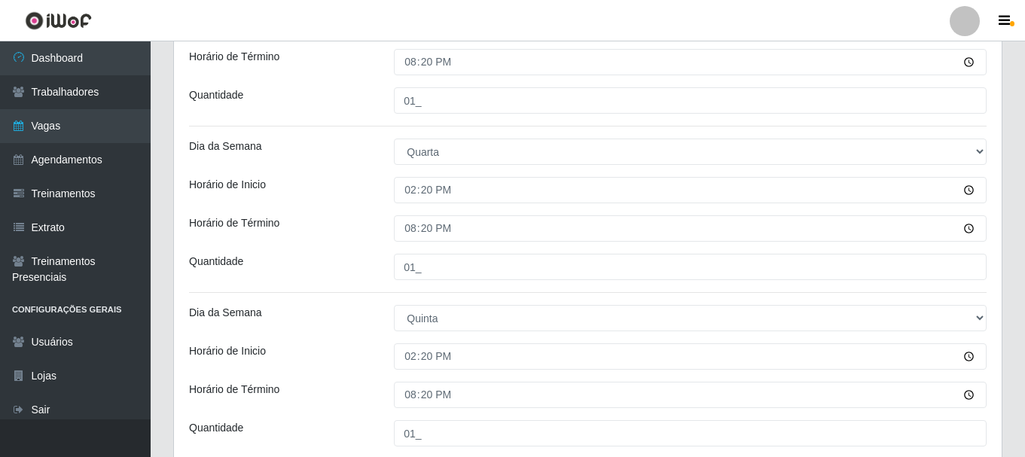
scroll to position [846, 0]
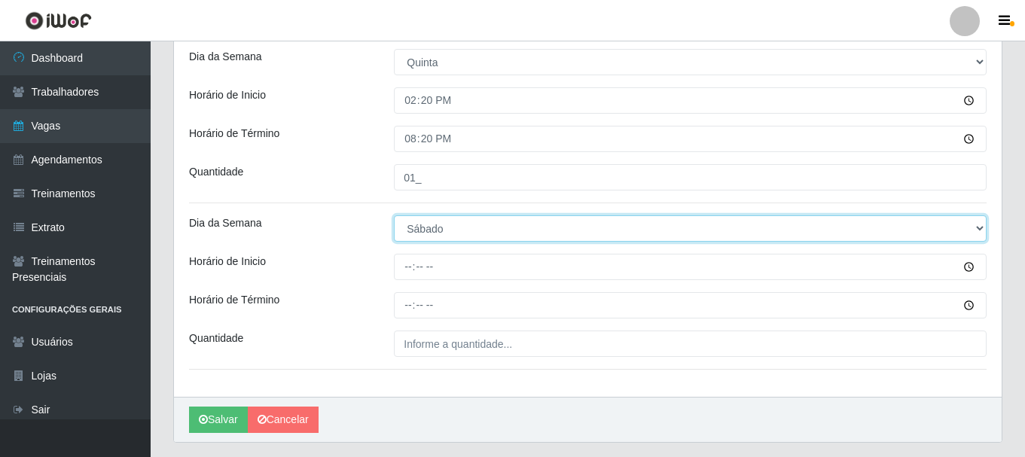
select select "5"
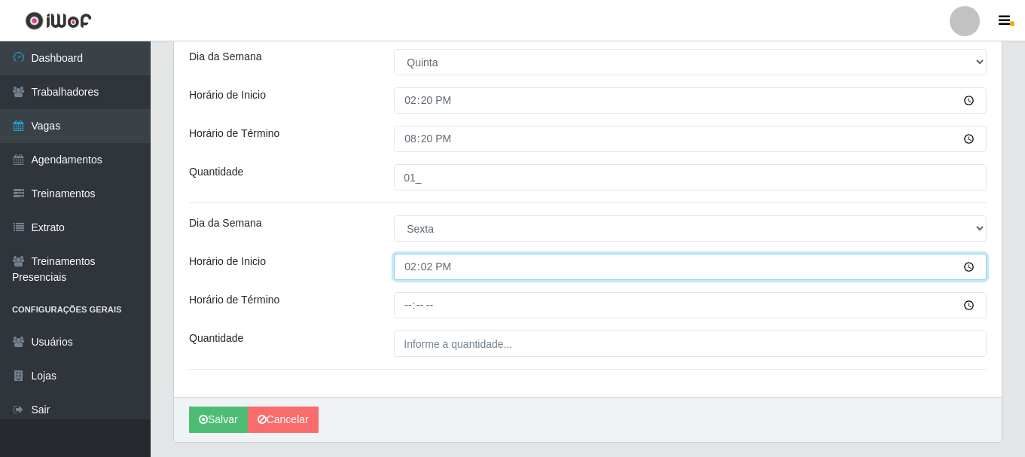
type input "14:20"
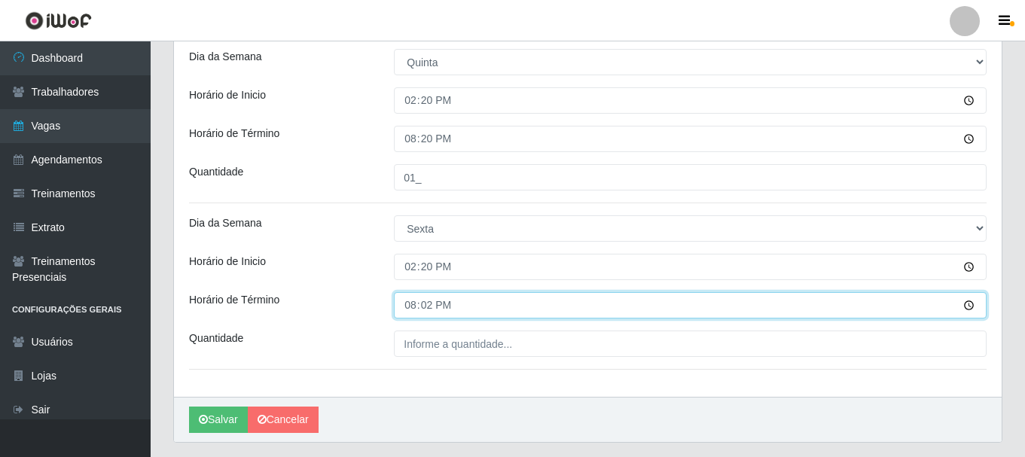
type input "20:20"
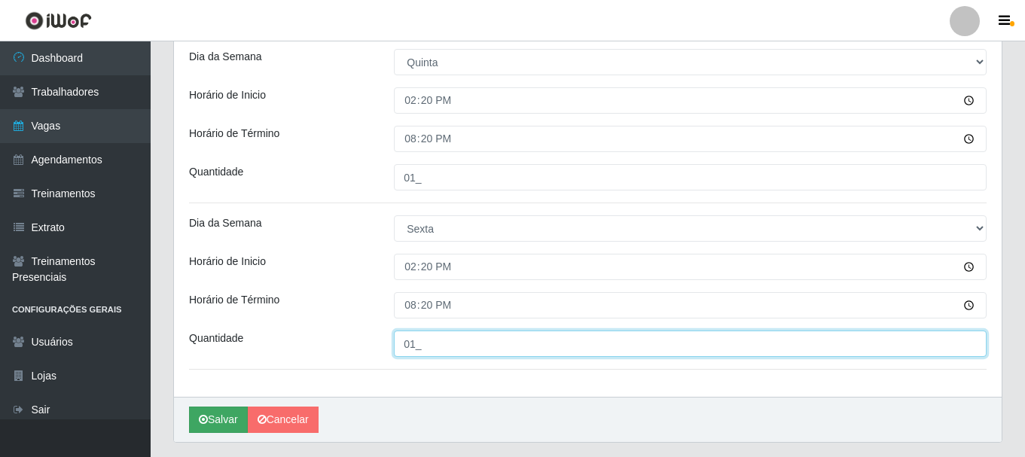
type input "01_"
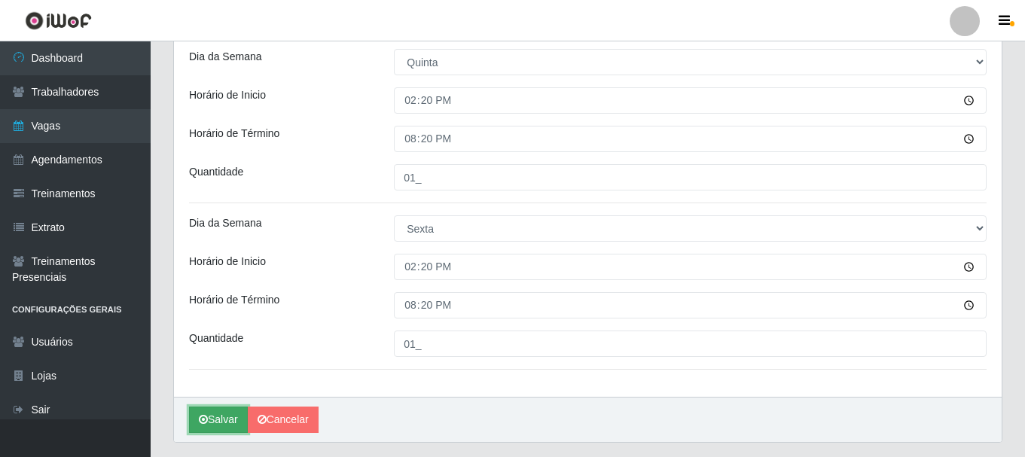
click at [227, 413] on button "Salvar" at bounding box center [218, 420] width 59 height 26
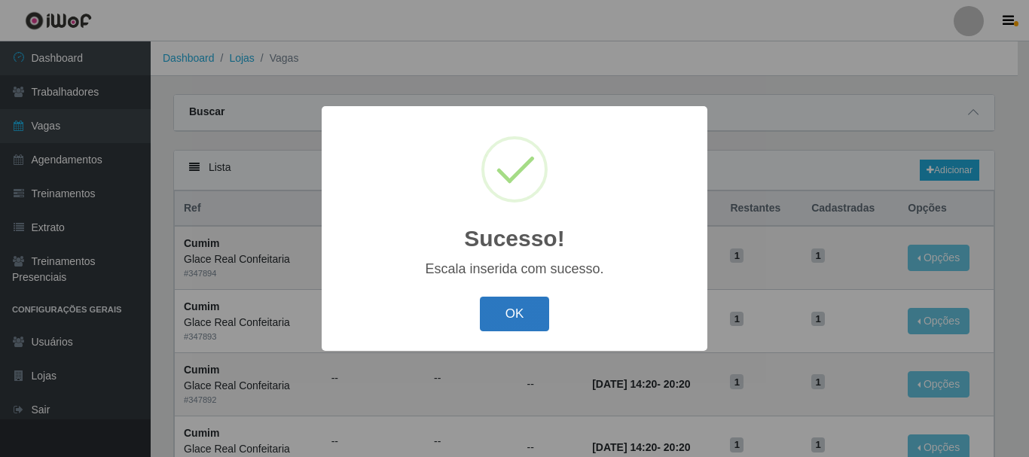
click at [508, 318] on button "OK" at bounding box center [515, 314] width 70 height 35
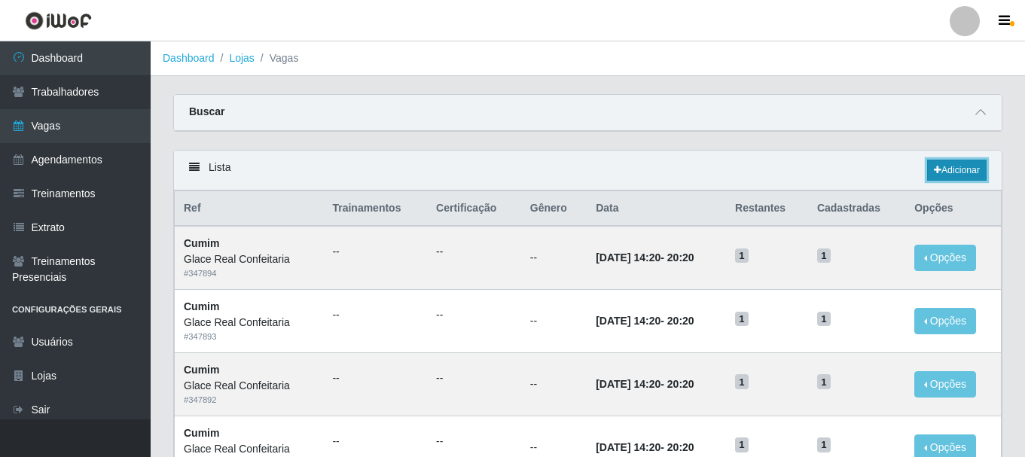
click at [946, 164] on link "Adicionar" at bounding box center [957, 170] width 60 height 21
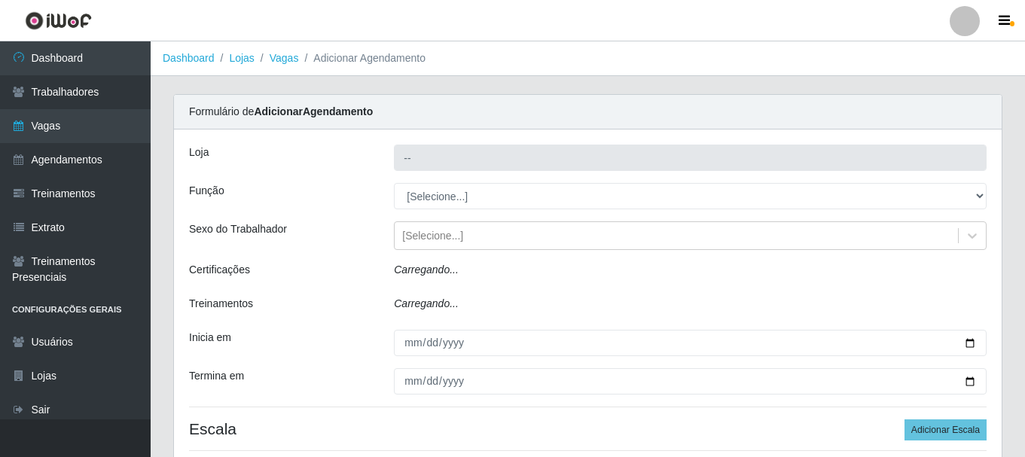
type input "Glace Real Confeitaria"
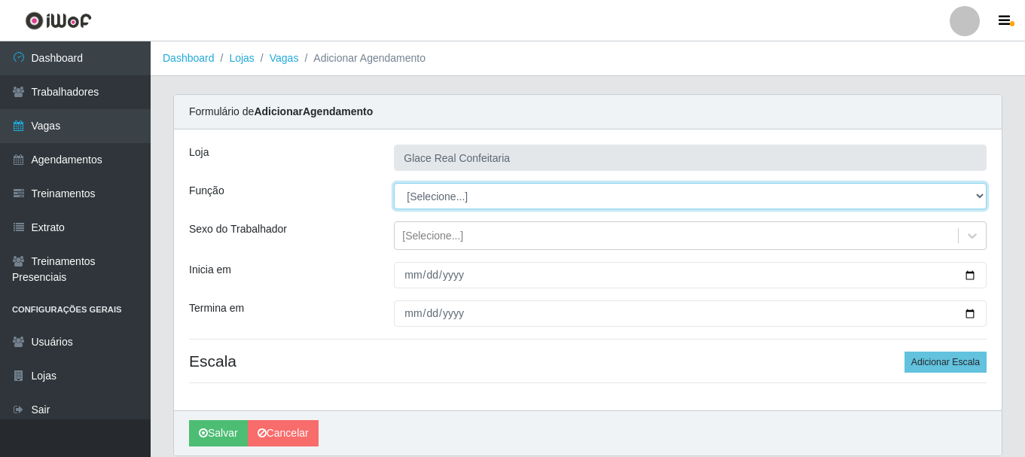
click at [478, 201] on select "[Selecione...] ASG ASG + ASG ++ Auxiliar de Cozinha Auxiliar de Cozinha + Auxil…" at bounding box center [690, 196] width 593 height 26
select select "17"
click at [394, 183] on select "[Selecione...] ASG ASG + ASG ++ Auxiliar de Cozinha Auxiliar de Cozinha + Auxil…" at bounding box center [690, 196] width 593 height 26
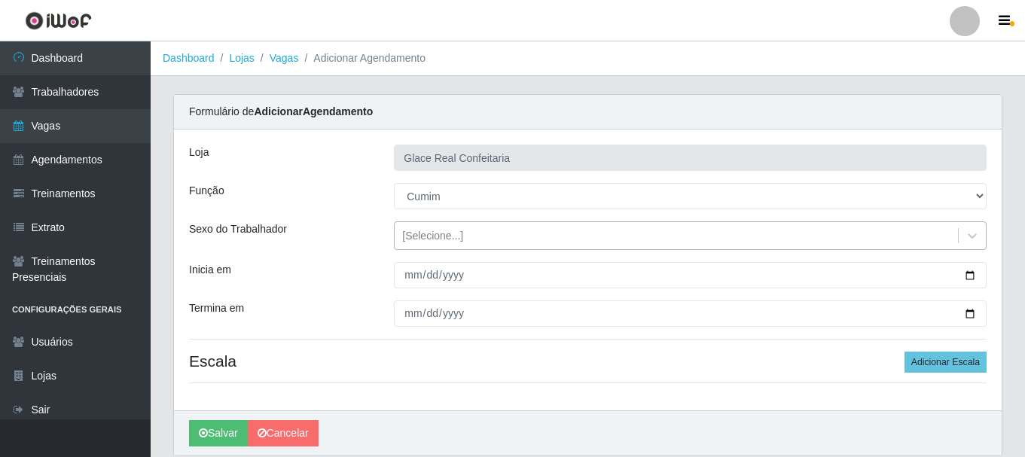
click at [467, 233] on div "[Selecione...]" at bounding box center [676, 236] width 563 height 25
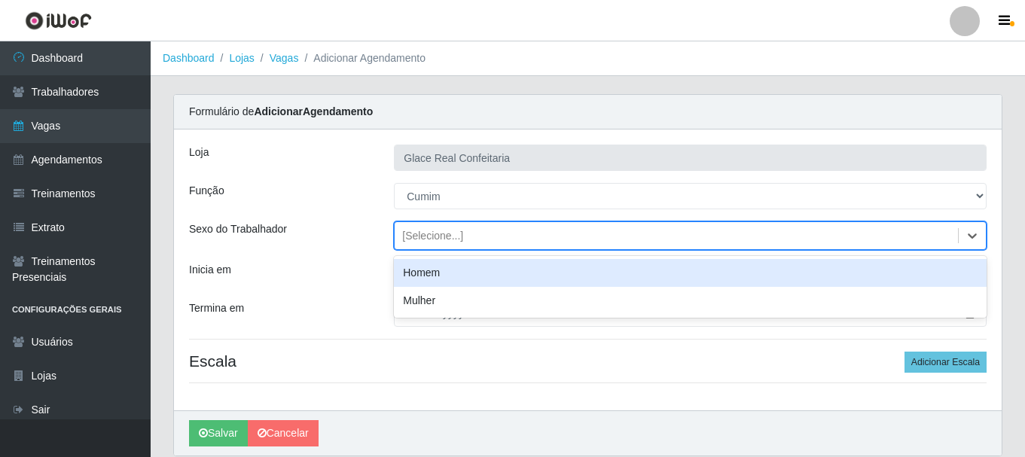
click at [476, 237] on div "[Selecione...]" at bounding box center [676, 236] width 563 height 25
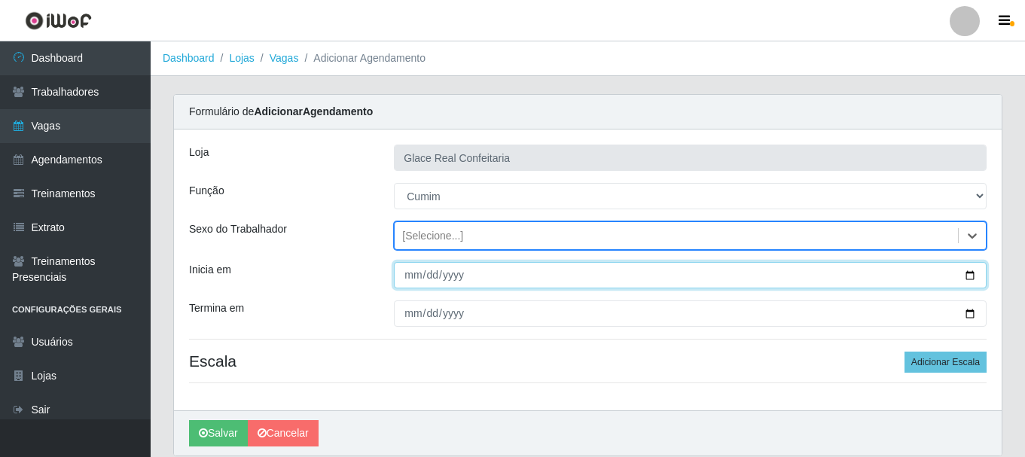
click at [969, 281] on input "Inicia em" at bounding box center [690, 275] width 593 height 26
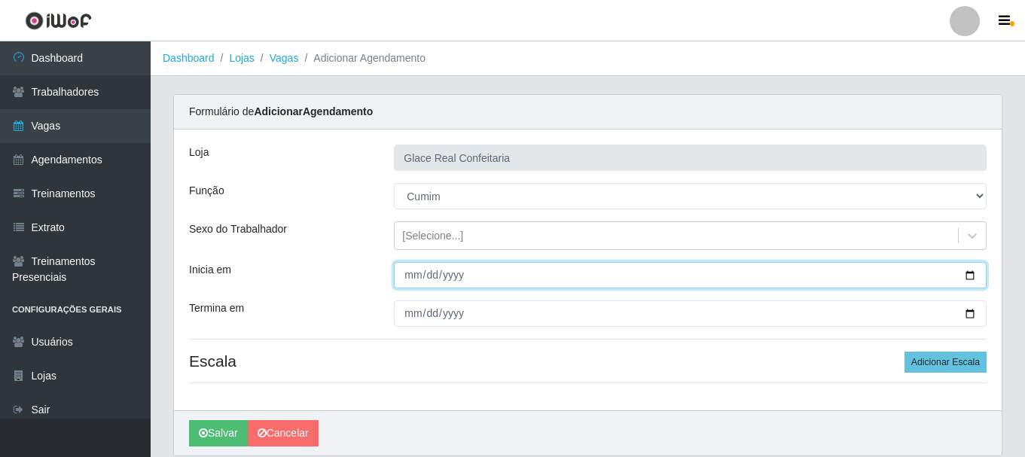
type input "[DATE]"
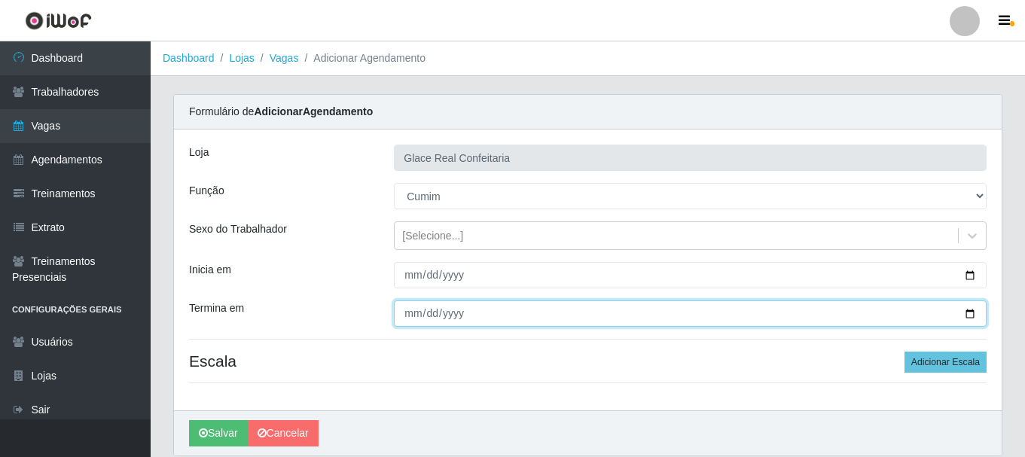
click at [965, 313] on input "Termina em" at bounding box center [690, 314] width 593 height 26
type input "[DATE]"
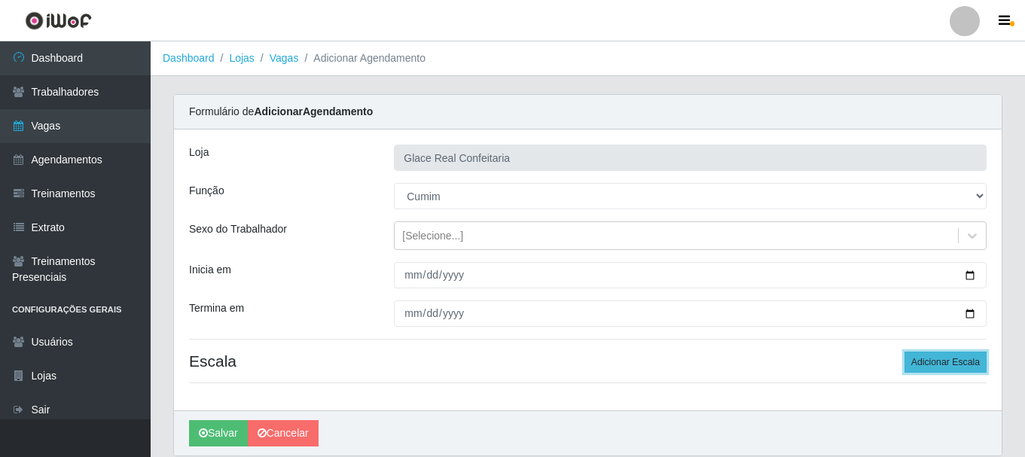
click at [938, 368] on button "Adicionar Escala" at bounding box center [946, 362] width 82 height 21
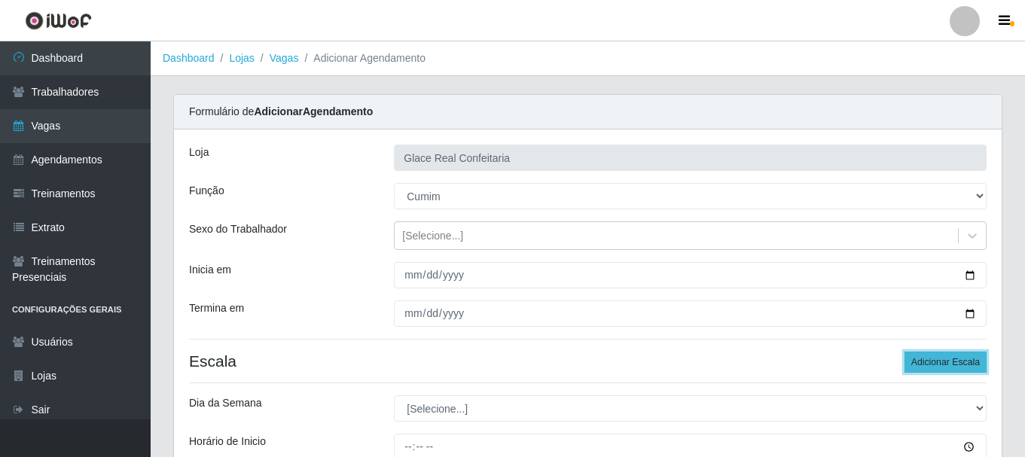
click at [938, 368] on button "Adicionar Escala" at bounding box center [946, 362] width 82 height 21
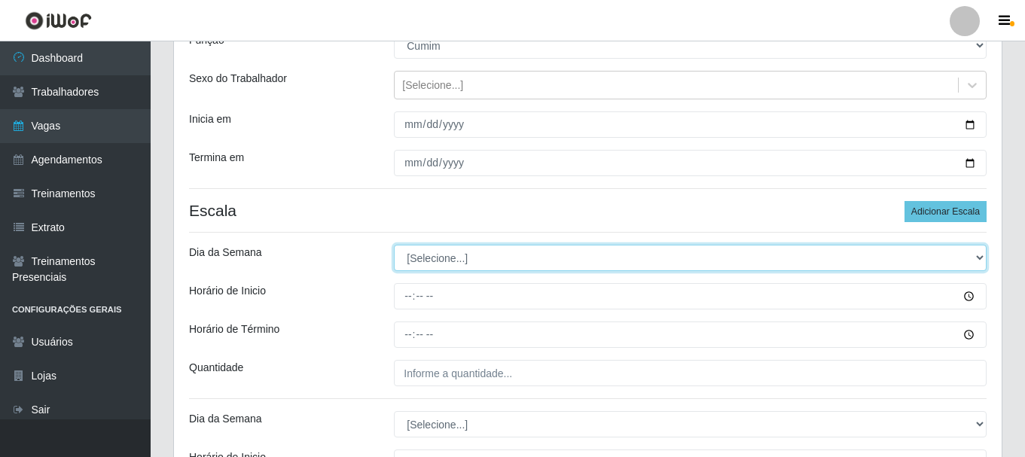
click at [481, 269] on select "[Selecione...] Segunda Terça Quarta Quinta Sexta Sábado Domingo" at bounding box center [690, 258] width 593 height 26
click at [485, 264] on select "[Selecione...] Segunda Terça Quarta Quinta Sexta Sábado Domingo" at bounding box center [690, 258] width 593 height 26
select select "1"
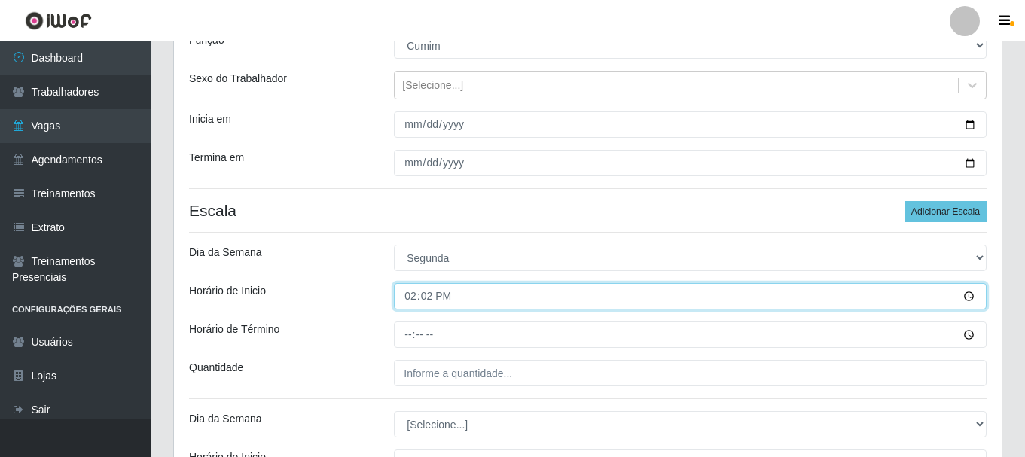
type input "14:20"
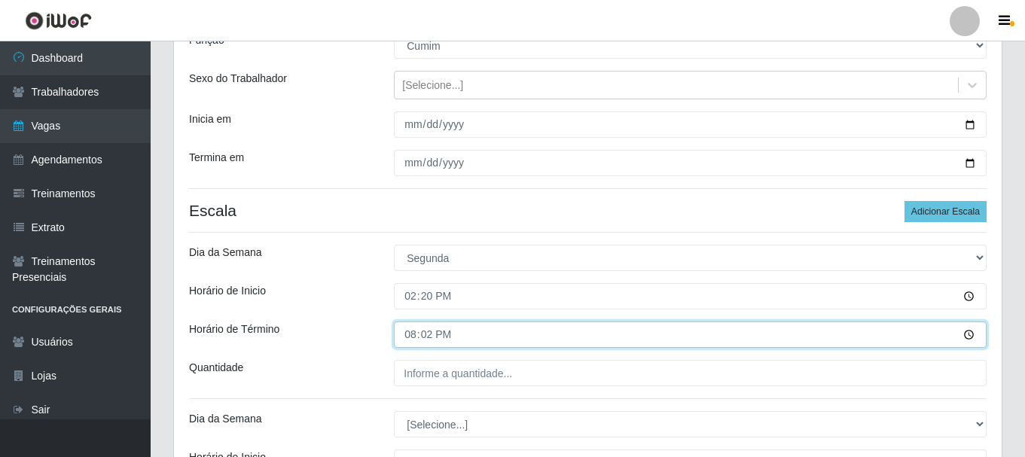
type input "20:20"
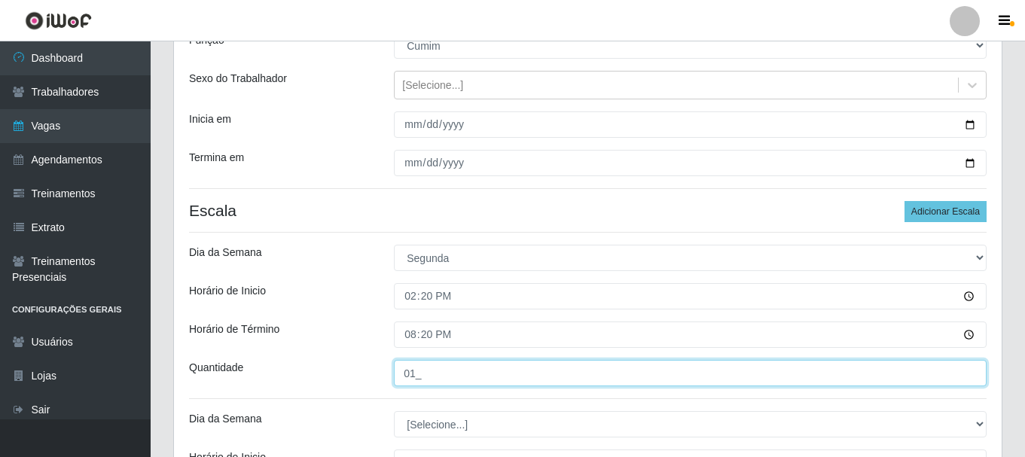
type input "01_"
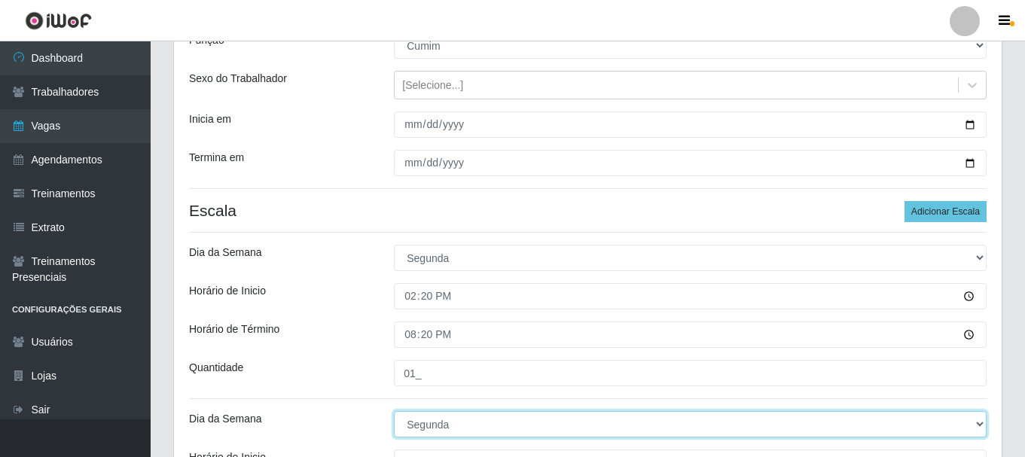
select select "2"
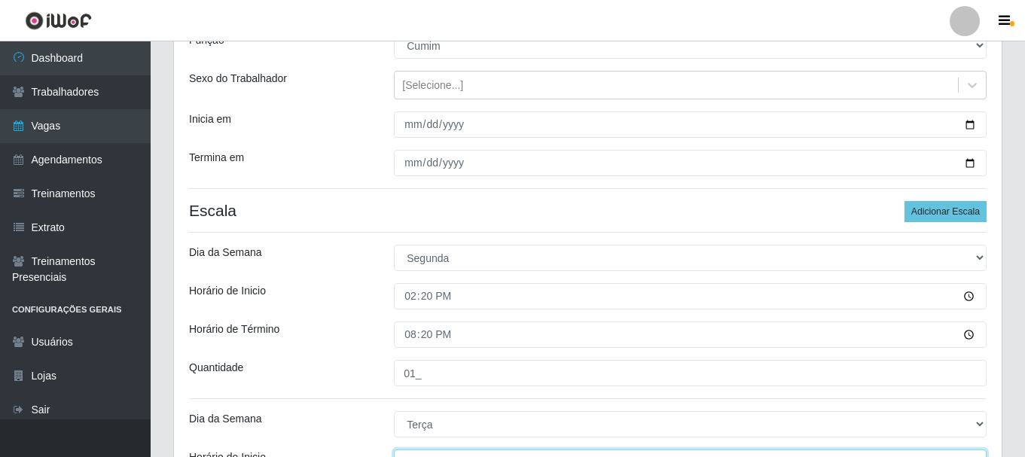
scroll to position [169, 0]
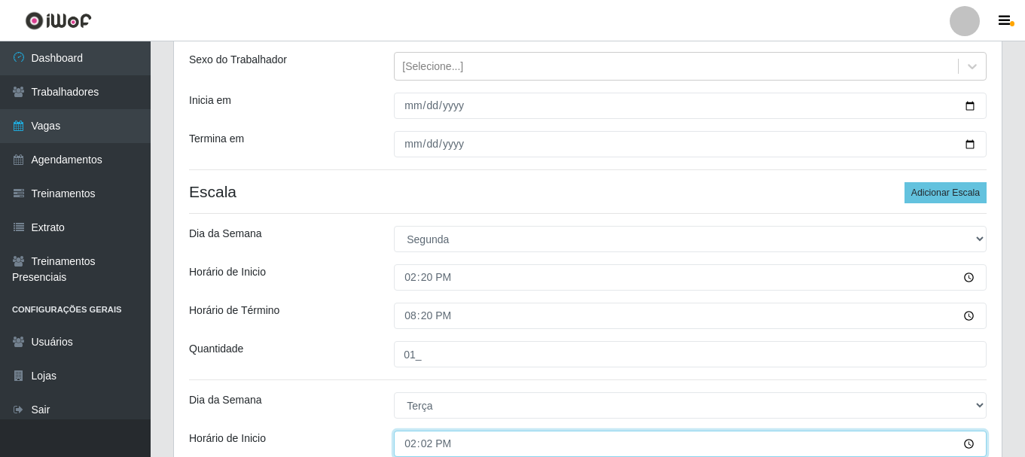
type input "14:20"
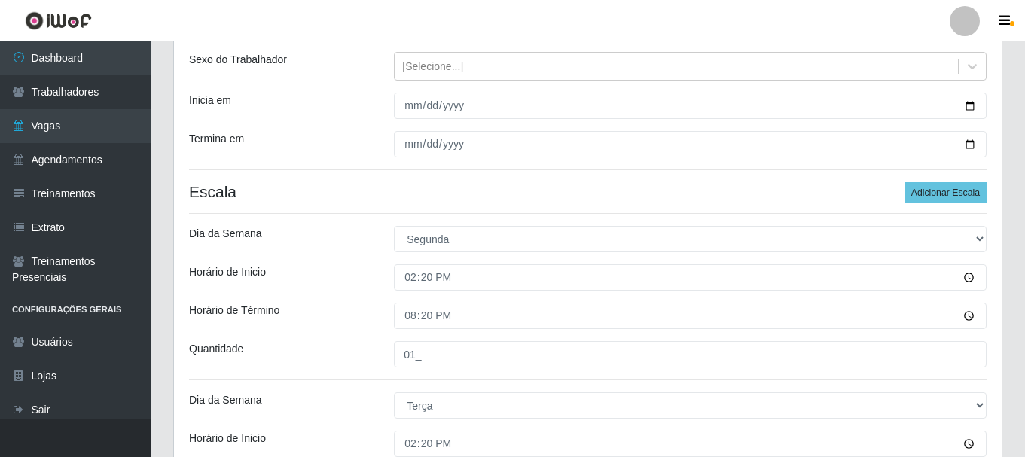
scroll to position [423, 0]
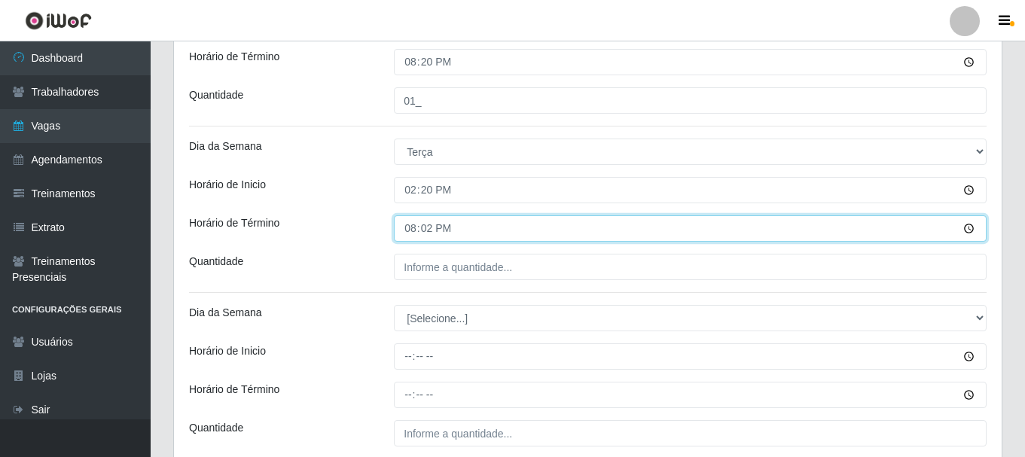
type input "20:20"
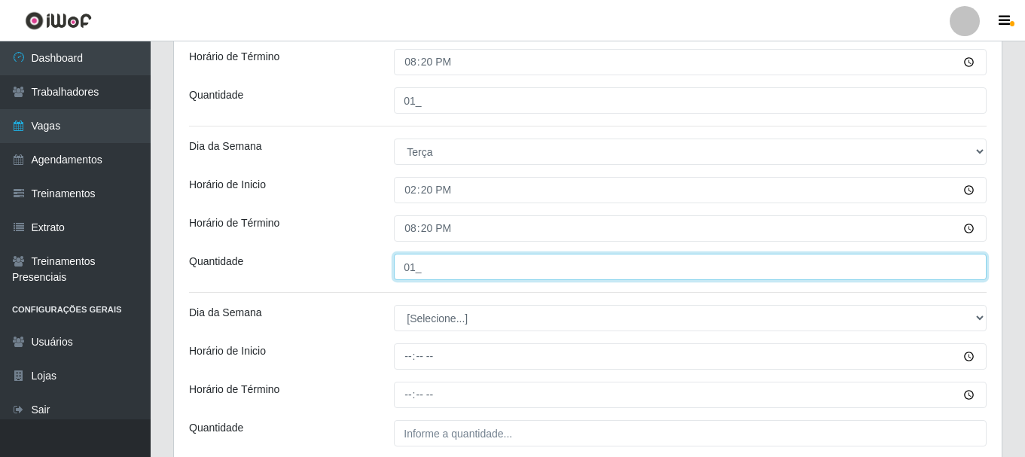
type input "01_"
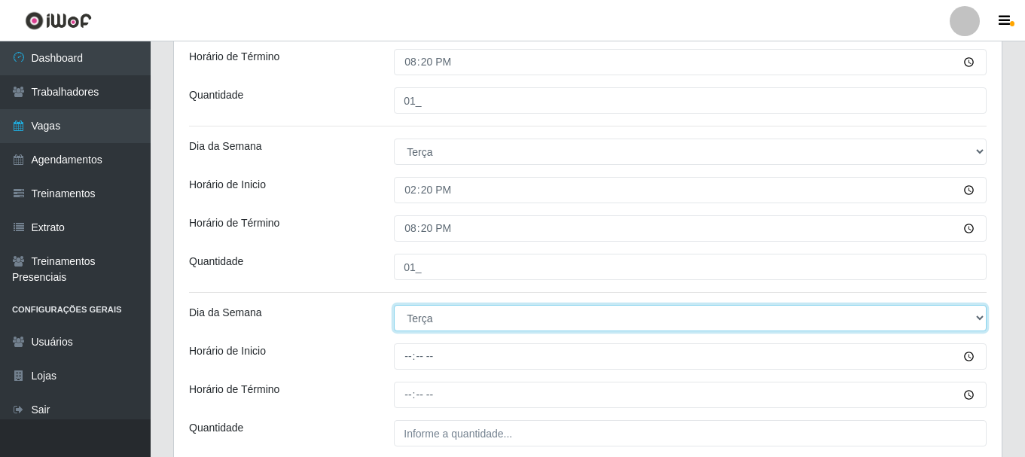
select select "3"
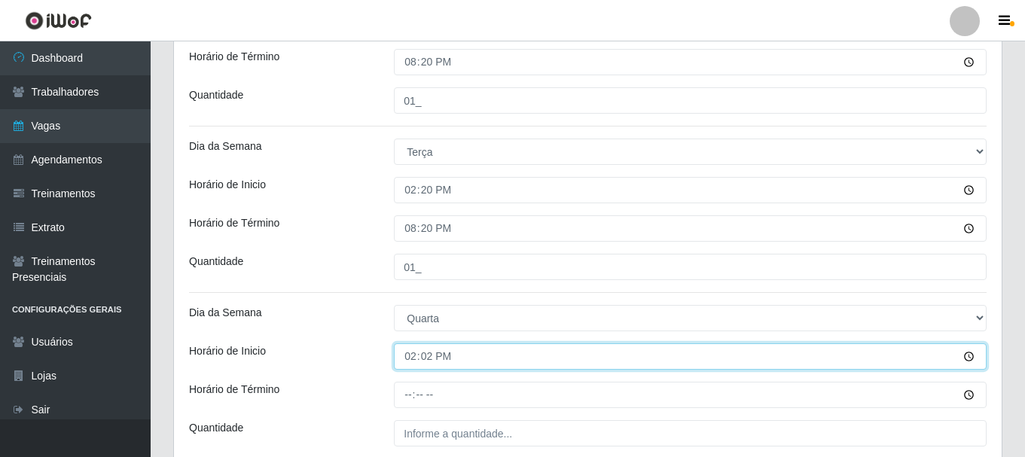
type input "14:20"
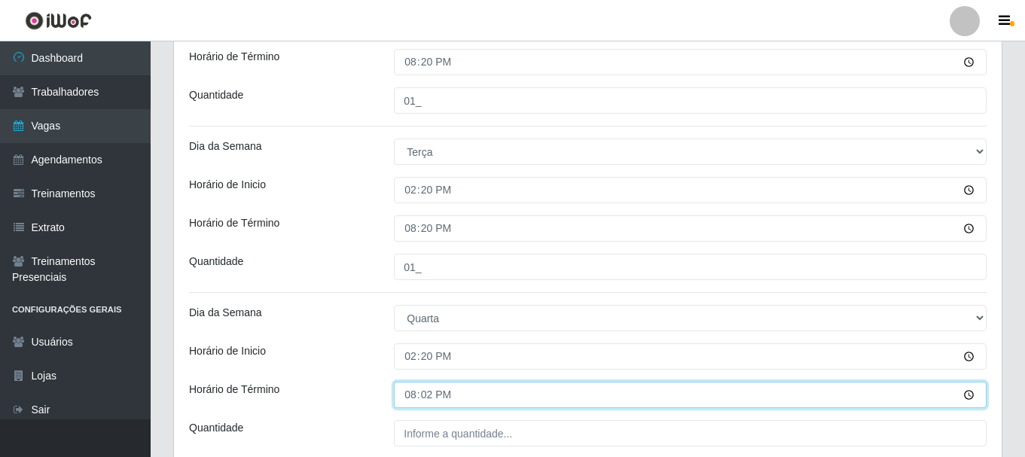
type input "20:20"
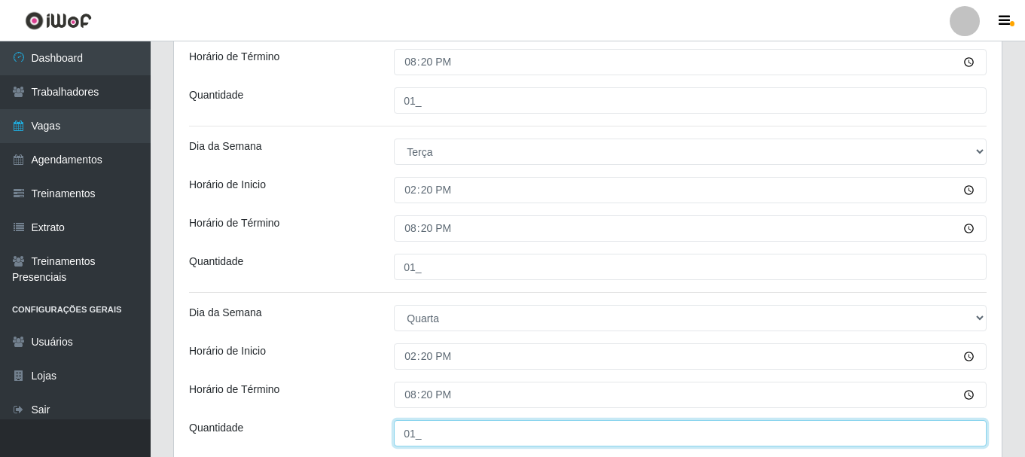
type input "01_"
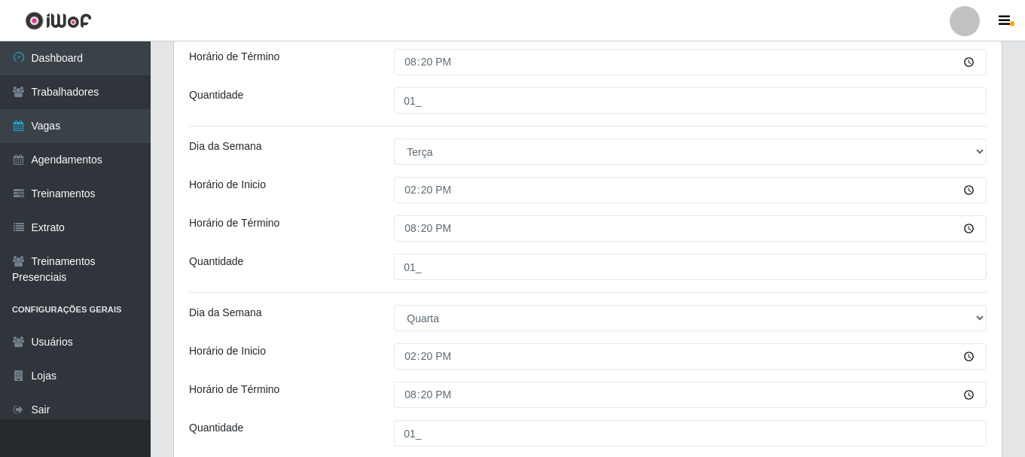
scroll to position [679, 0]
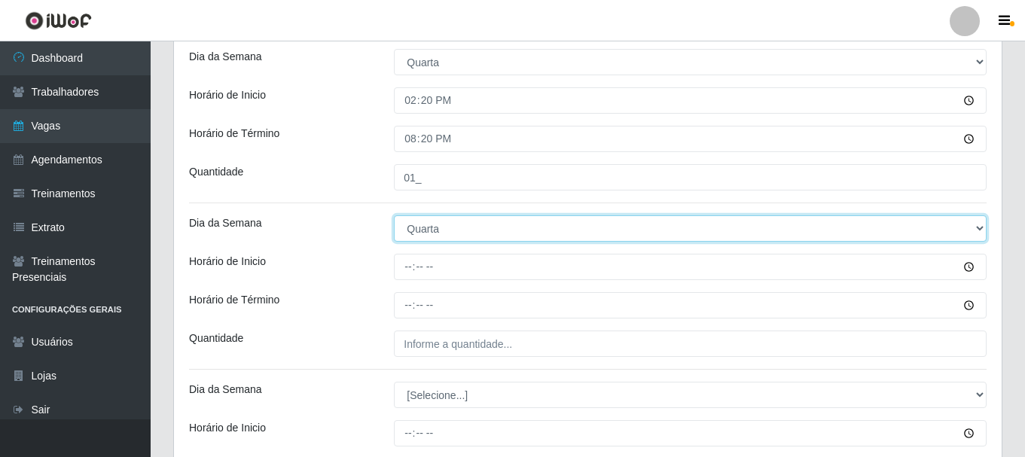
select select "4"
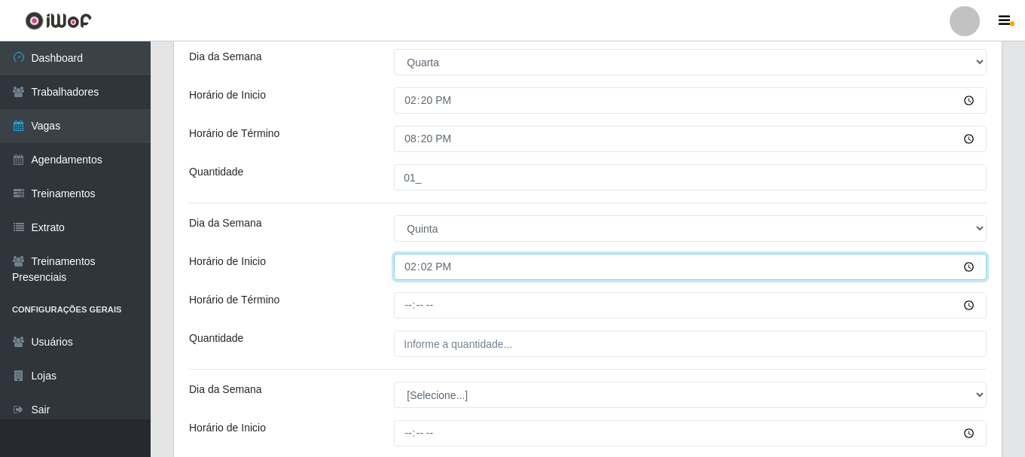
type input "14:20"
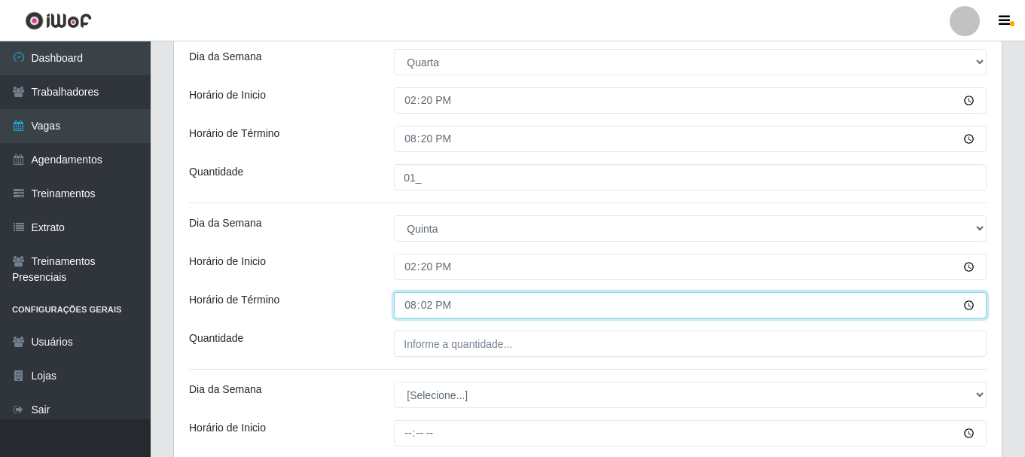
type input "20:20"
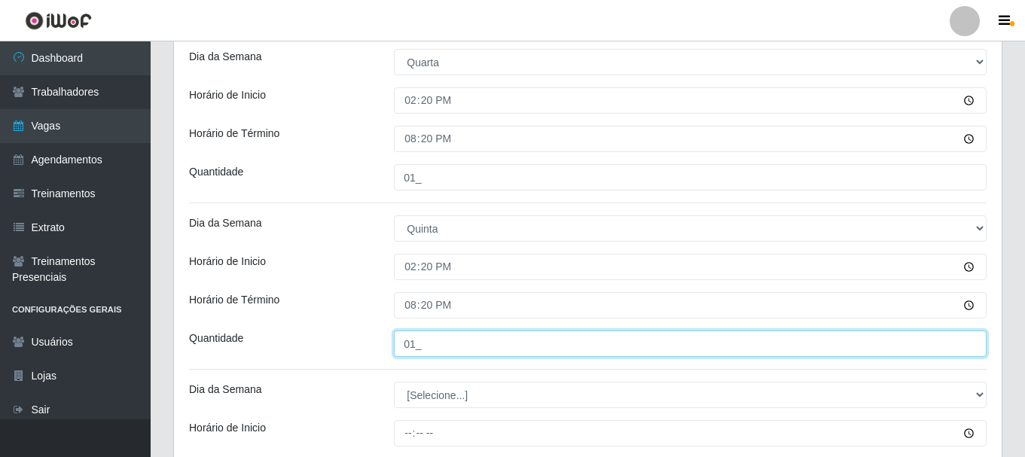
type input "01_"
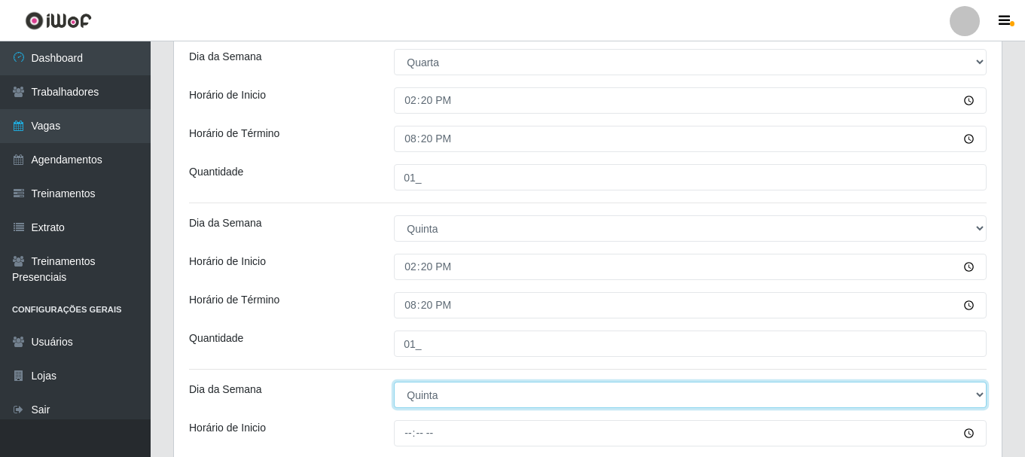
select select "5"
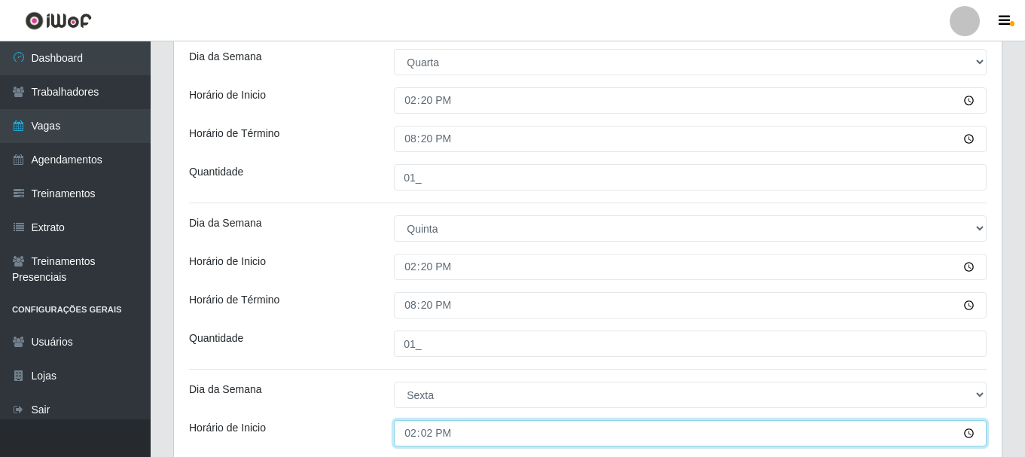
type input "14:20"
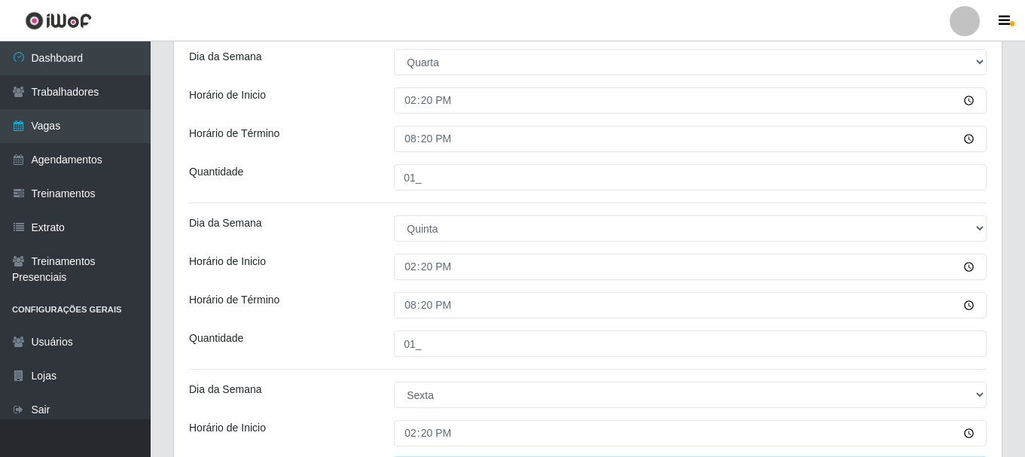
scroll to position [887, 0]
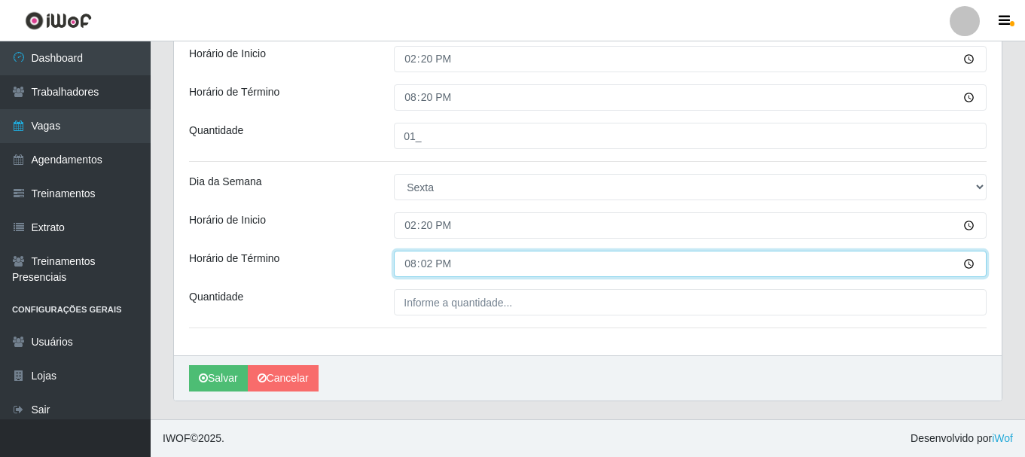
type input "20:20"
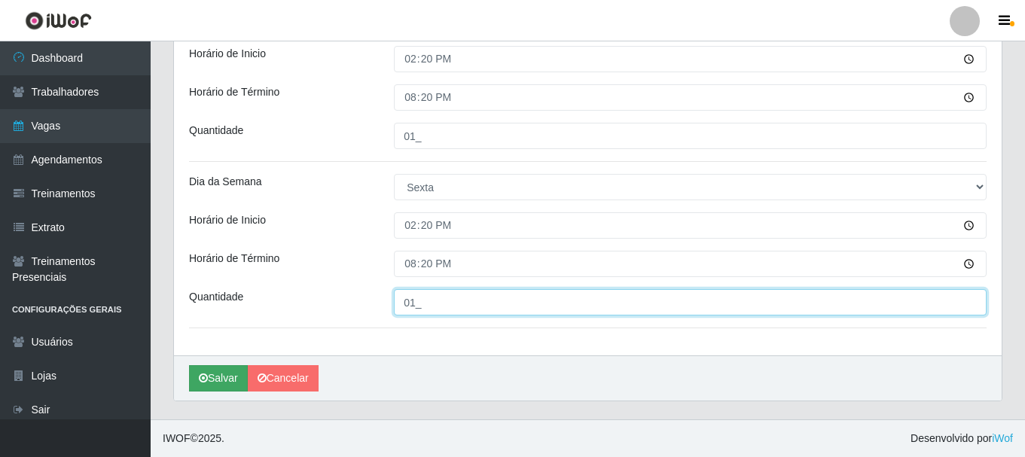
type input "01_"
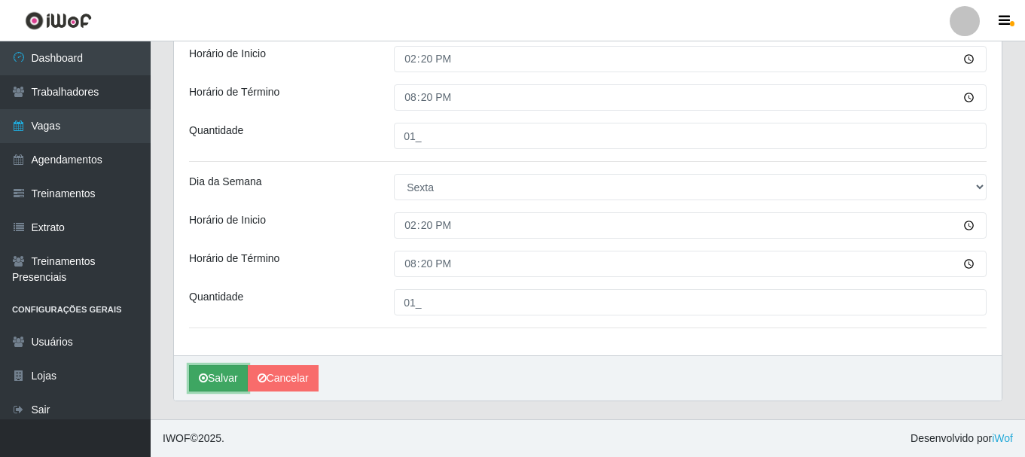
click at [227, 378] on button "Salvar" at bounding box center [218, 378] width 59 height 26
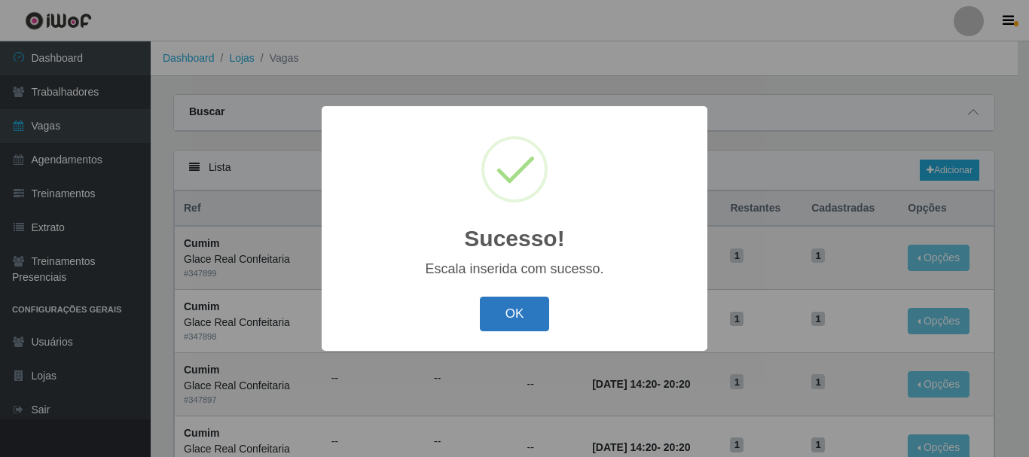
click at [490, 322] on button "OK" at bounding box center [515, 314] width 70 height 35
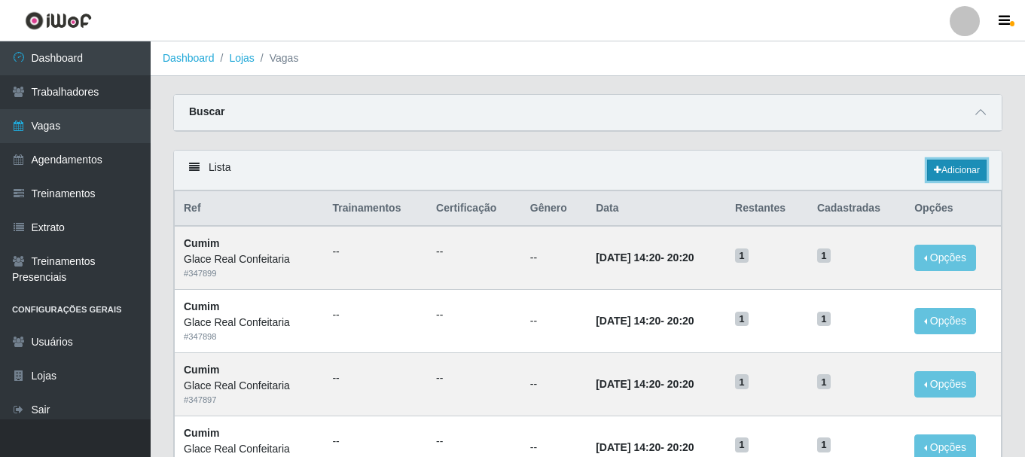
click at [945, 175] on link "Adicionar" at bounding box center [957, 170] width 60 height 21
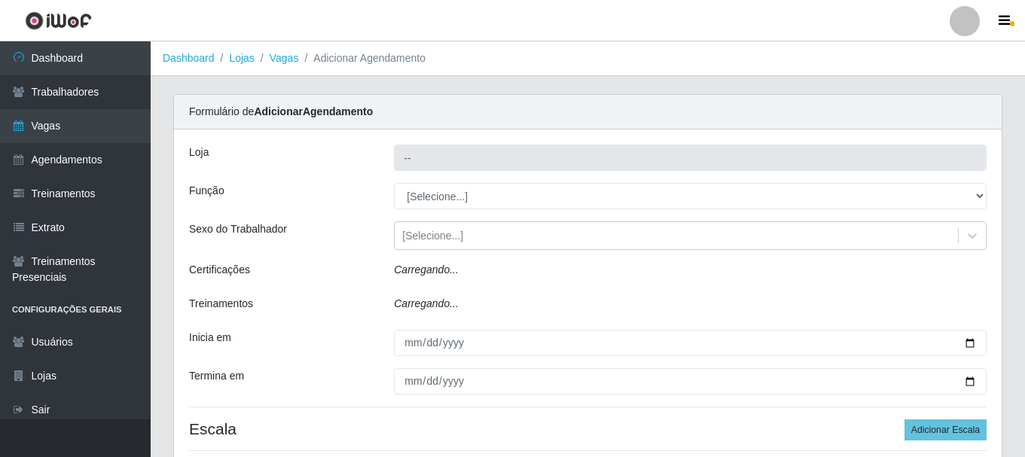
type input "Glace Real Confeitaria"
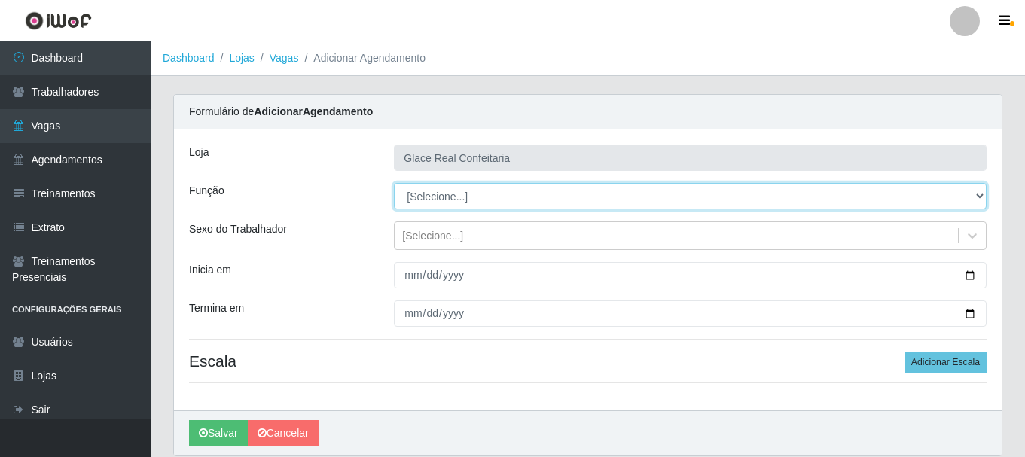
click at [484, 192] on select "[Selecione...] ASG ASG + ASG ++ Auxiliar de Cozinha Auxiliar de Cozinha + Auxil…" at bounding box center [690, 196] width 593 height 26
select select "17"
click at [394, 183] on select "[Selecione...] ASG ASG + ASG ++ Auxiliar de Cozinha Auxiliar de Cozinha + Auxil…" at bounding box center [690, 196] width 593 height 26
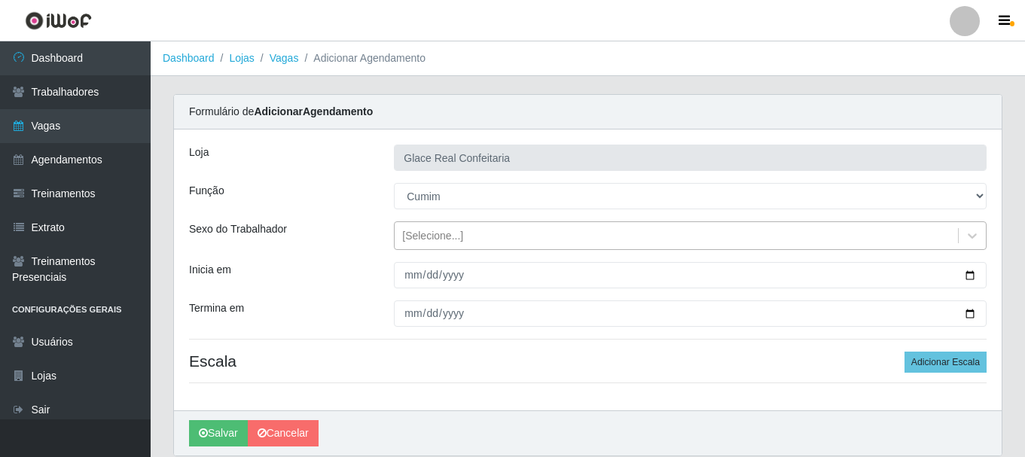
click at [444, 241] on div "[Selecione...]" at bounding box center [432, 236] width 61 height 16
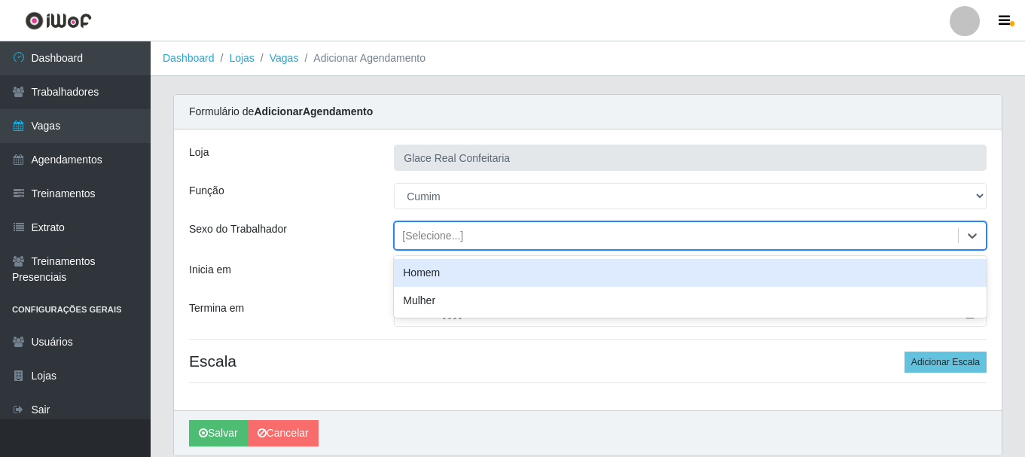
click at [444, 241] on div "[Selecione...]" at bounding box center [432, 236] width 61 height 16
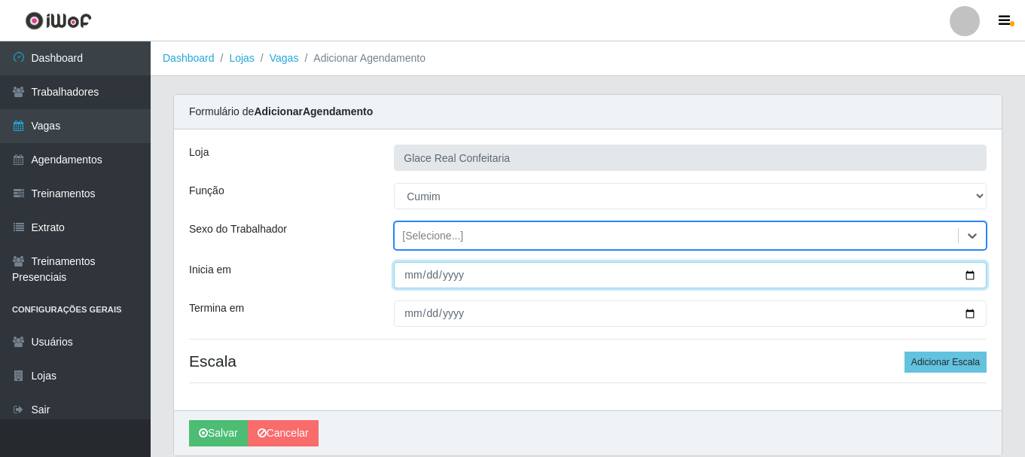
click at [964, 277] on input "Inicia em" at bounding box center [690, 275] width 593 height 26
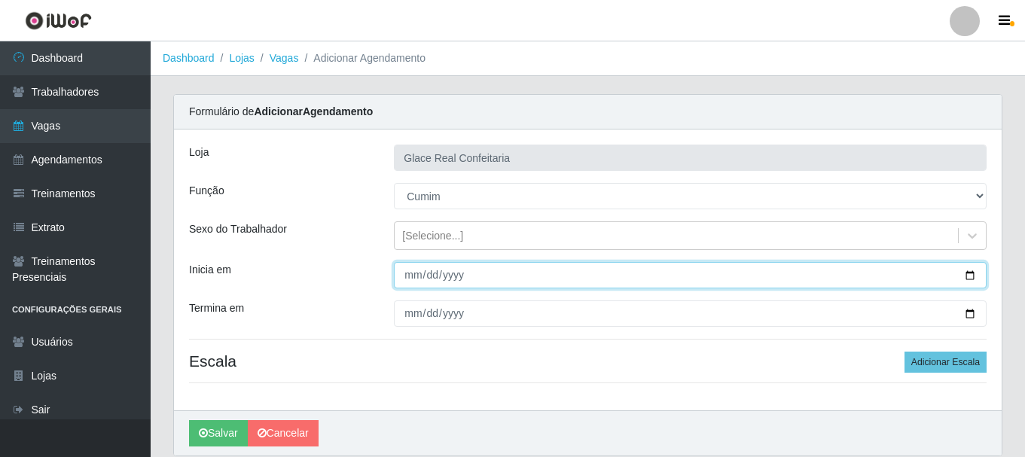
type input "[DATE]"
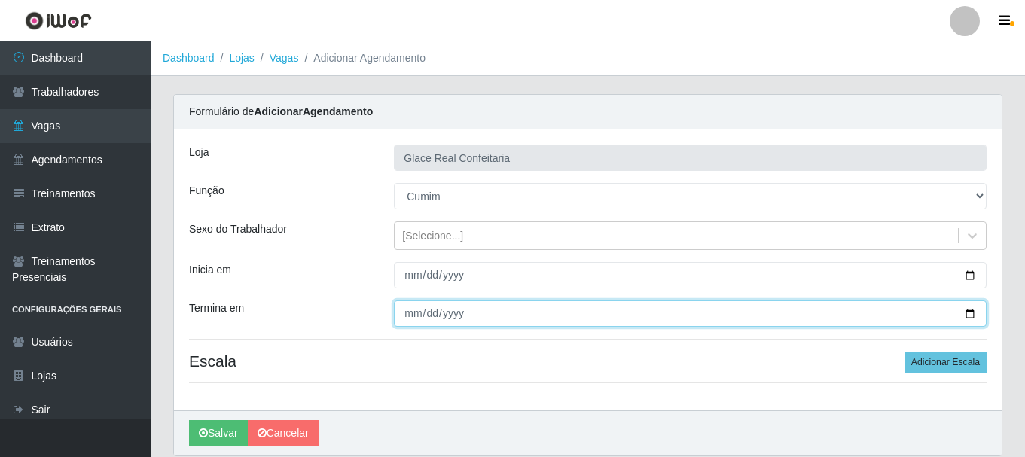
click at [969, 309] on input "Termina em" at bounding box center [690, 314] width 593 height 26
type input "[DATE]"
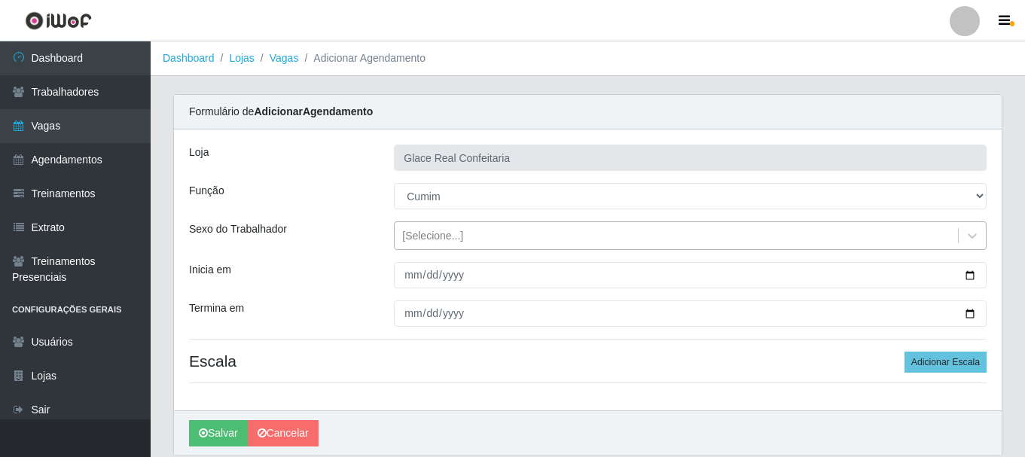
click at [437, 242] on div "[Selecione...]" at bounding box center [432, 236] width 61 height 16
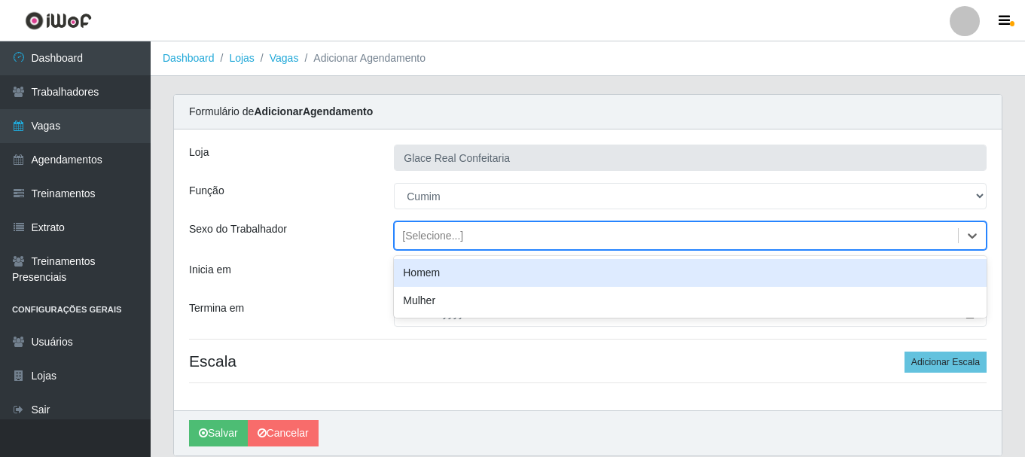
click at [438, 240] on div "[Selecione...]" at bounding box center [432, 236] width 61 height 16
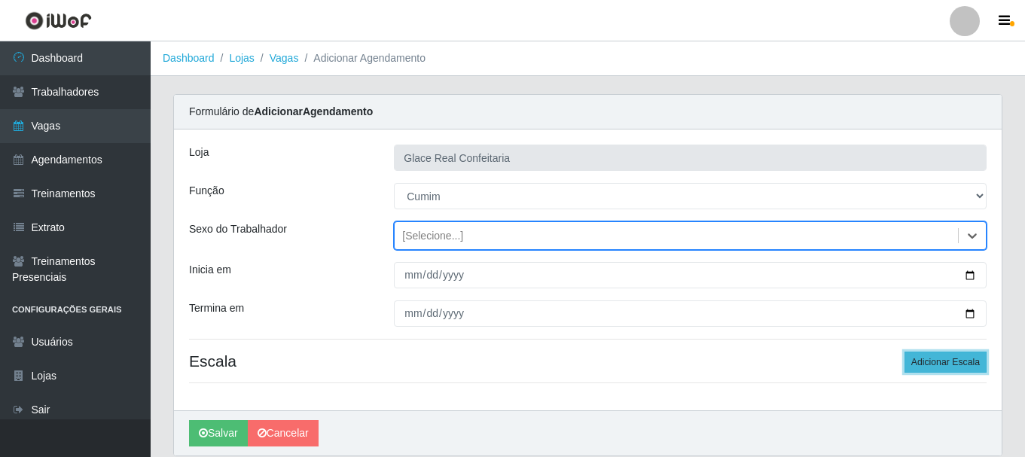
click at [930, 368] on button "Adicionar Escala" at bounding box center [946, 362] width 82 height 21
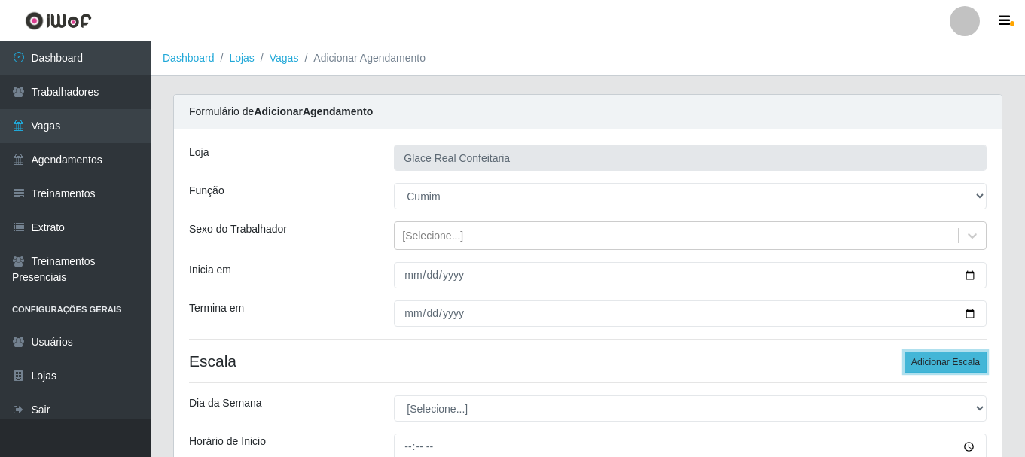
click at [936, 368] on button "Adicionar Escala" at bounding box center [946, 362] width 82 height 21
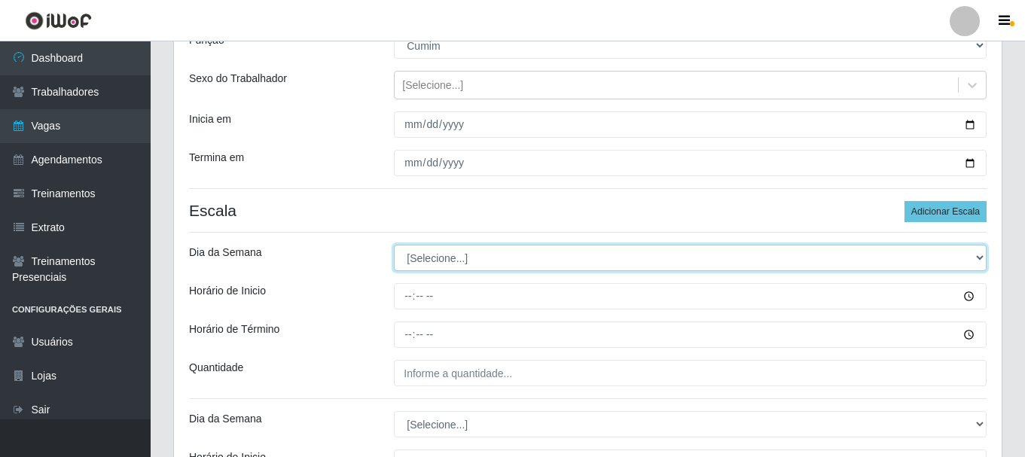
click at [502, 255] on select "[Selecione...] Segunda Terça Quarta Quinta Sexta Sábado Domingo" at bounding box center [690, 258] width 593 height 26
select select "1"
click at [394, 245] on select "[Selecione...] Segunda Terça Quarta Quinta Sexta Sábado Domingo" at bounding box center [690, 258] width 593 height 26
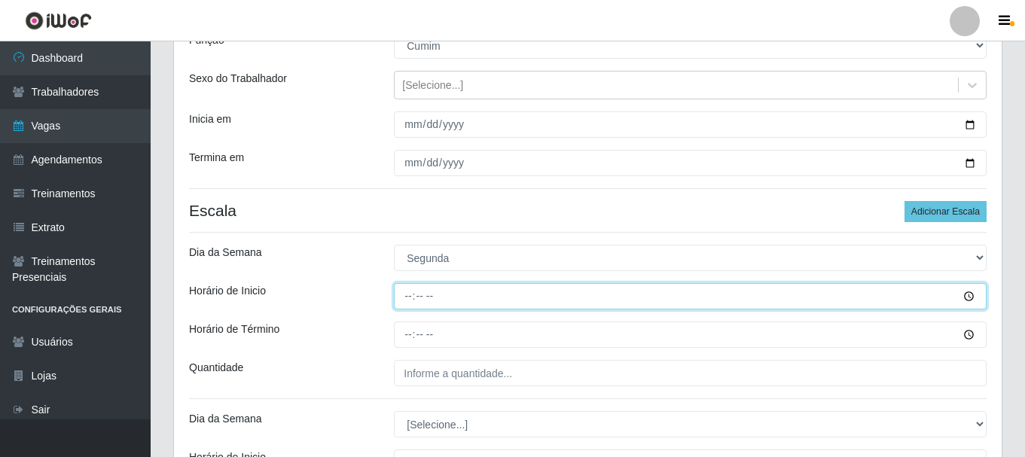
type input "14:04"
type input "14:20"
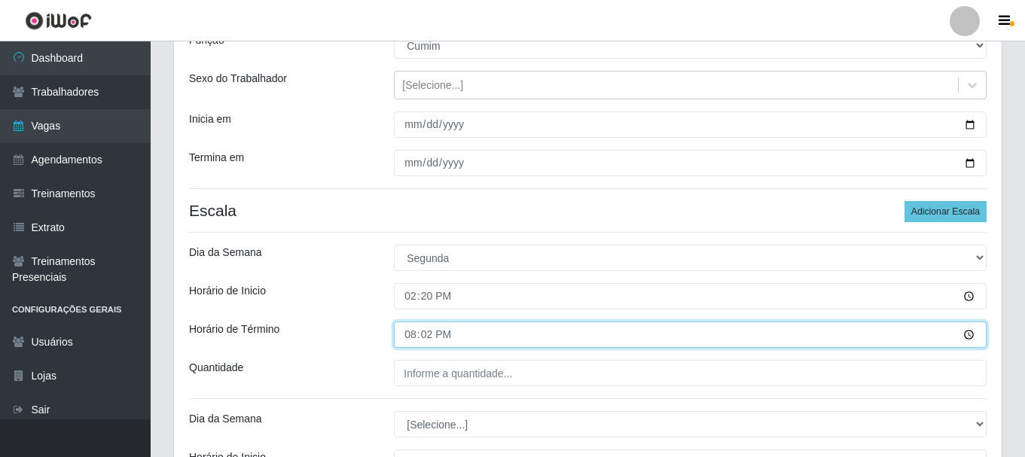
type input "20:20"
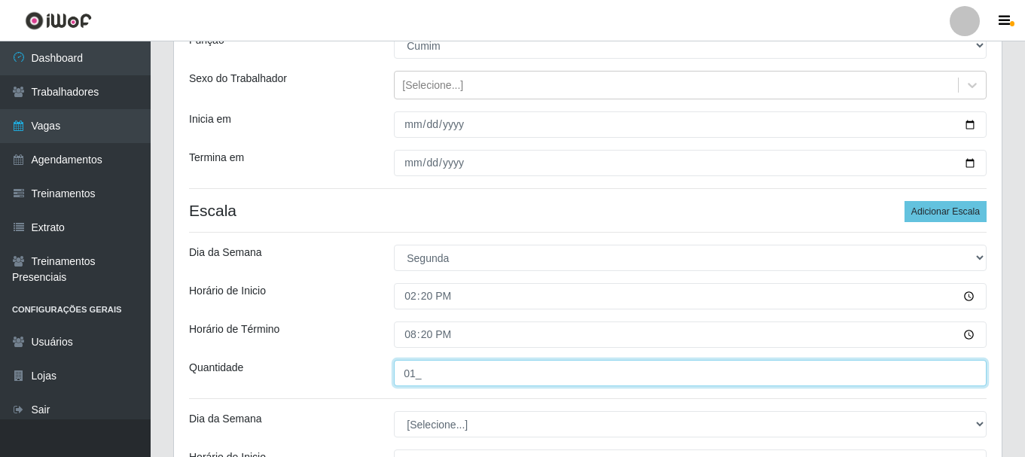
type input "01_"
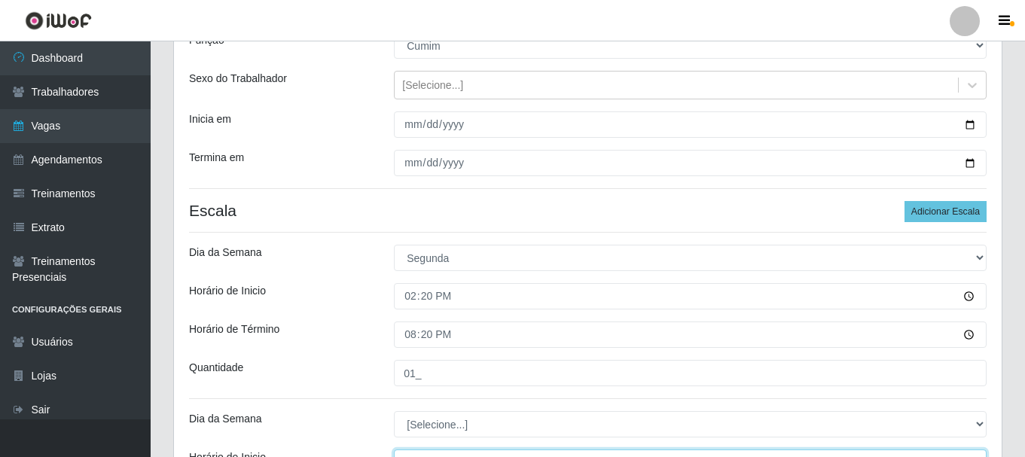
scroll to position [169, 0]
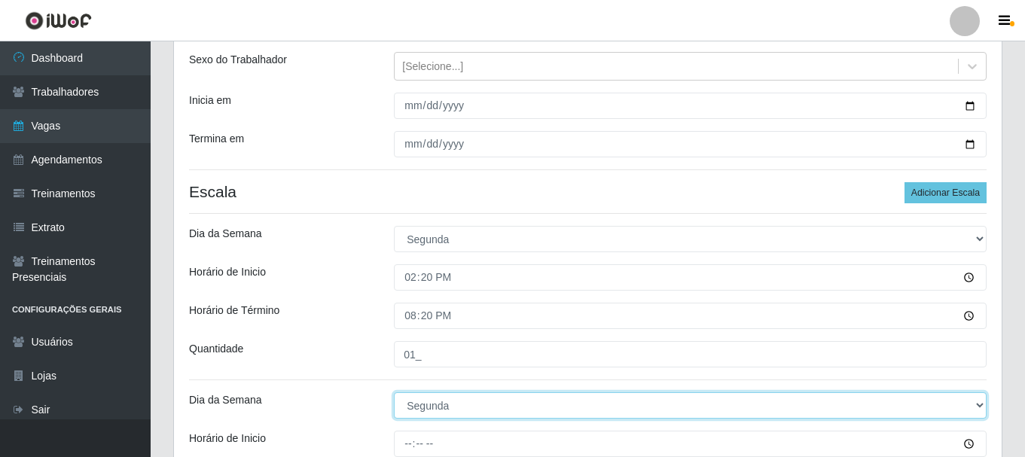
select select "2"
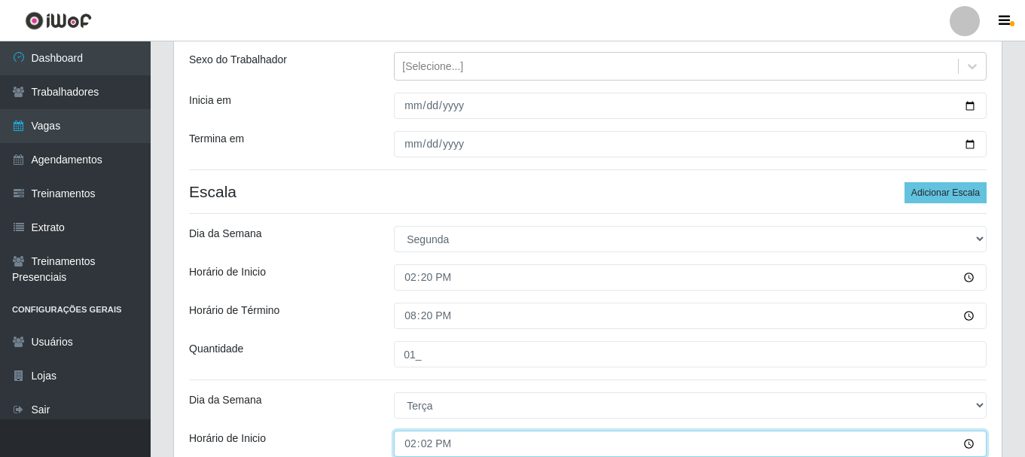
type input "14:20"
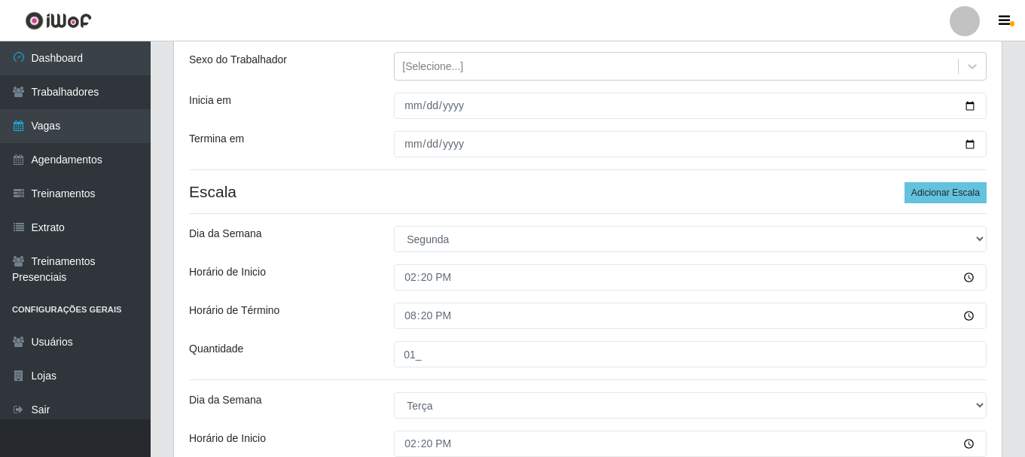
scroll to position [423, 0]
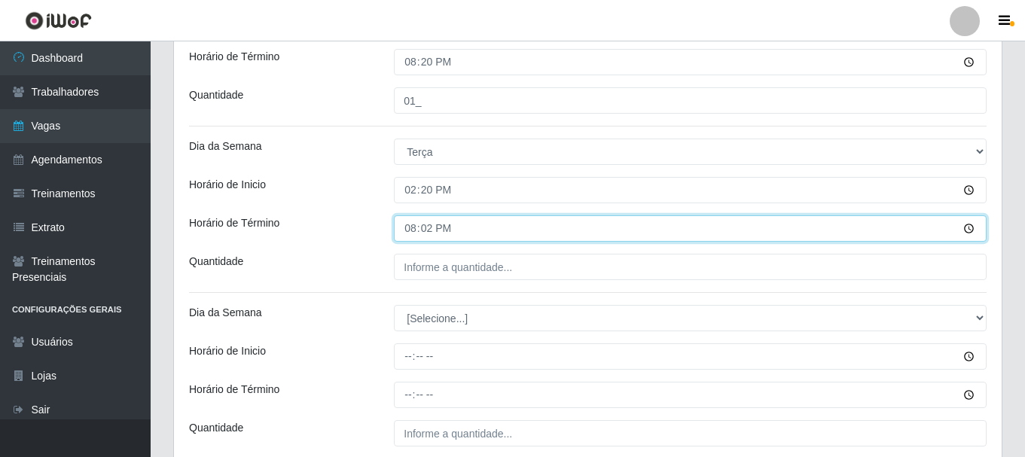
type input "20:20"
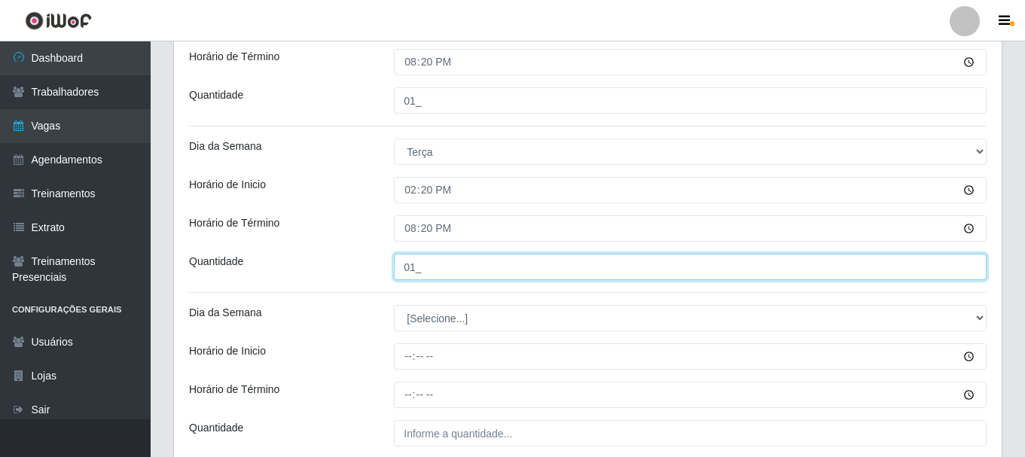
type input "01_"
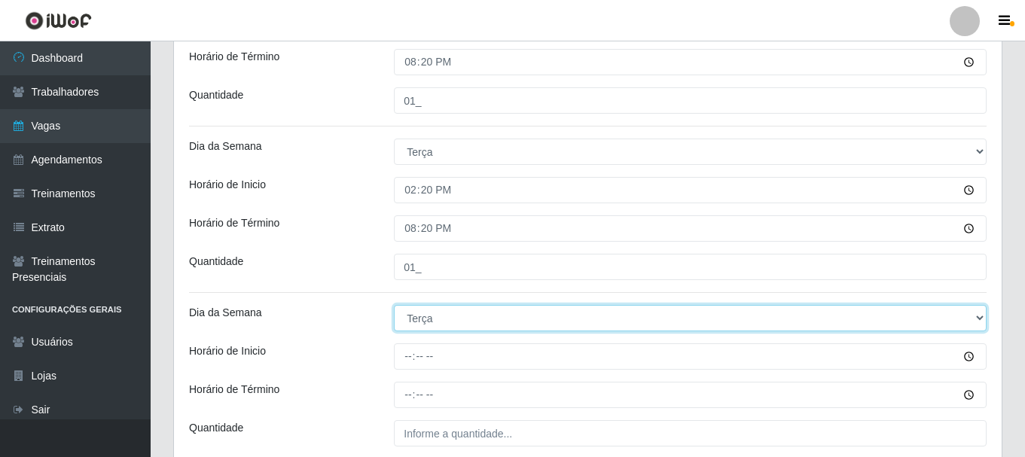
select select "3"
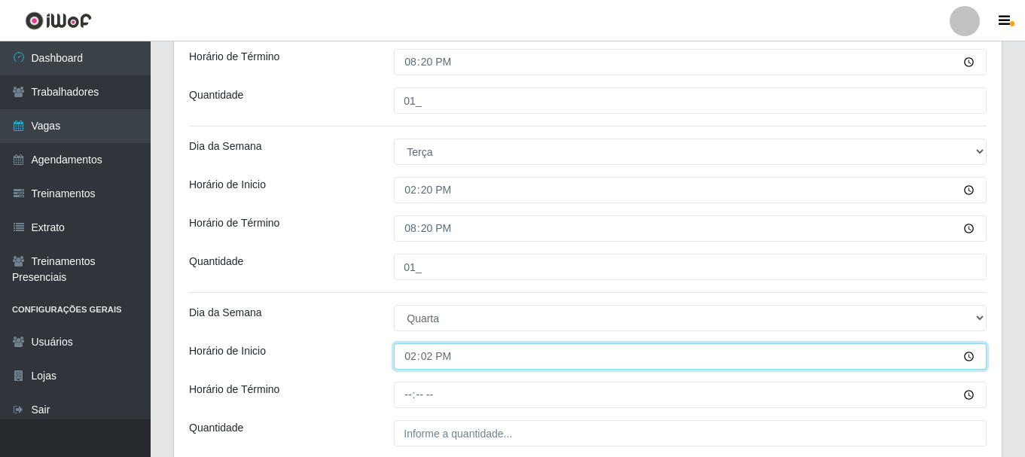
type input "14:20"
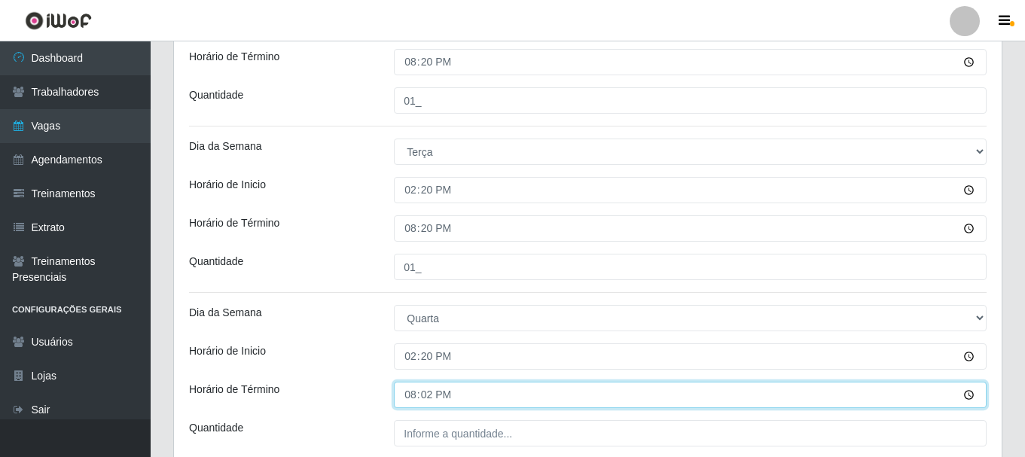
type input "20:20"
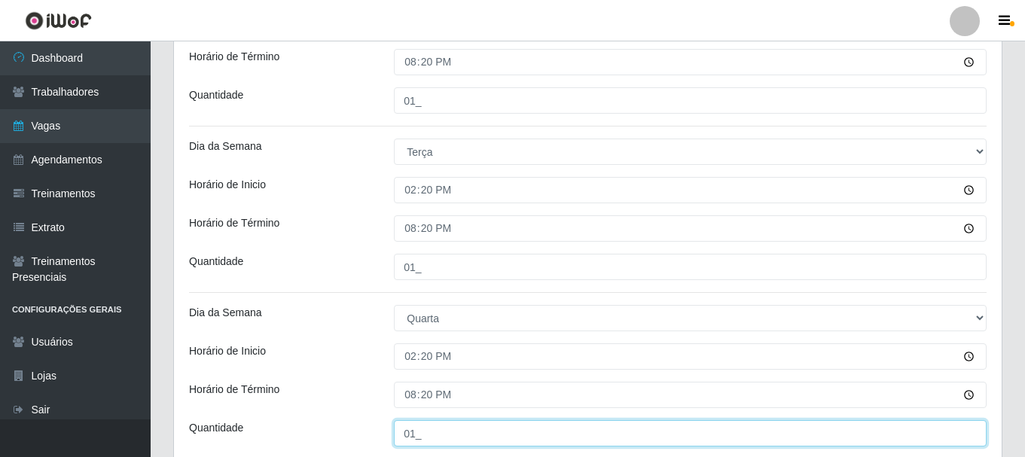
type input "01_"
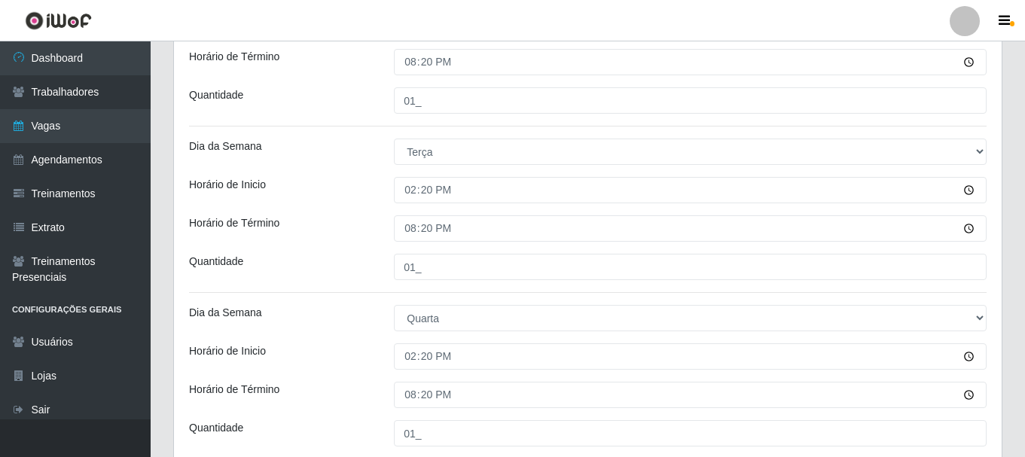
scroll to position [679, 0]
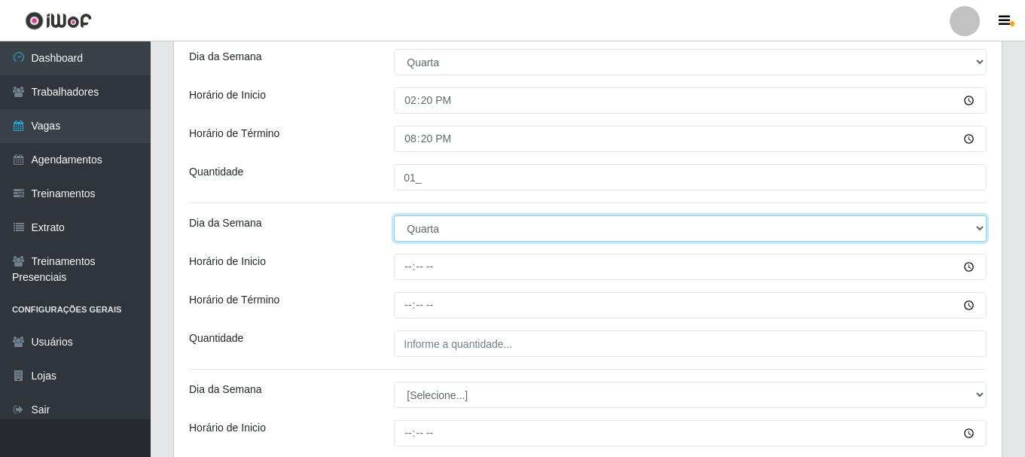
select select "4"
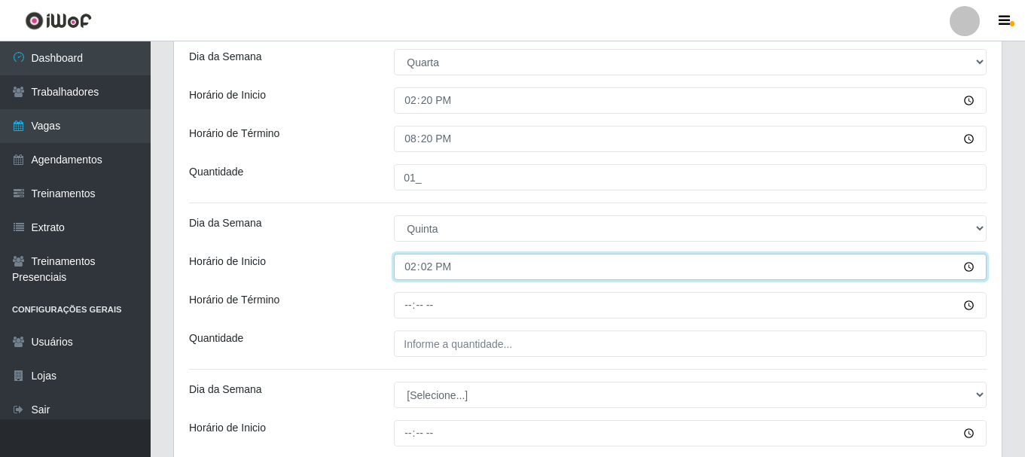
type input "14:20"
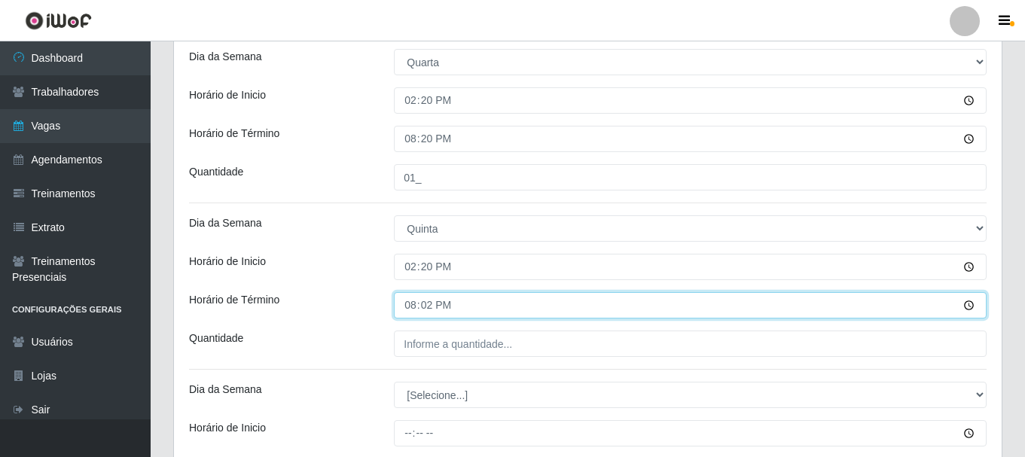
type input "20:20"
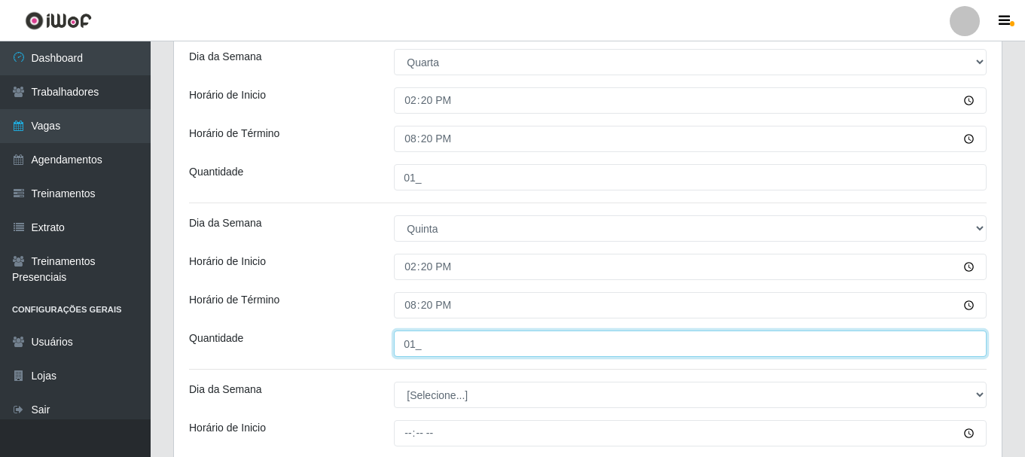
type input "01_"
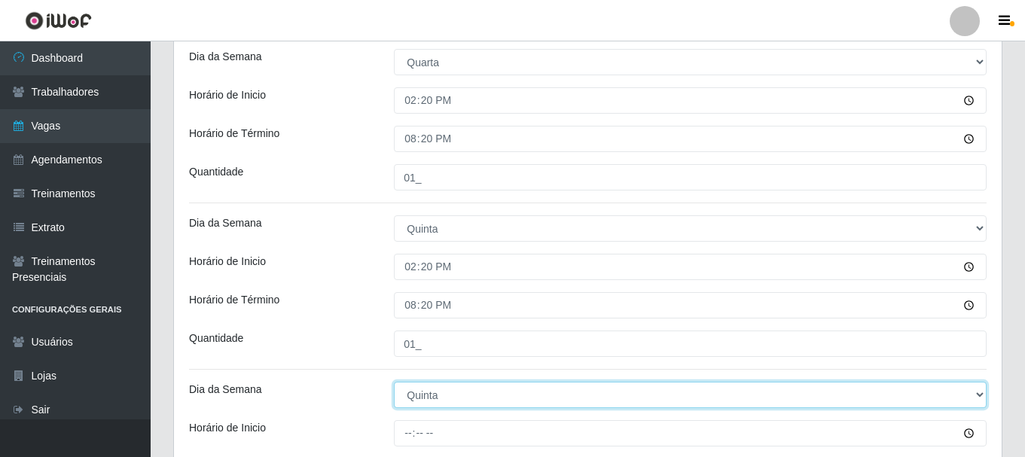
select select "5"
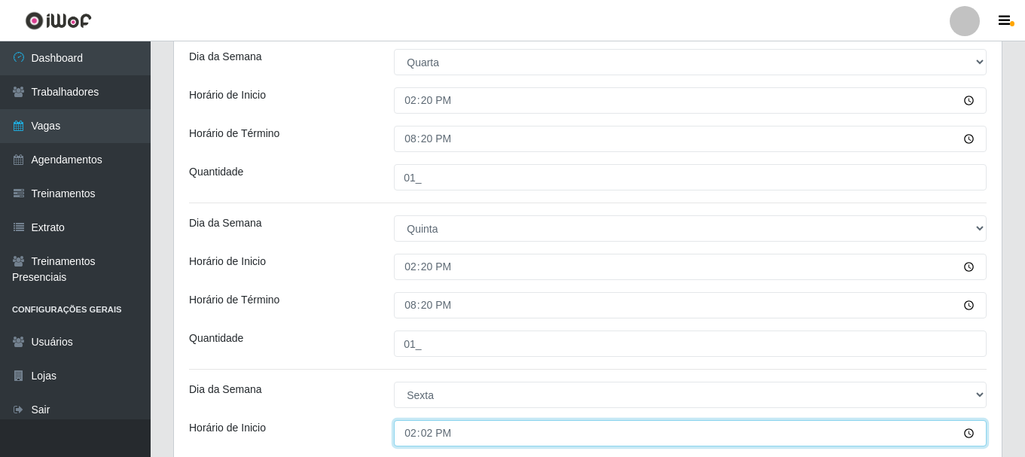
type input "14:20"
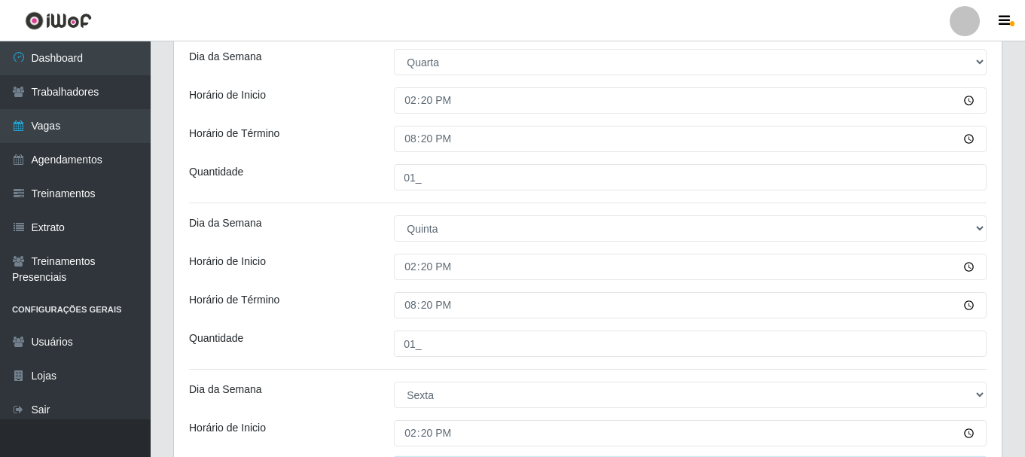
scroll to position [887, 0]
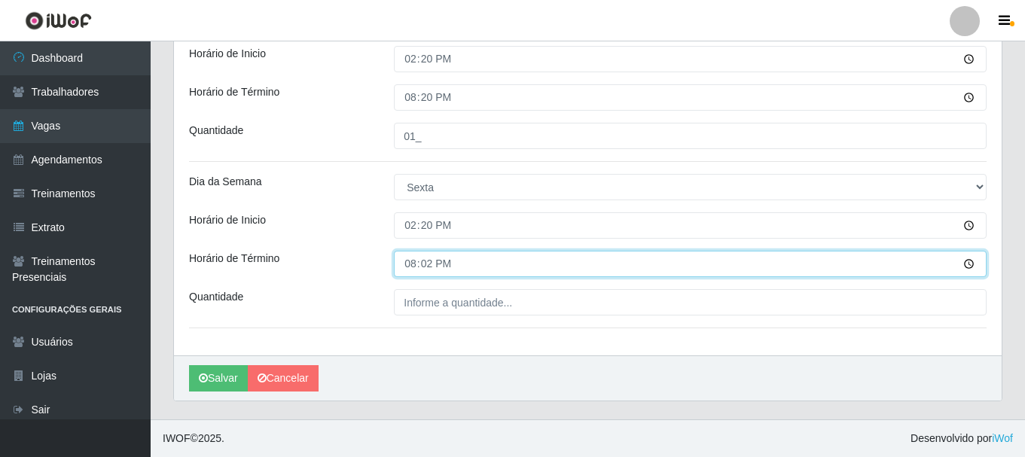
type input "20:20"
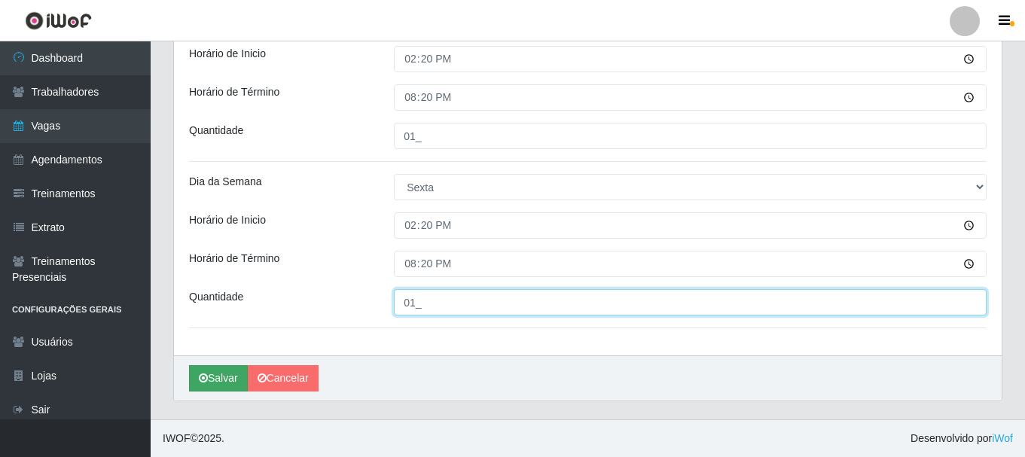
type input "01_"
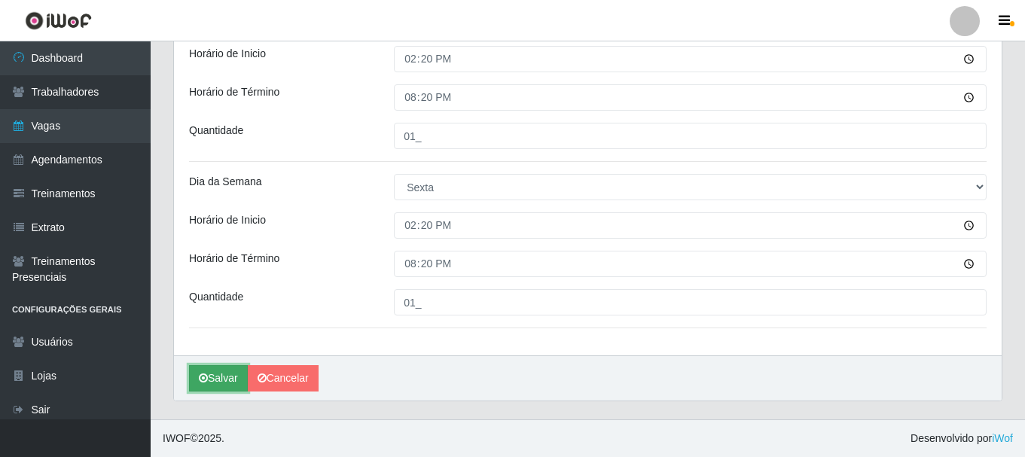
click at [209, 378] on button "Salvar" at bounding box center [218, 378] width 59 height 26
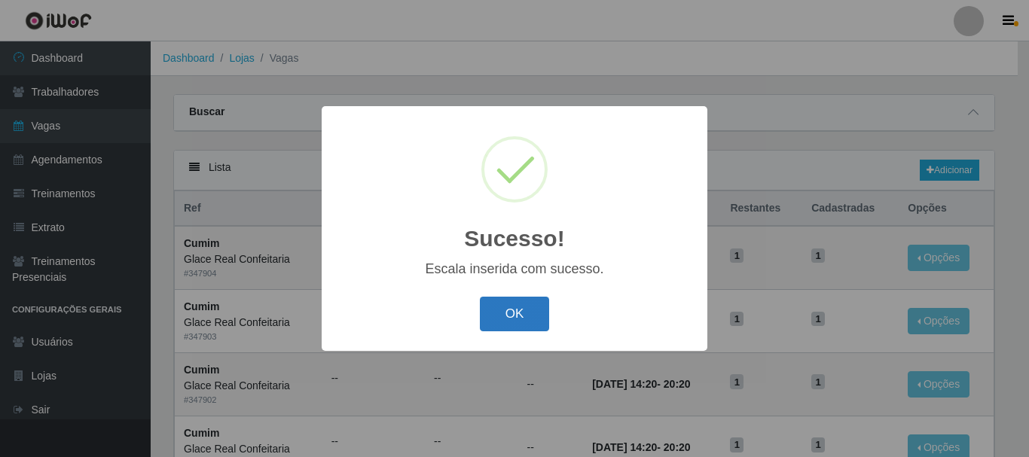
click at [515, 310] on button "OK" at bounding box center [515, 314] width 70 height 35
